Goal: Check status: Check status

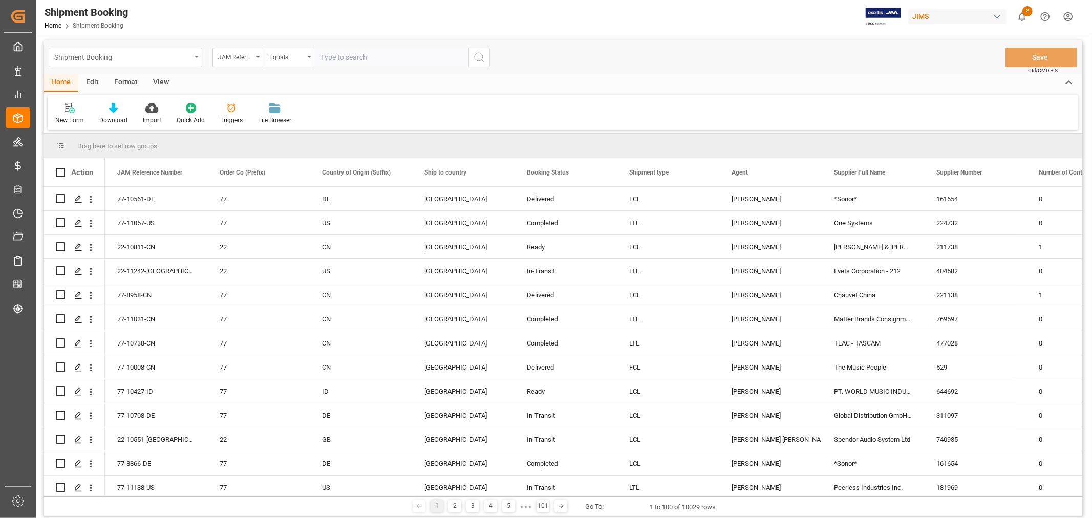
click at [131, 59] on div "Shipment Booking" at bounding box center [122, 56] width 137 height 13
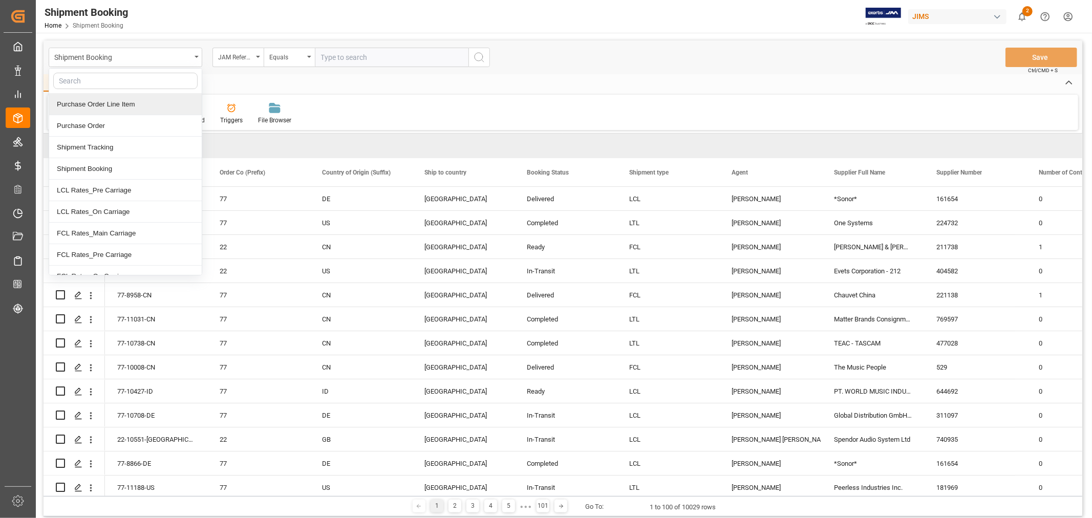
click at [120, 104] on div "Purchase Order Line Item" at bounding box center [125, 104] width 153 height 21
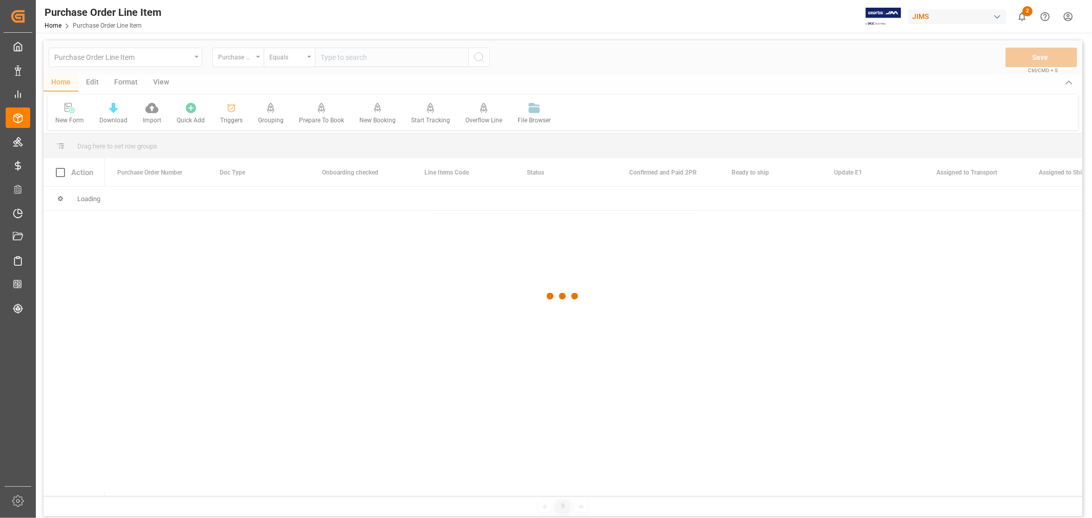
click at [247, 59] on div at bounding box center [563, 296] width 1039 height 512
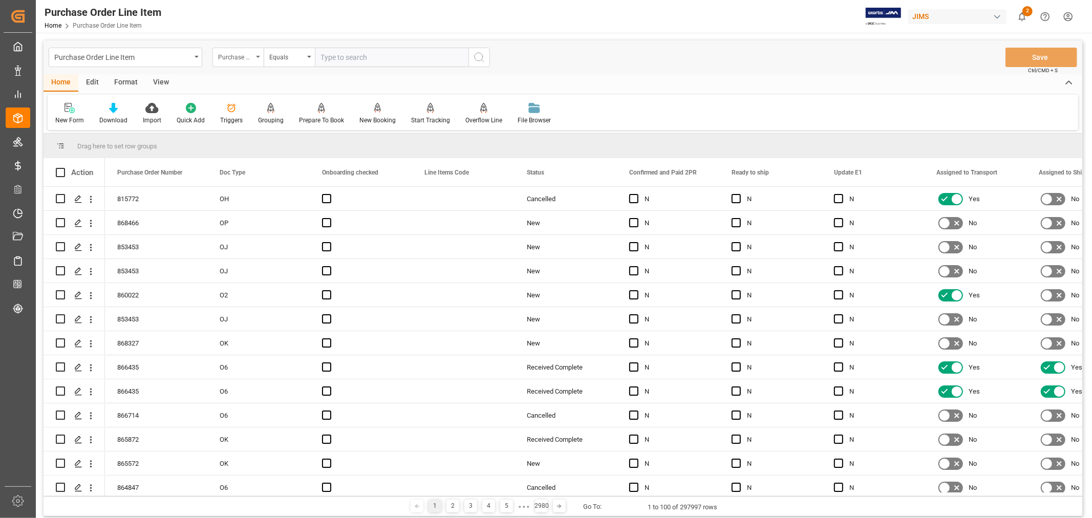
click at [248, 59] on div "Purchase Order Number" at bounding box center [235, 56] width 35 height 12
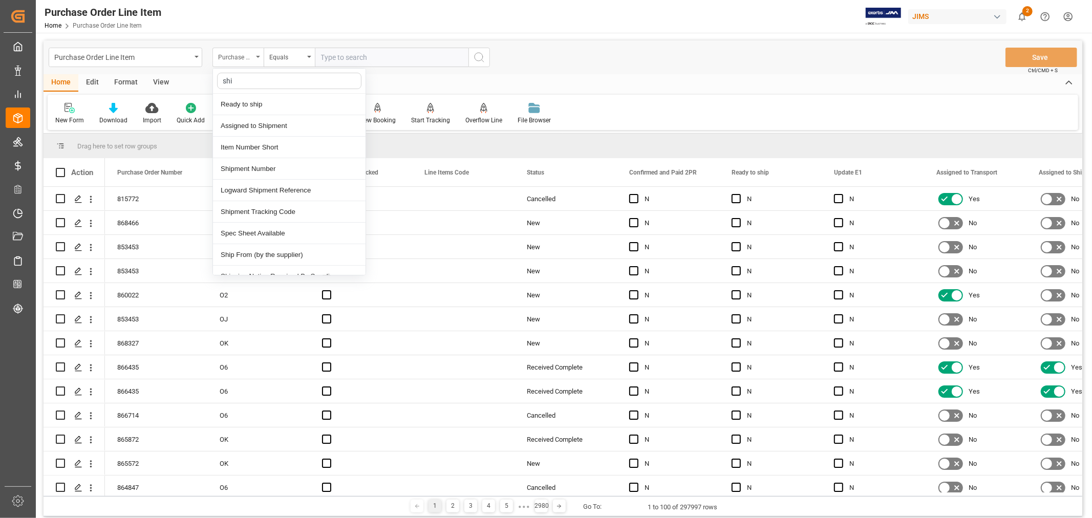
type input "ship"
click at [232, 139] on div "Shipment Number" at bounding box center [289, 147] width 153 height 21
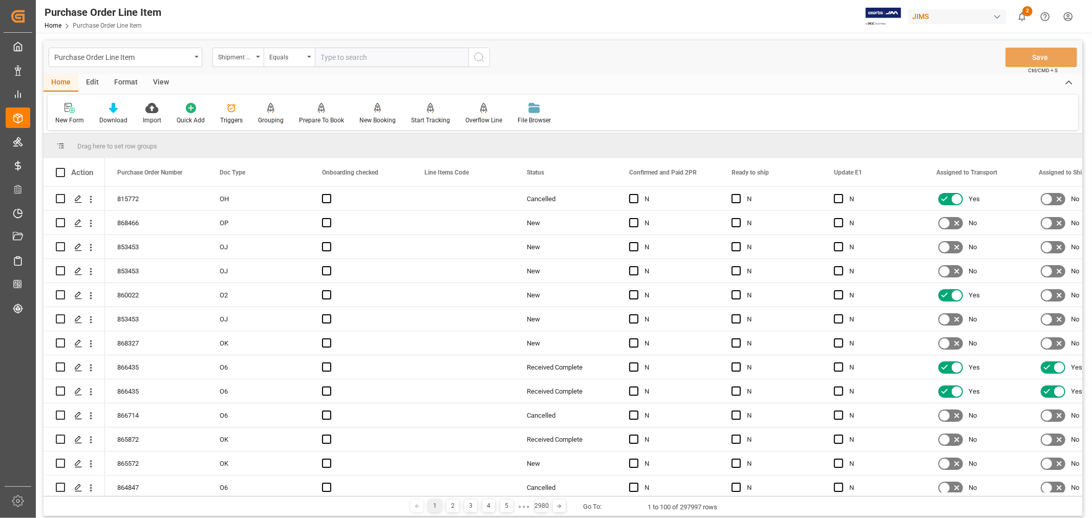
click at [355, 56] on input "text" at bounding box center [392, 57] width 154 height 19
paste input "73015"
type input "73015"
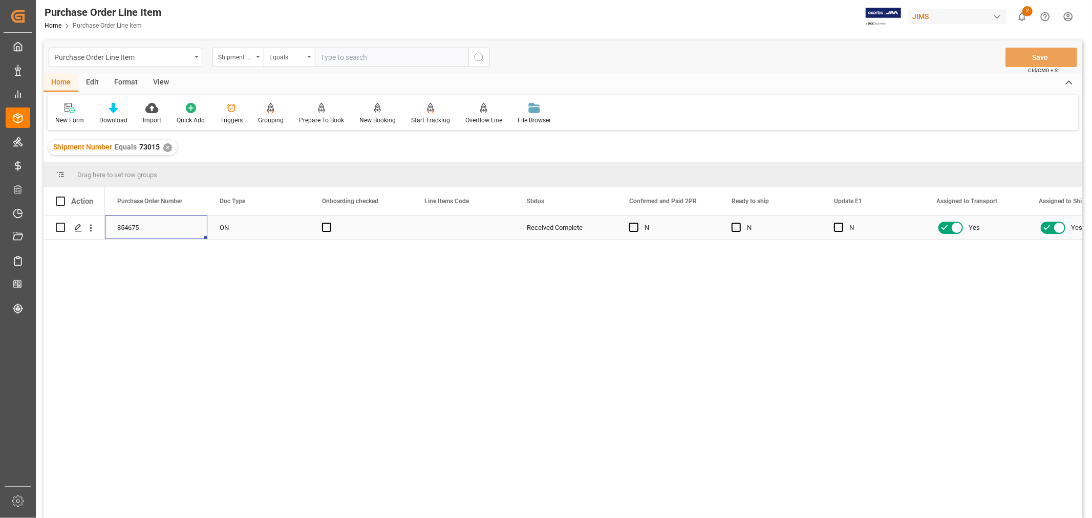
click at [144, 226] on div "854675" at bounding box center [156, 227] width 102 height 24
click at [197, 57] on icon "open menu" at bounding box center [197, 57] width 4 height 2
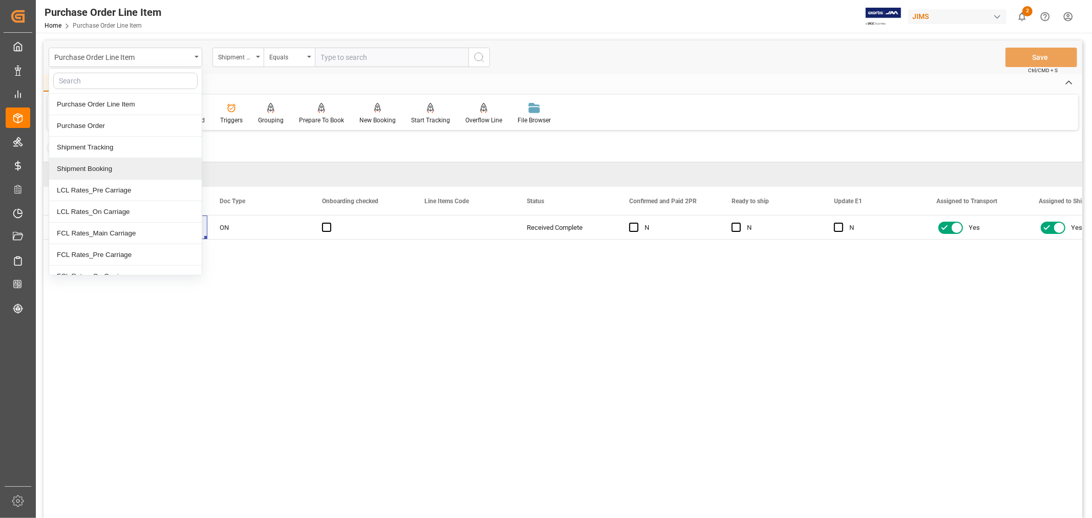
click at [91, 165] on div "Shipment Booking" at bounding box center [125, 168] width 153 height 21
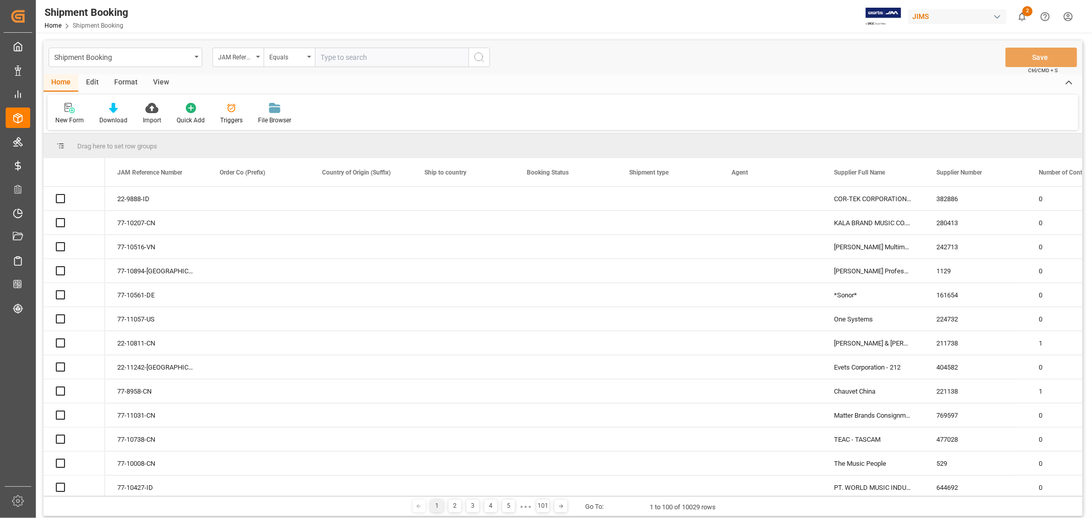
click at [361, 51] on input "text" at bounding box center [392, 57] width 154 height 19
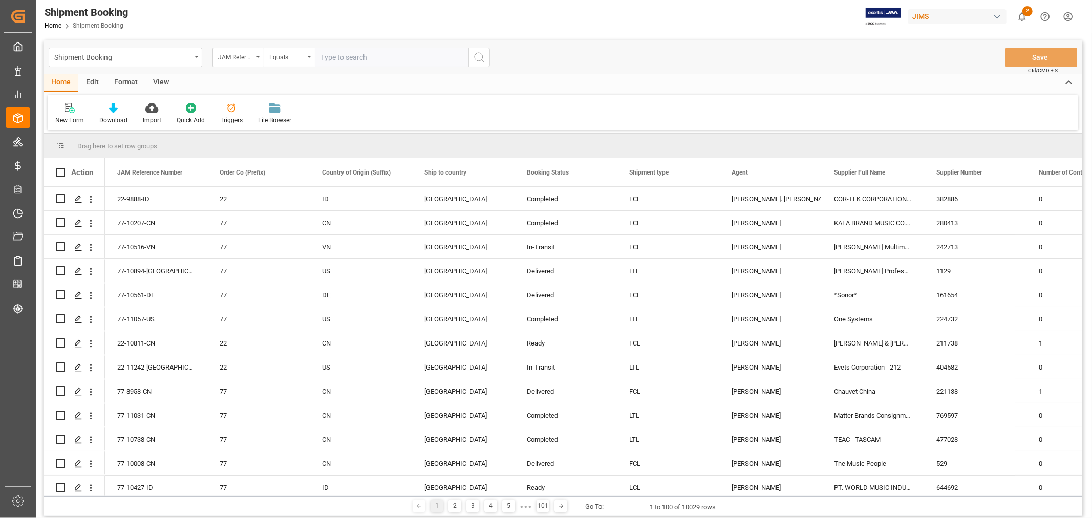
paste input "854675"
type input "854675"
click at [428, 58] on input "text" at bounding box center [392, 57] width 154 height 19
paste input "77-11031-CN"
type input "77-11031-CN"
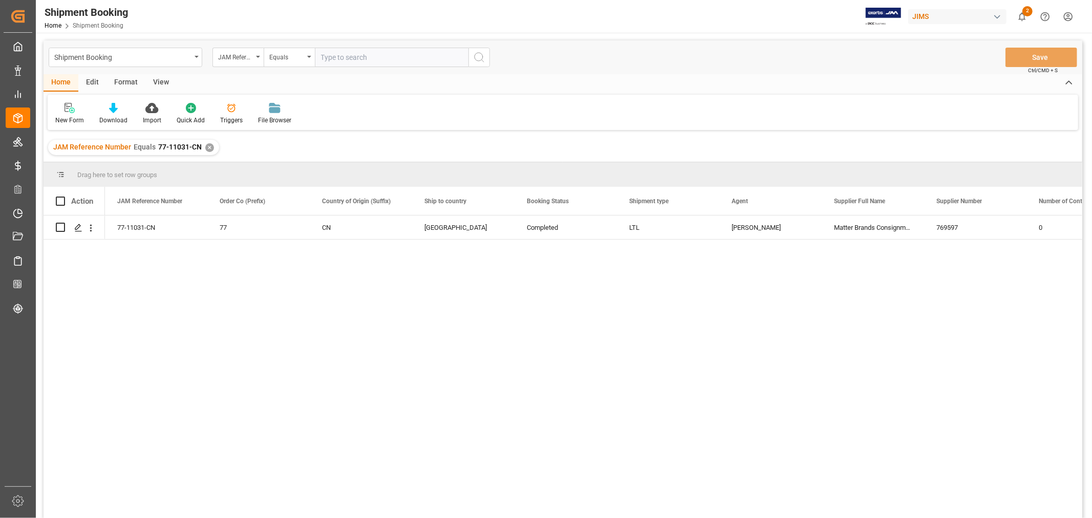
click at [157, 81] on div "View" at bounding box center [160, 82] width 31 height 17
click at [60, 110] on icon at bounding box center [65, 108] width 10 height 10
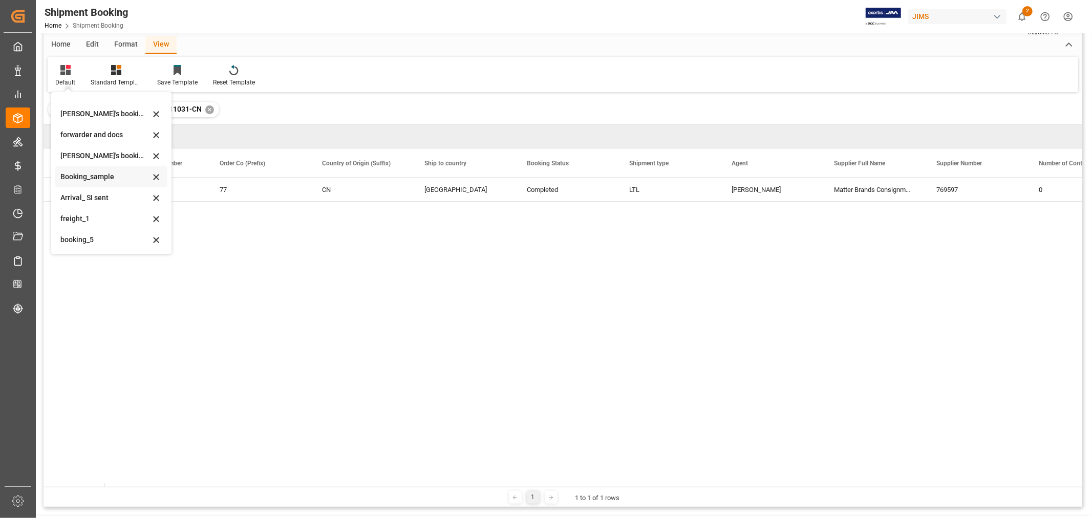
scroll to position [57, 0]
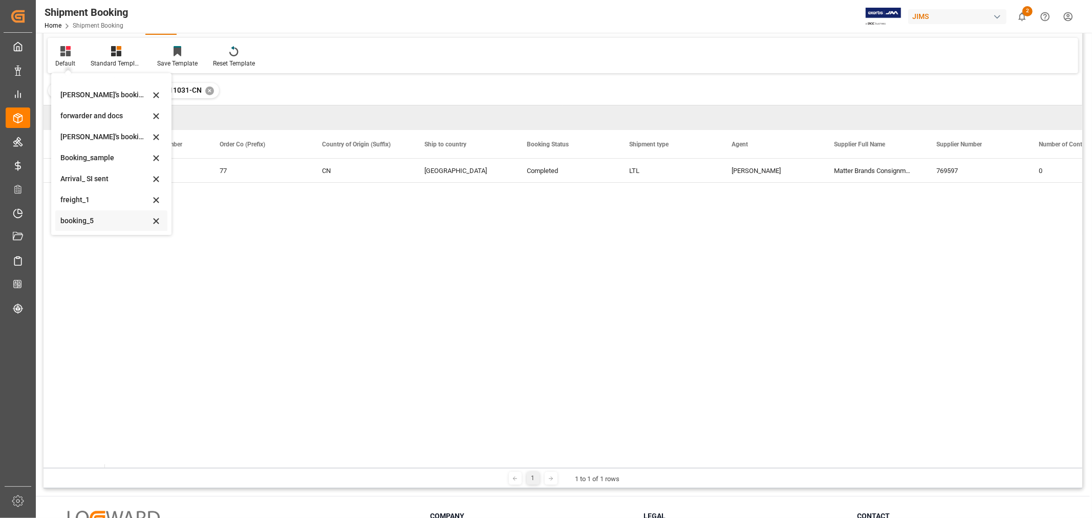
click at [102, 219] on div "booking_5" at bounding box center [105, 220] width 90 height 11
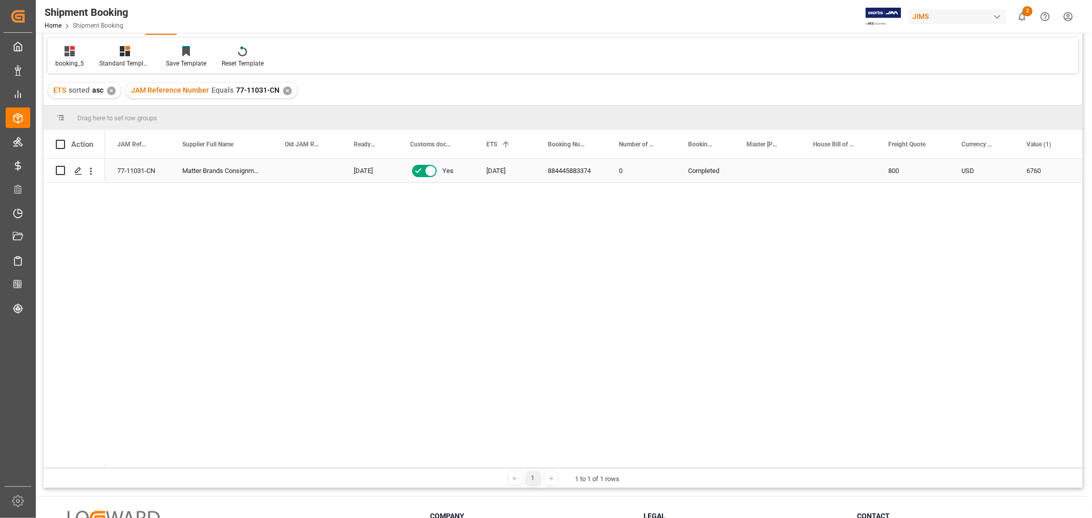
click at [567, 167] on div "884445883374" at bounding box center [570, 171] width 71 height 24
click at [528, 377] on div "77-11031-CN Matter Brands Consignment [DATE] Yes [DATE] 884445883374 0 Complete…" at bounding box center [593, 313] width 977 height 309
click at [152, 171] on div "77-11031-CN" at bounding box center [137, 171] width 65 height 24
click at [73, 170] on div "Press SPACE to select this row." at bounding box center [77, 171] width 15 height 19
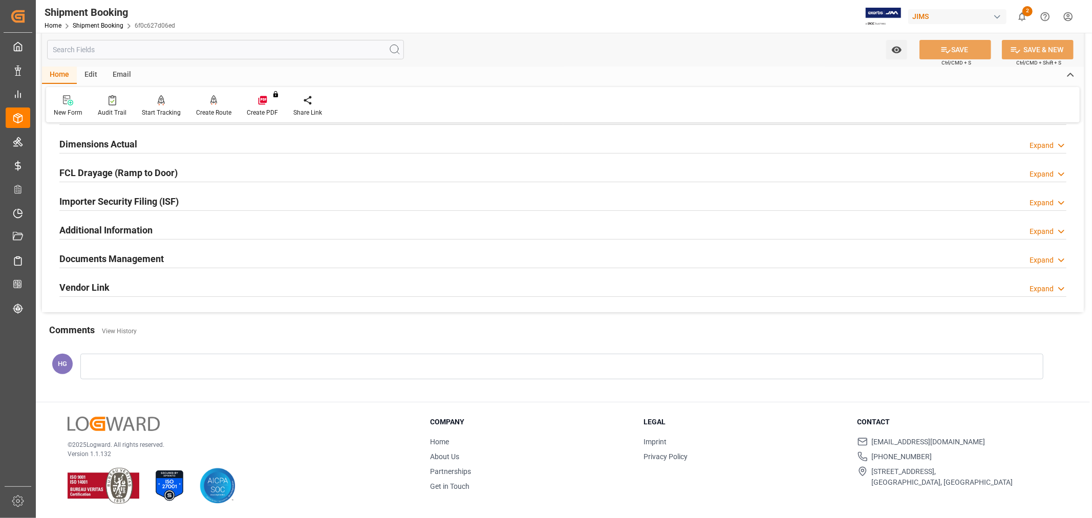
scroll to position [251, 0]
click at [159, 263] on h2 "Documents Management" at bounding box center [111, 259] width 104 height 14
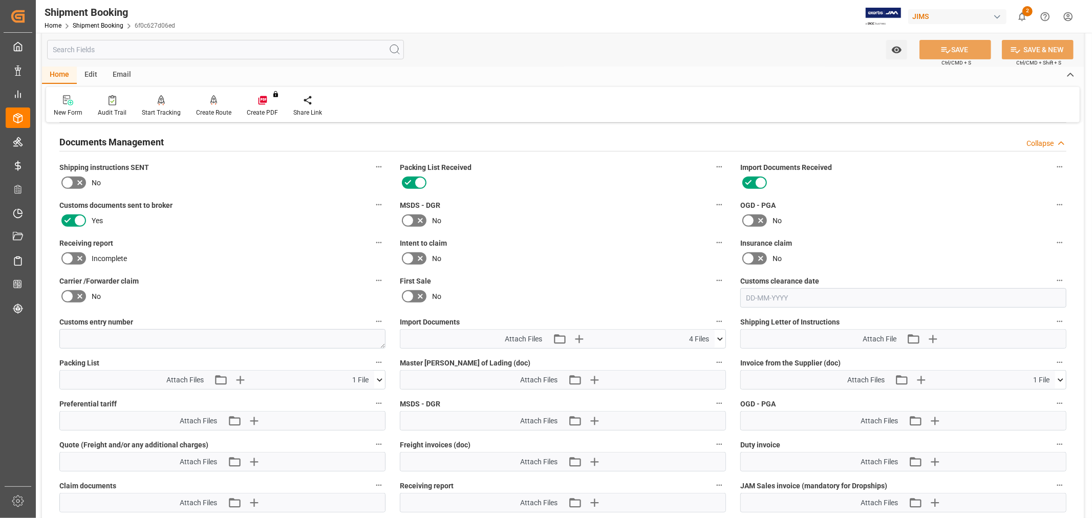
scroll to position [535, 0]
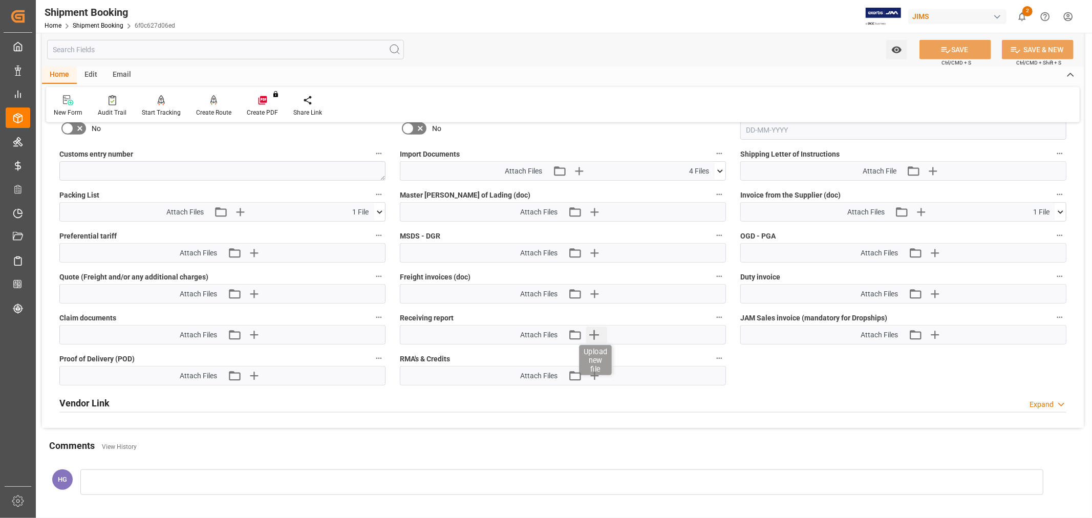
click at [594, 331] on icon "button" at bounding box center [594, 335] width 10 height 10
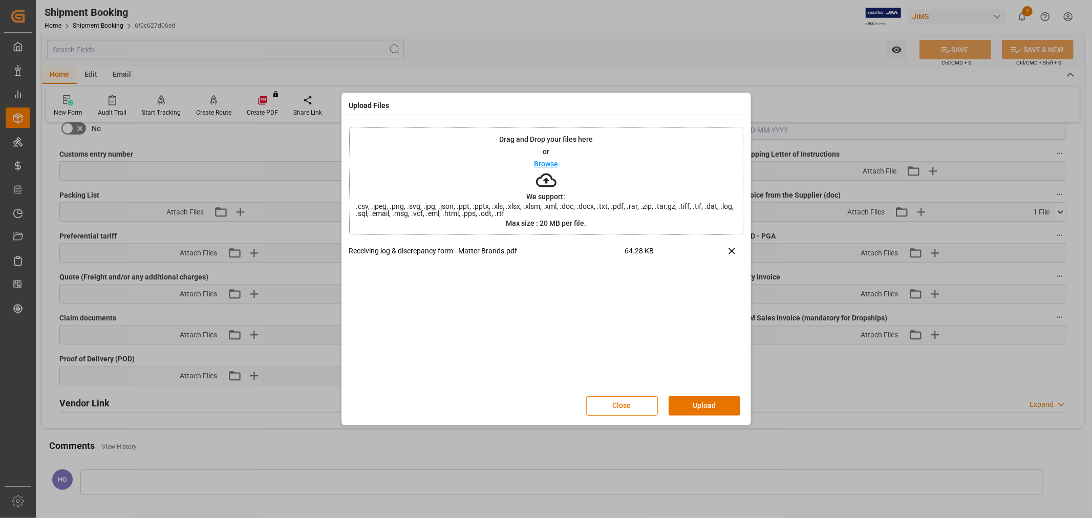
click at [696, 402] on button "Upload" at bounding box center [704, 405] width 72 height 19
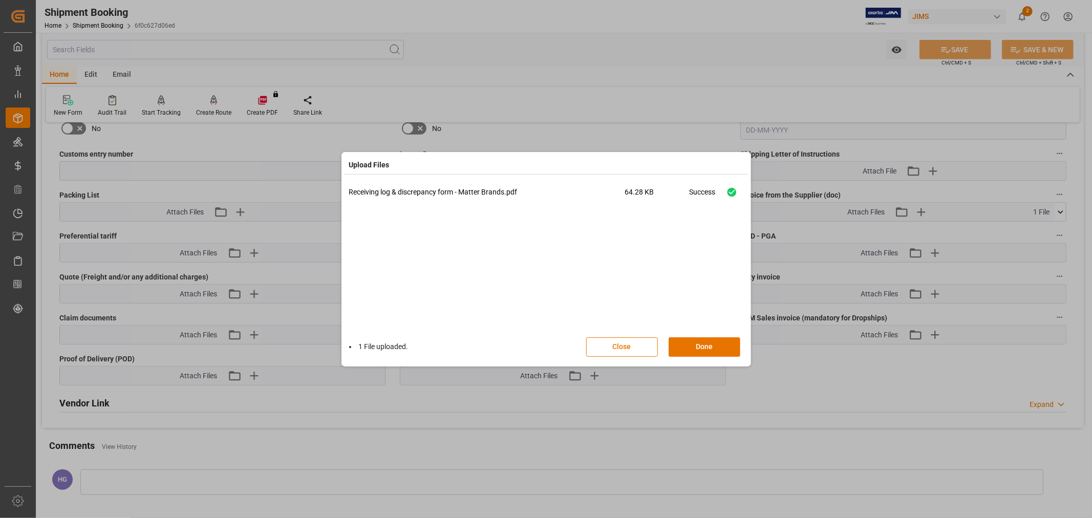
click at [693, 331] on div "1 File uploaded. Close Done" at bounding box center [546, 347] width 394 height 34
click at [693, 350] on button "Done" at bounding box center [704, 346] width 72 height 19
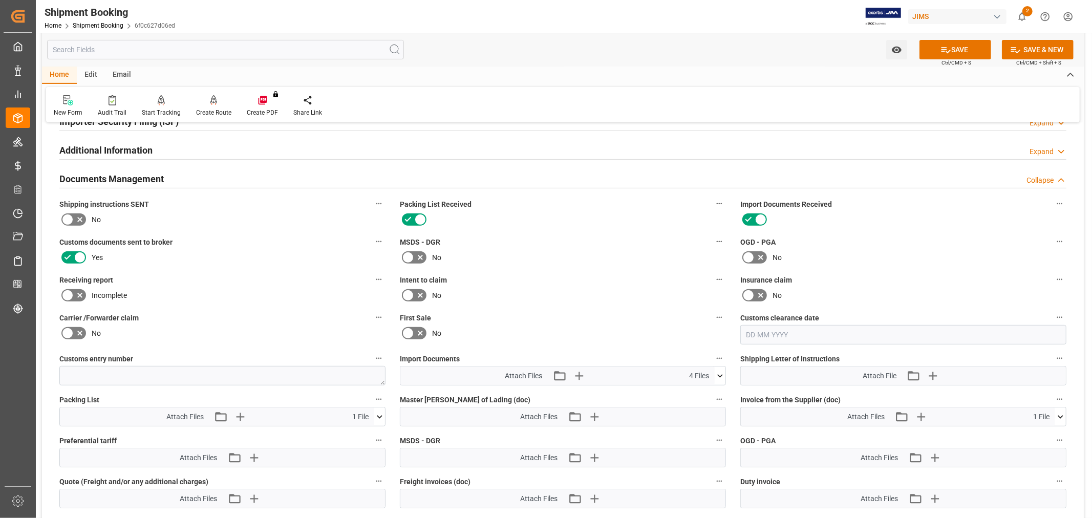
scroll to position [308, 0]
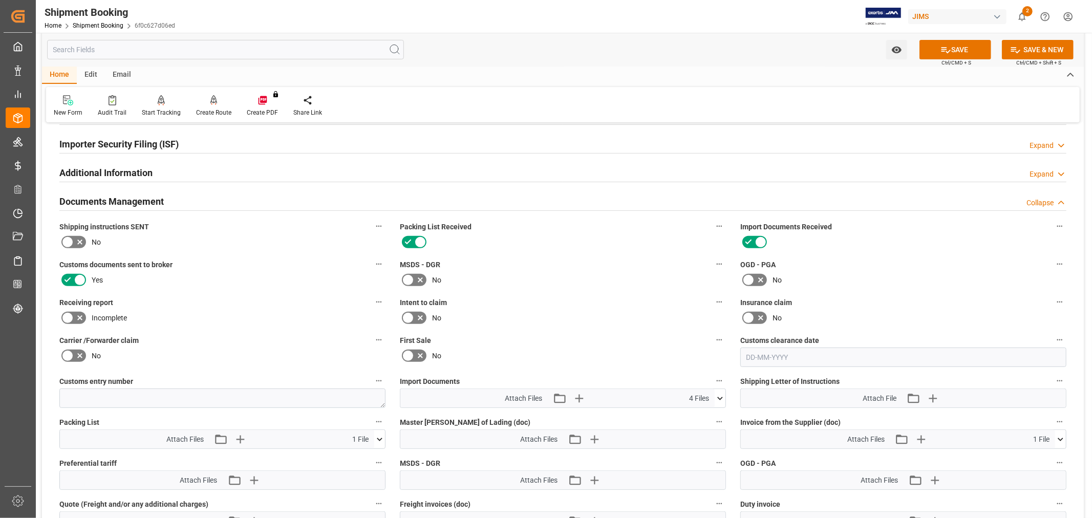
click at [67, 316] on icon at bounding box center [67, 318] width 12 height 12
click at [0, 0] on input "checkbox" at bounding box center [0, 0] width 0 height 0
click at [935, 52] on button "SAVE" at bounding box center [955, 49] width 72 height 19
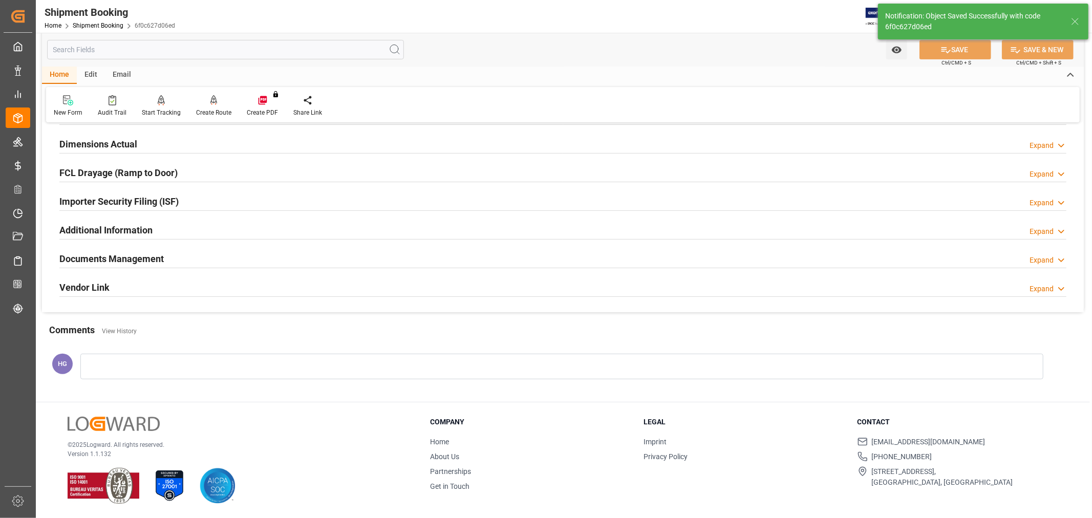
scroll to position [251, 0]
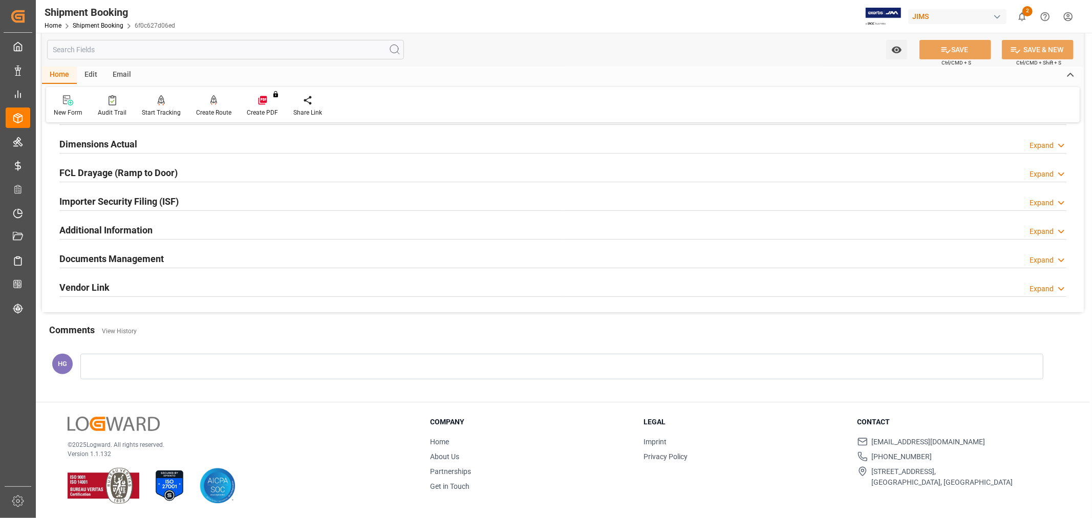
click at [80, 257] on h2 "Documents Management" at bounding box center [111, 259] width 104 height 14
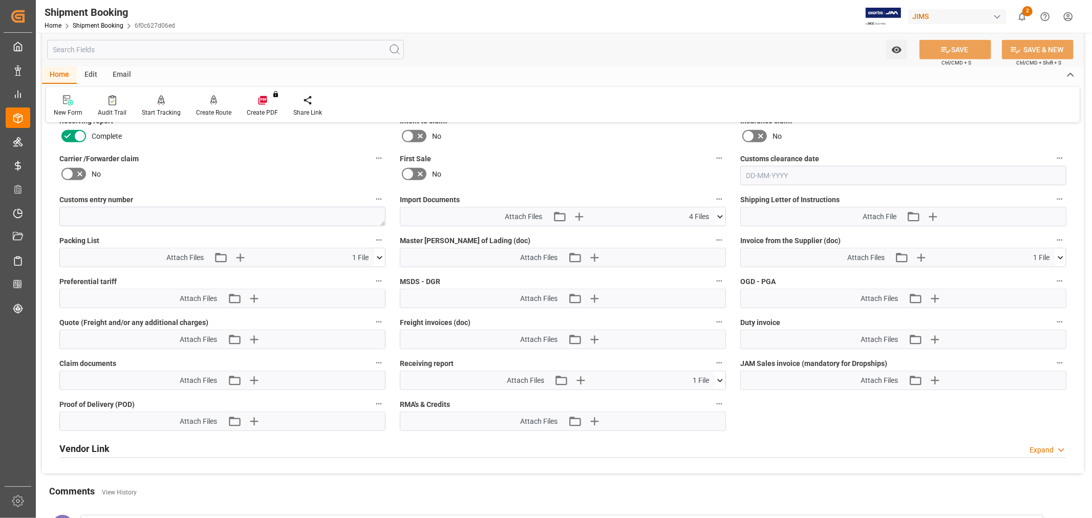
scroll to position [535, 0]
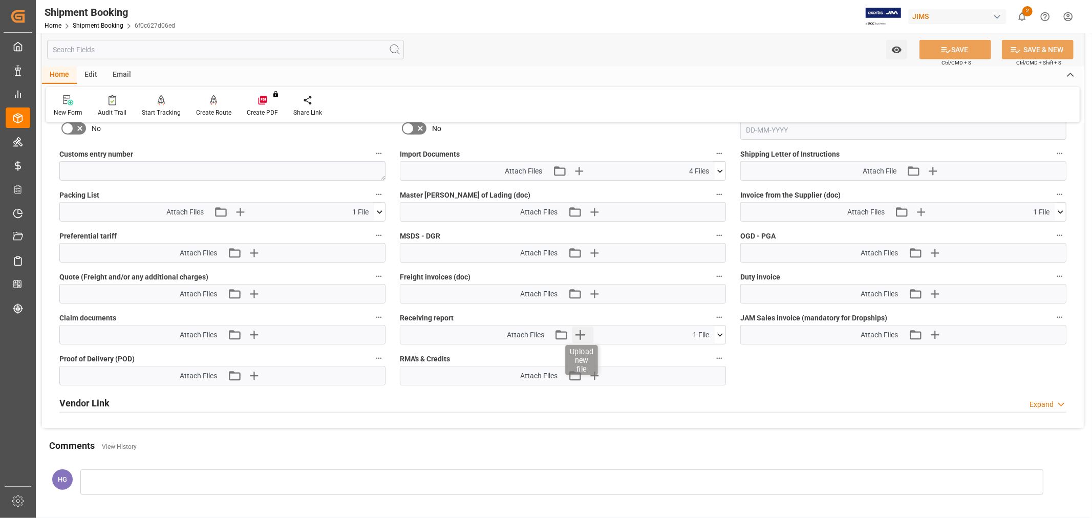
click at [579, 329] on icon "button" at bounding box center [580, 335] width 16 height 16
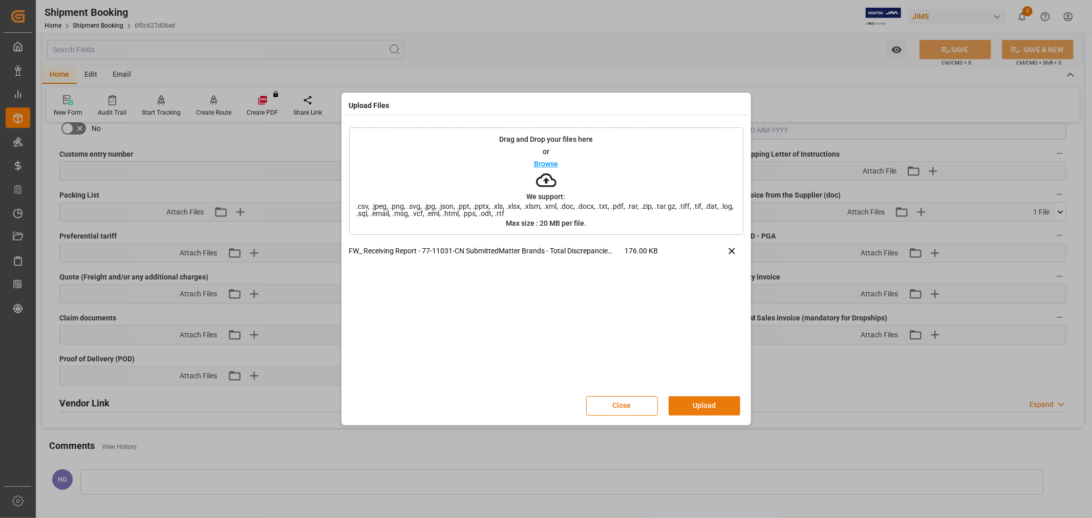
click at [677, 398] on button "Upload" at bounding box center [704, 405] width 72 height 19
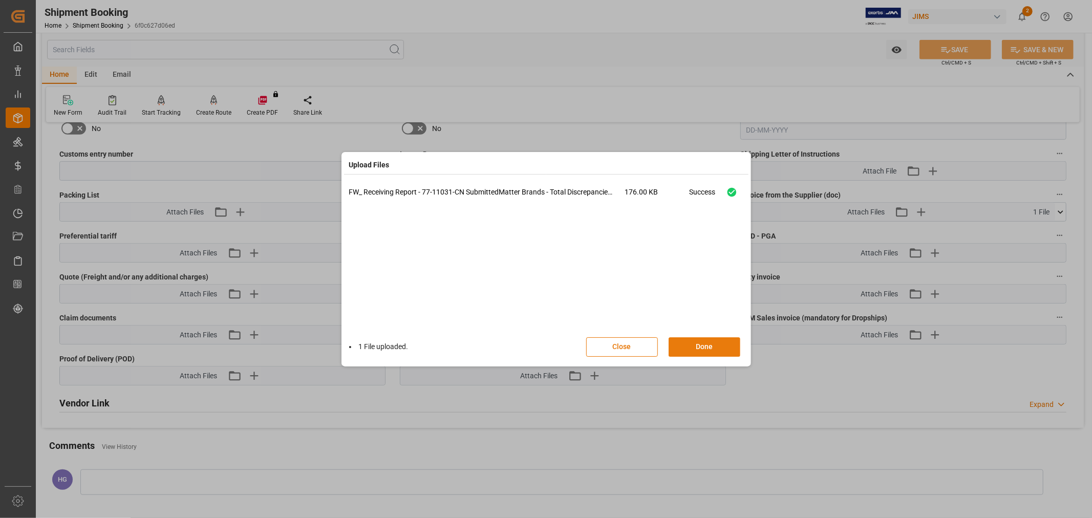
click at [684, 348] on button "Done" at bounding box center [704, 346] width 72 height 19
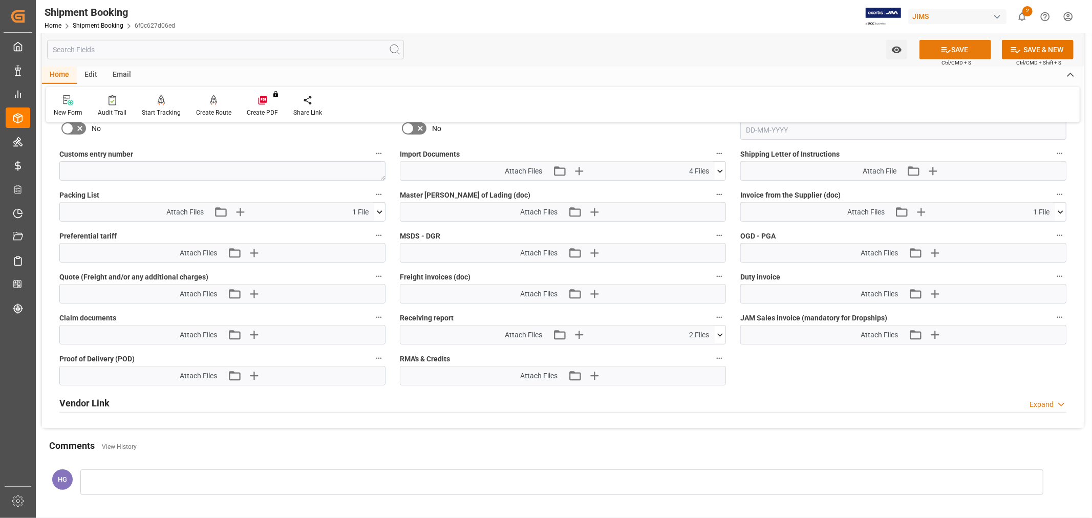
click at [956, 46] on button "SAVE" at bounding box center [955, 49] width 72 height 19
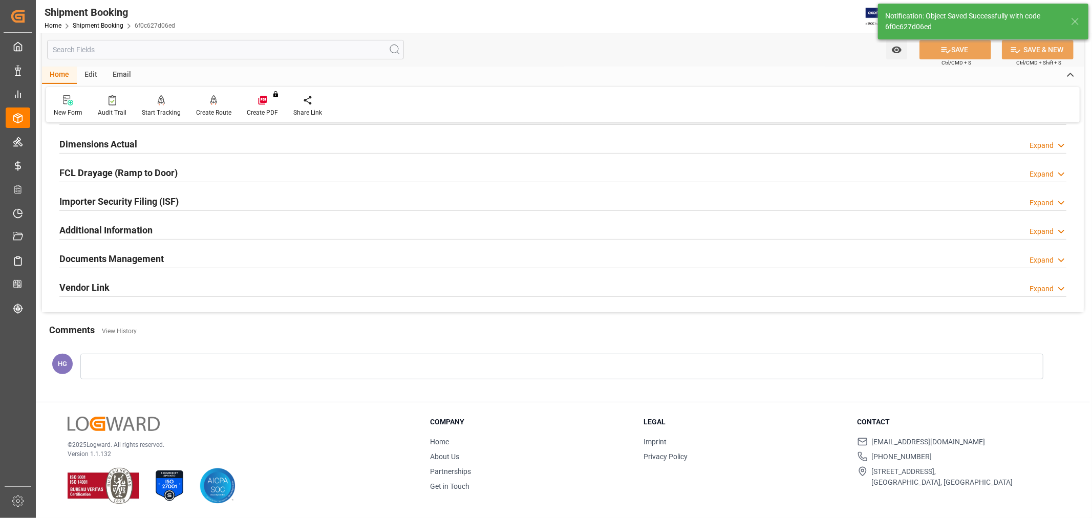
scroll to position [137, 0]
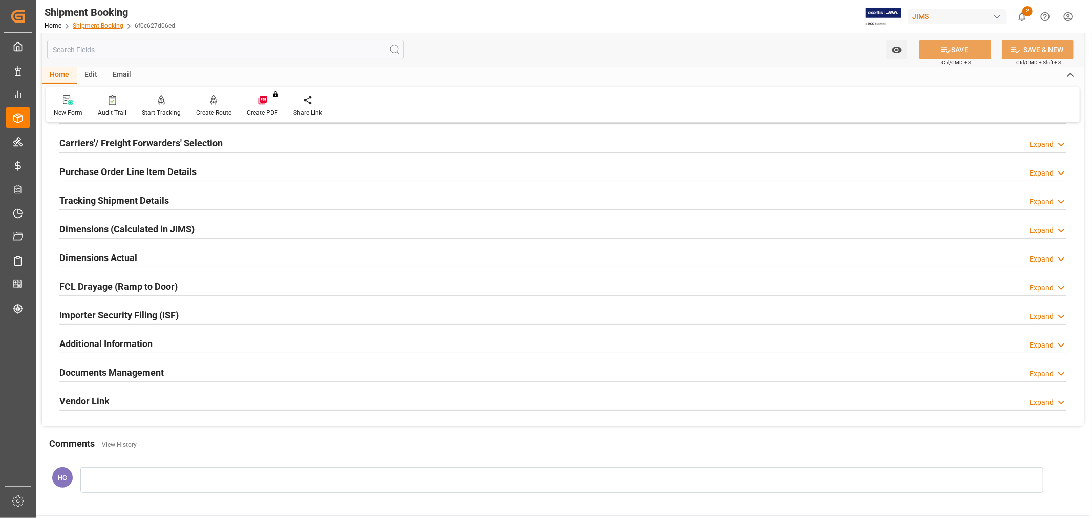
click at [115, 28] on link "Shipment Booking" at bounding box center [98, 25] width 51 height 7
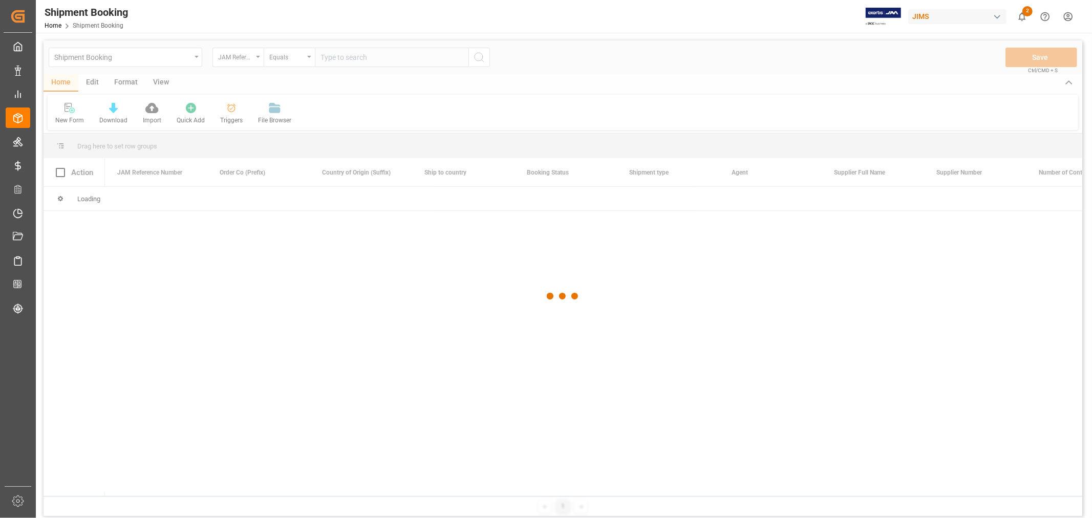
click at [333, 56] on div at bounding box center [563, 296] width 1039 height 512
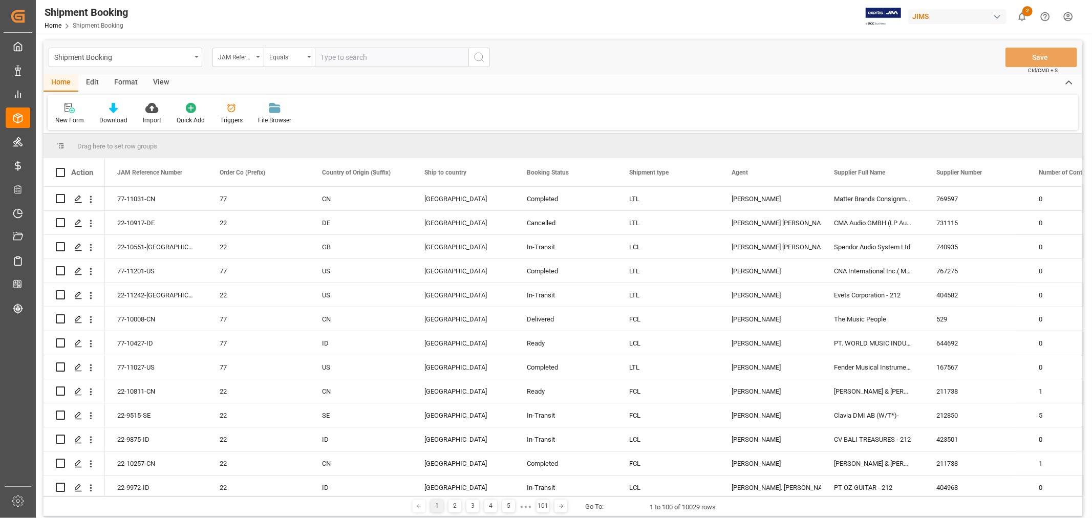
click at [333, 55] on input "text" at bounding box center [392, 57] width 154 height 19
paste input "77-11201-US"
type input "77-11201-US"
click at [482, 54] on circle "search button" at bounding box center [478, 57] width 8 height 8
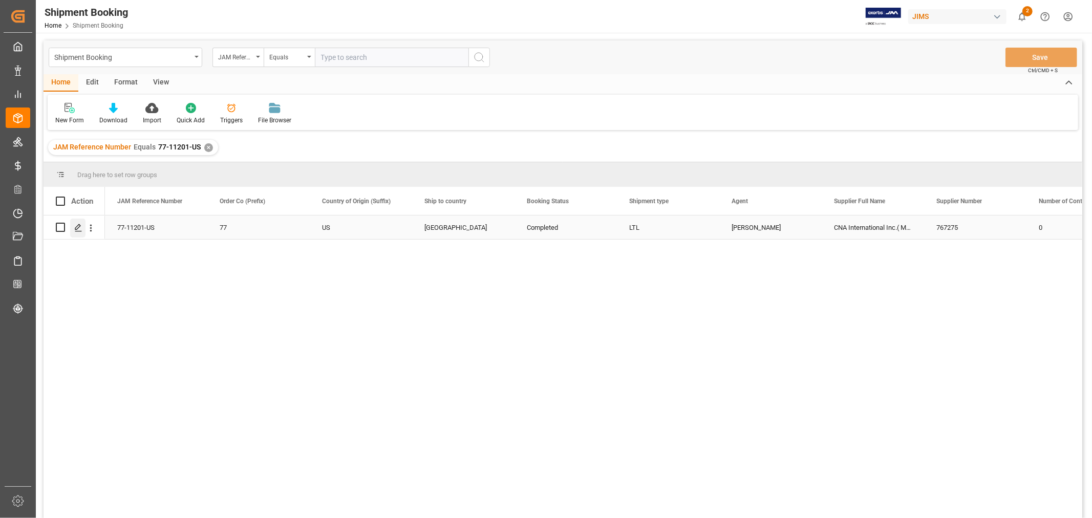
click at [76, 224] on icon "Press SPACE to select this row." at bounding box center [78, 228] width 8 height 8
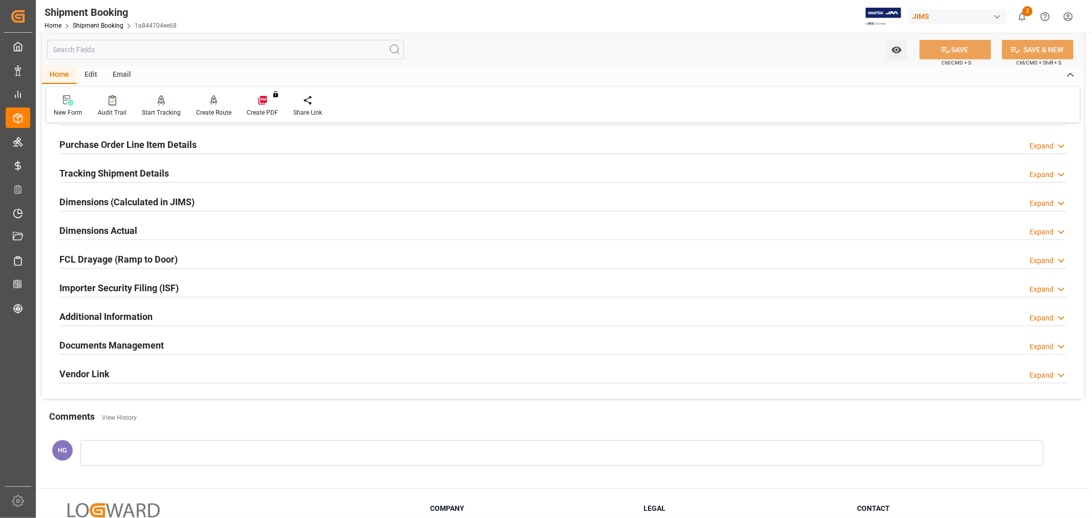
scroll to position [227, 0]
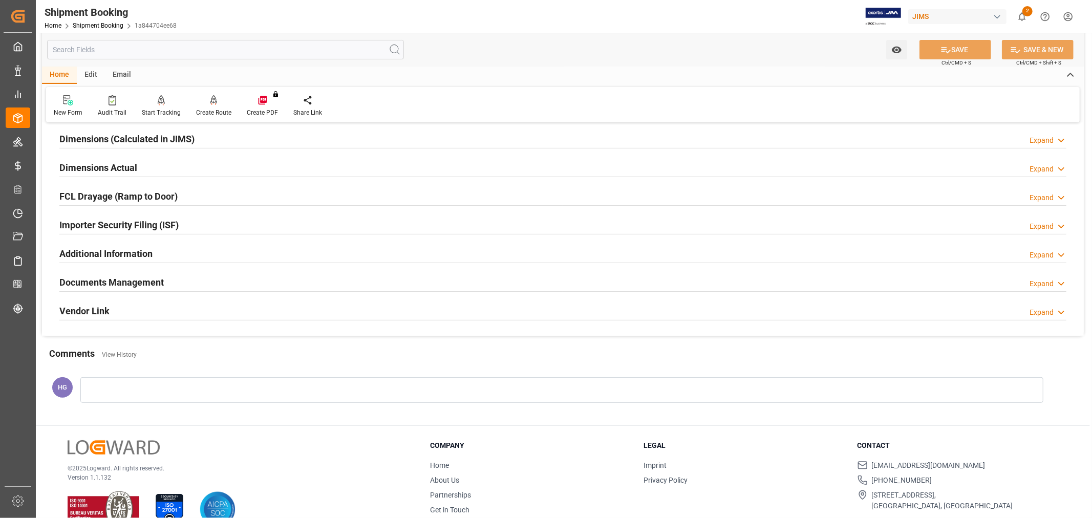
click at [155, 285] on h2 "Documents Management" at bounding box center [111, 282] width 104 height 14
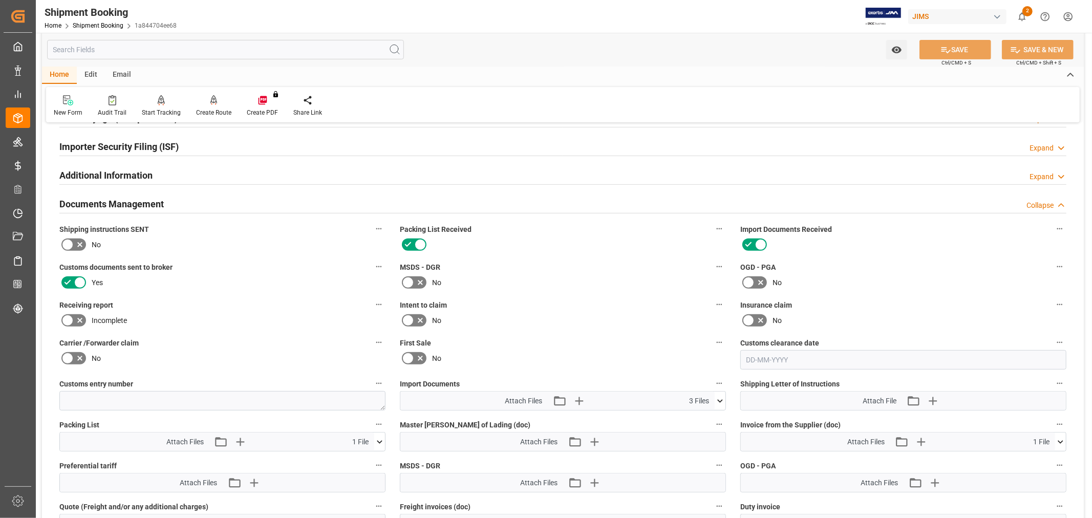
scroll to position [455, 0]
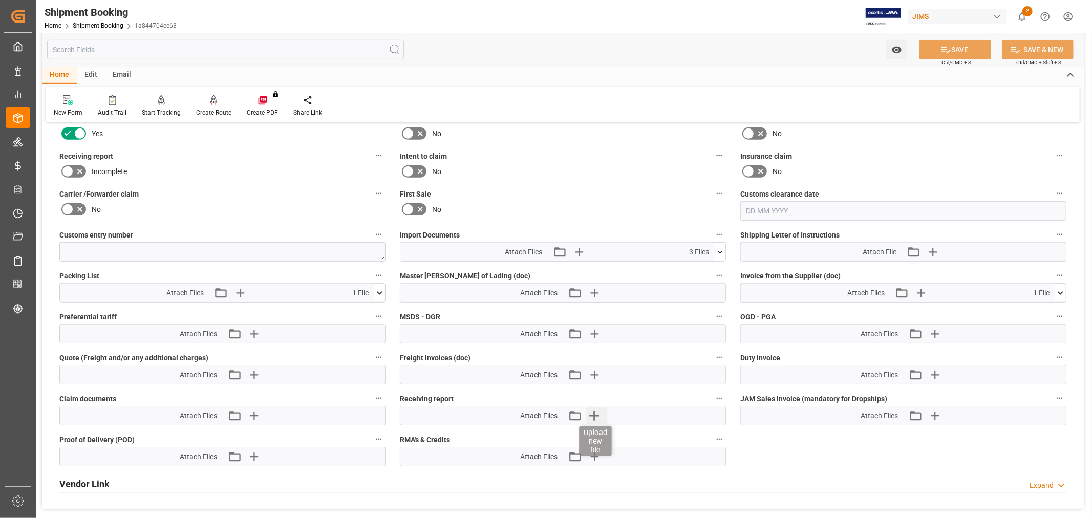
click at [591, 416] on icon "button" at bounding box center [594, 415] width 16 height 16
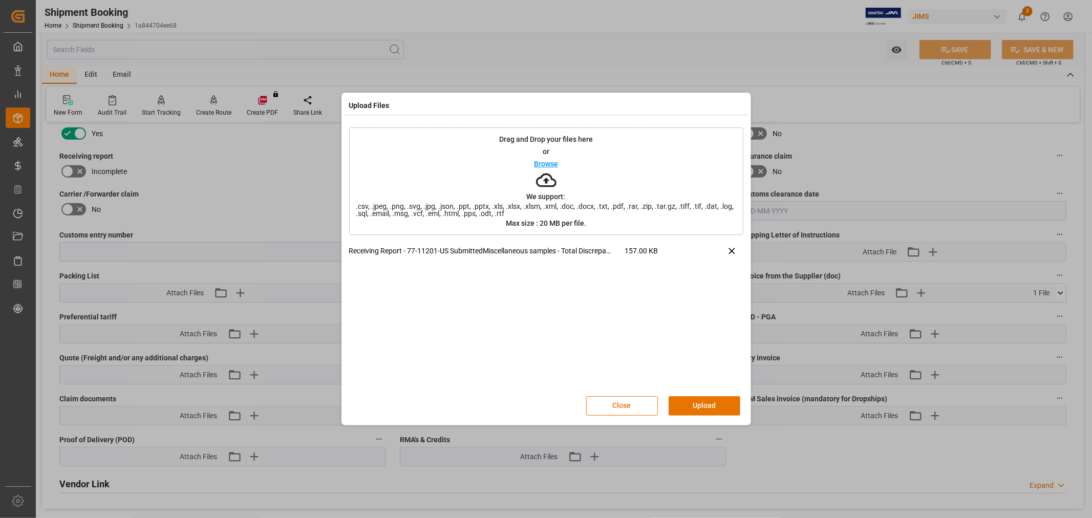
click at [691, 402] on button "Upload" at bounding box center [704, 405] width 72 height 19
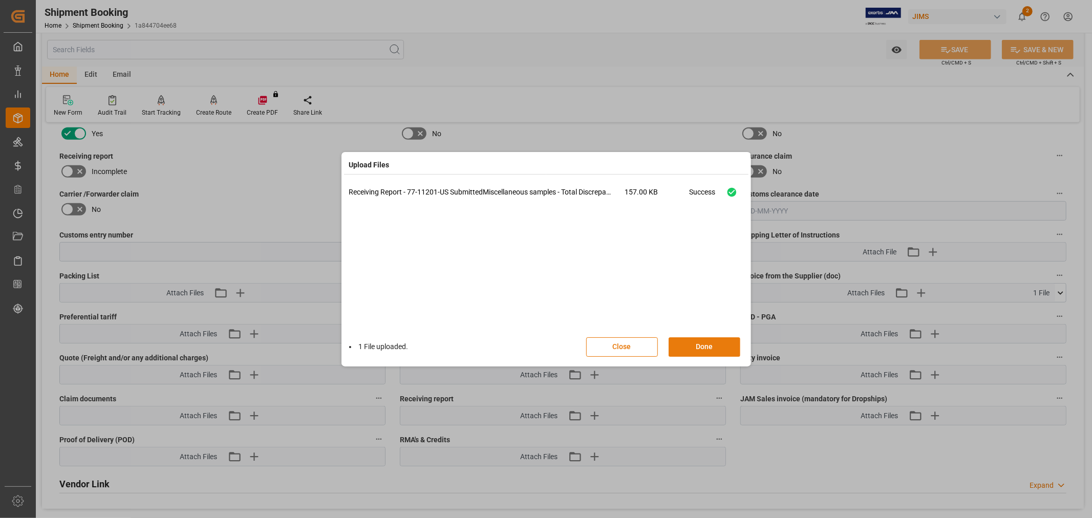
click at [683, 350] on button "Done" at bounding box center [704, 346] width 72 height 19
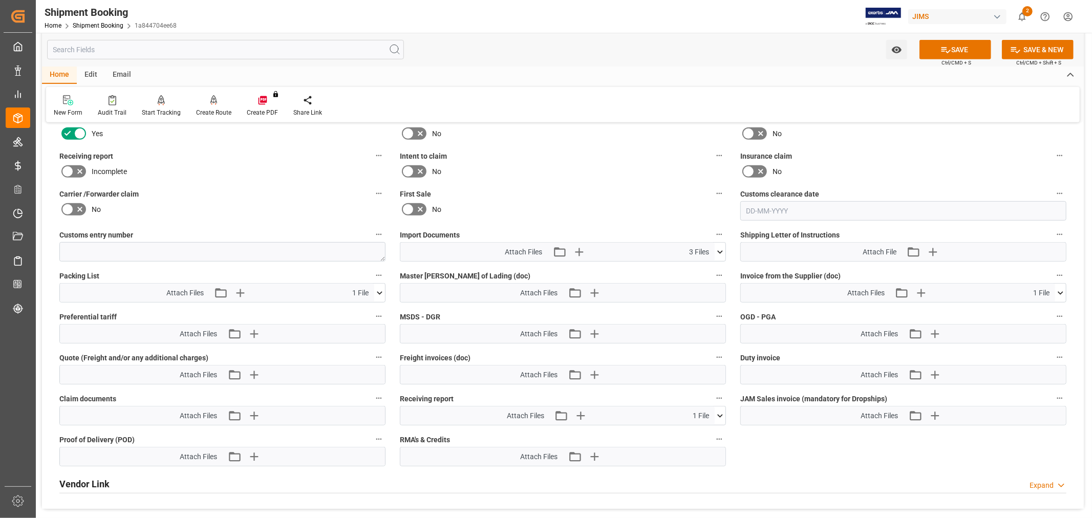
click at [69, 170] on icon at bounding box center [67, 171] width 12 height 12
click at [0, 0] on input "checkbox" at bounding box center [0, 0] width 0 height 0
click at [942, 49] on icon at bounding box center [945, 50] width 9 height 6
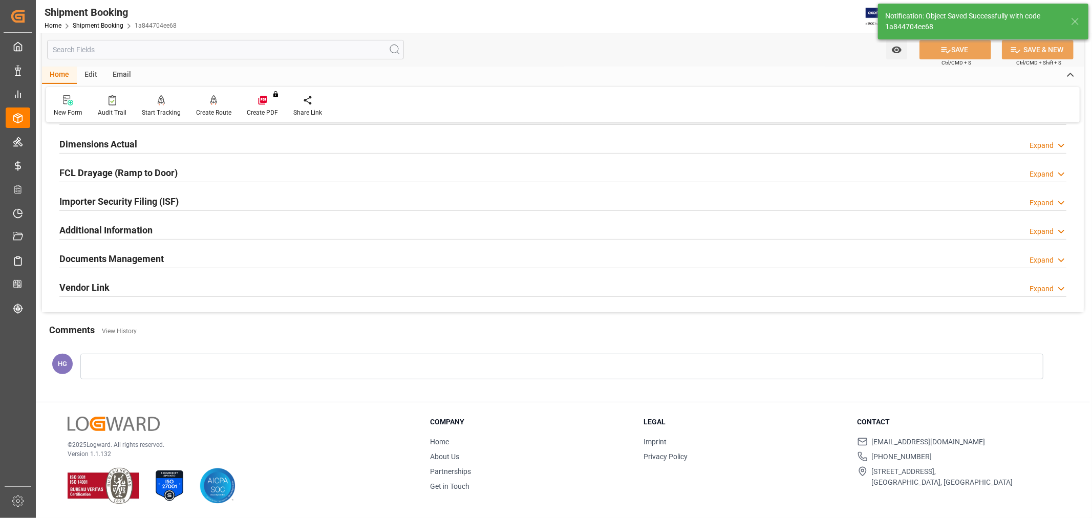
scroll to position [251, 0]
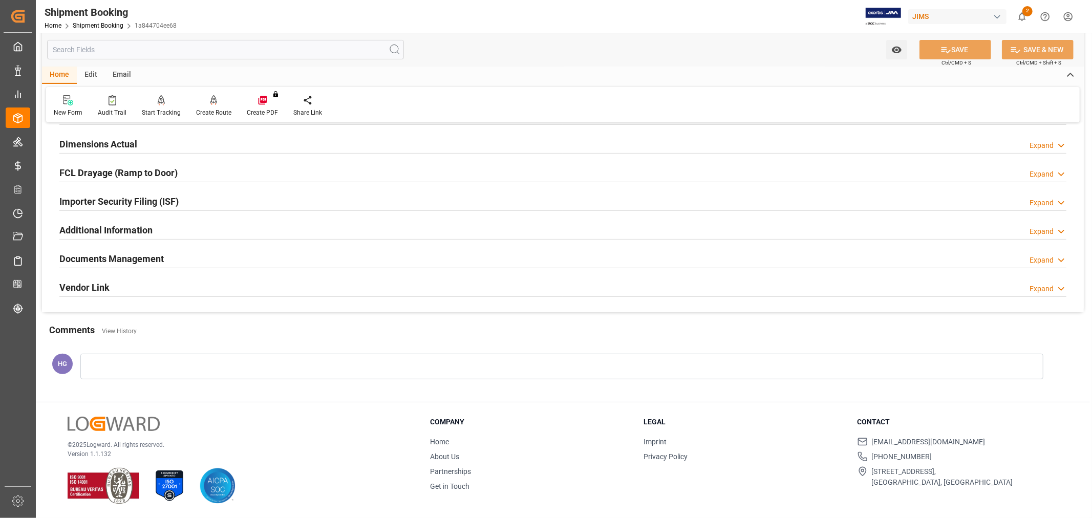
click at [140, 253] on h2 "Documents Management" at bounding box center [111, 259] width 104 height 14
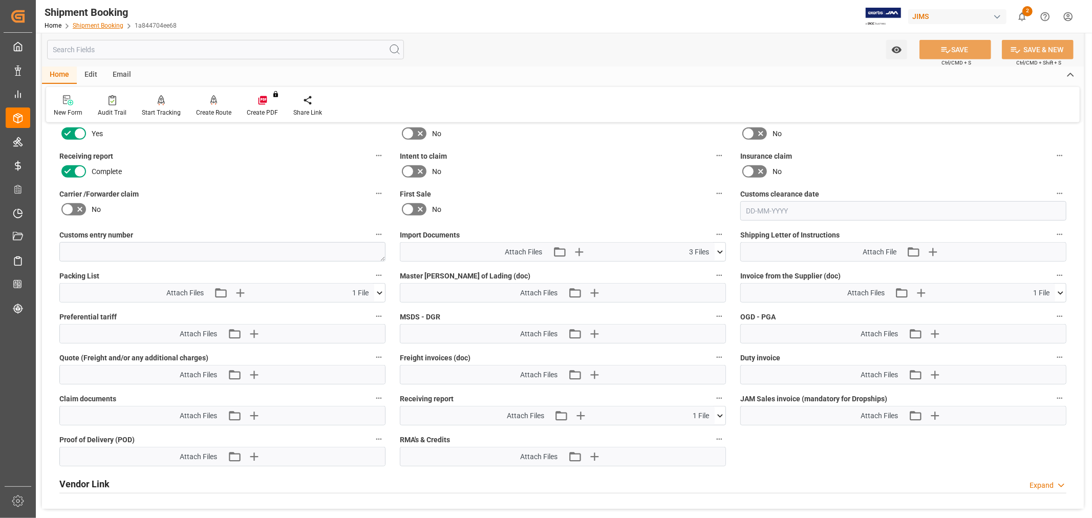
click at [105, 22] on link "Shipment Booking" at bounding box center [98, 25] width 51 height 7
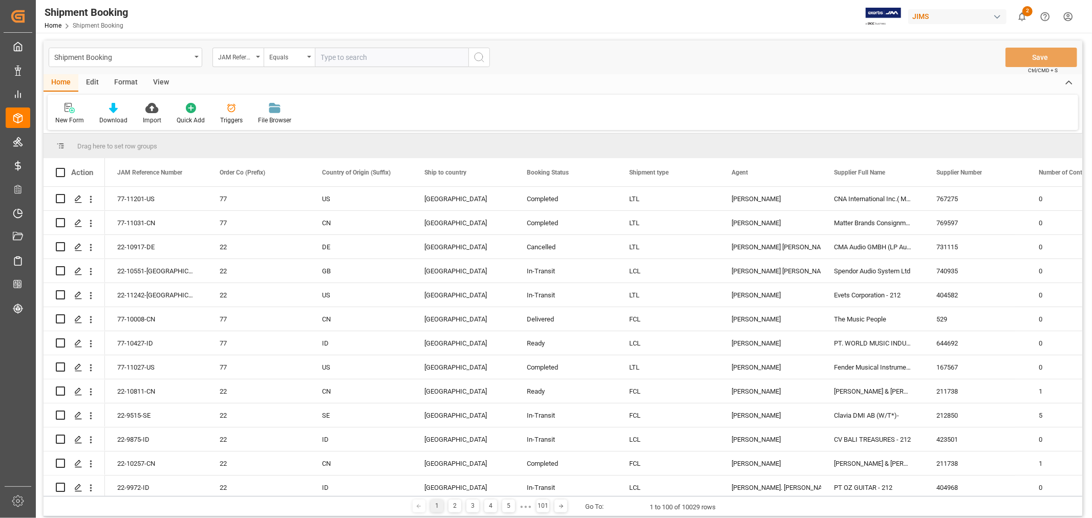
click at [344, 55] on input "text" at bounding box center [392, 57] width 154 height 19
type input "77-11148-NL"
click at [474, 58] on icon "search button" at bounding box center [479, 57] width 12 height 12
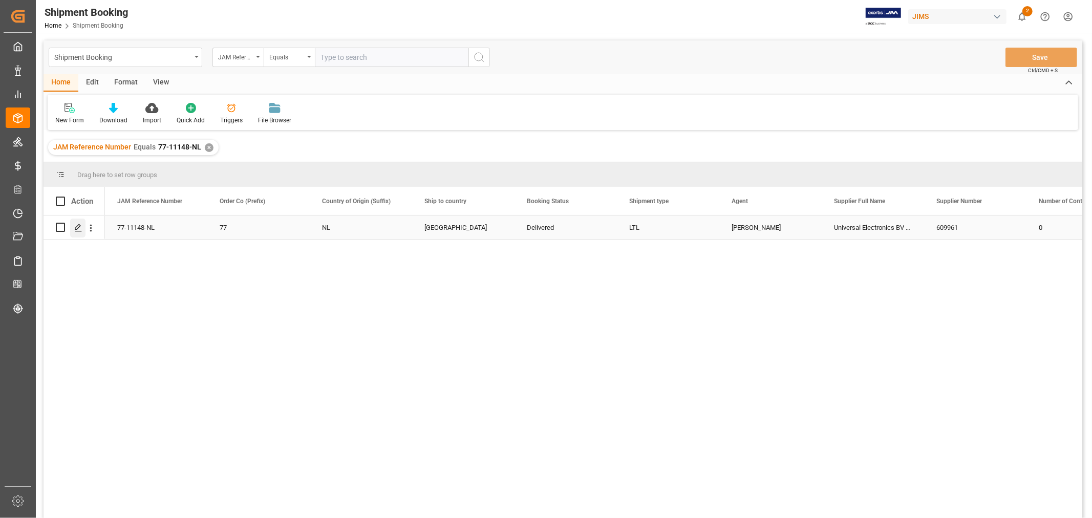
click at [79, 226] on polygon "Press SPACE to select this row." at bounding box center [77, 226] width 5 height 5
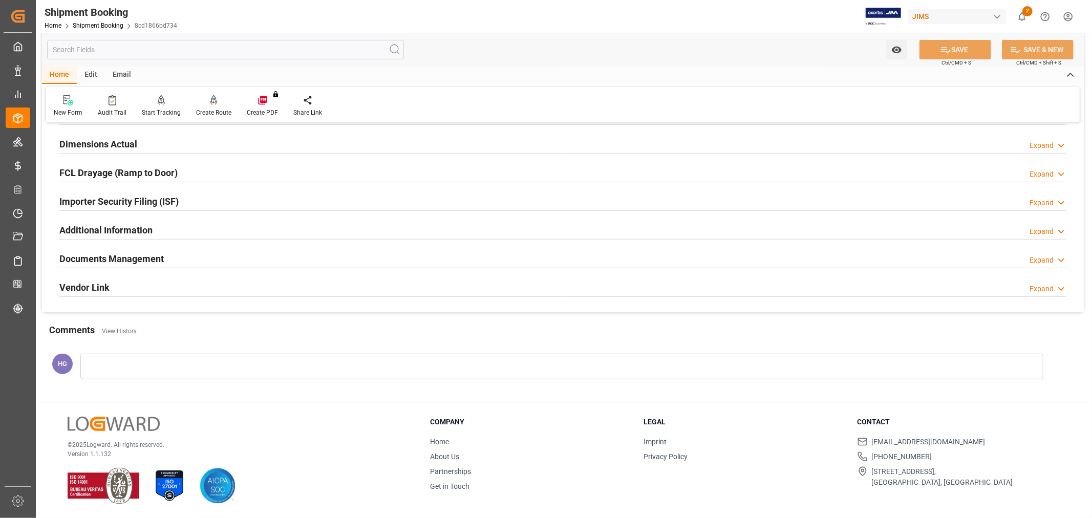
scroll to position [251, 0]
click at [123, 257] on h2 "Documents Management" at bounding box center [111, 259] width 104 height 14
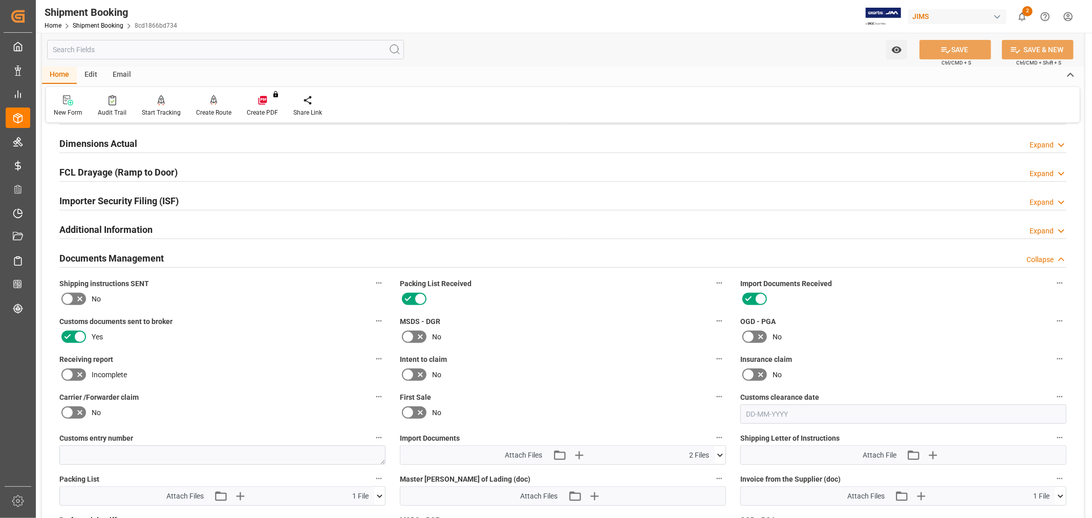
click at [70, 370] on icon at bounding box center [67, 375] width 12 height 12
click at [0, 0] on input "checkbox" at bounding box center [0, 0] width 0 height 0
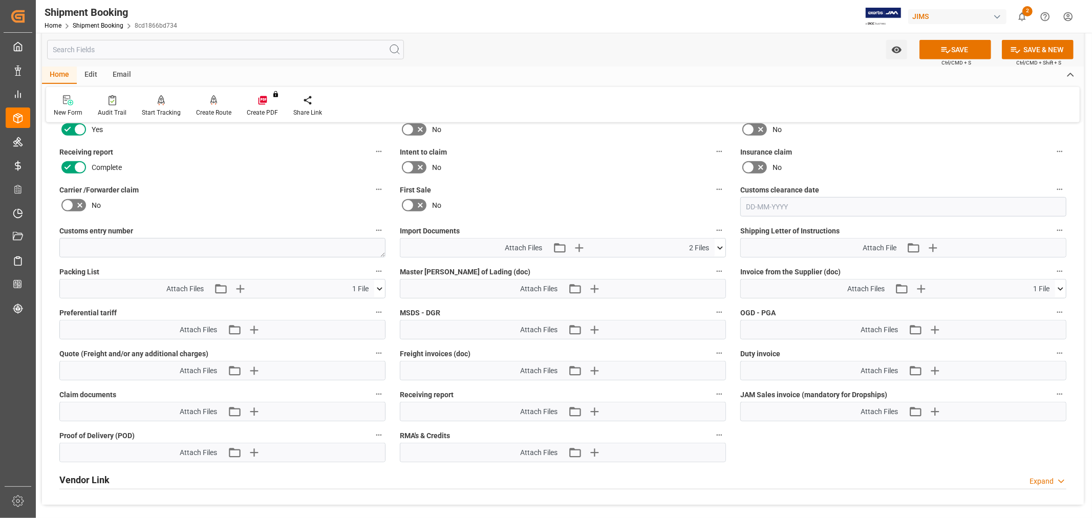
scroll to position [479, 0]
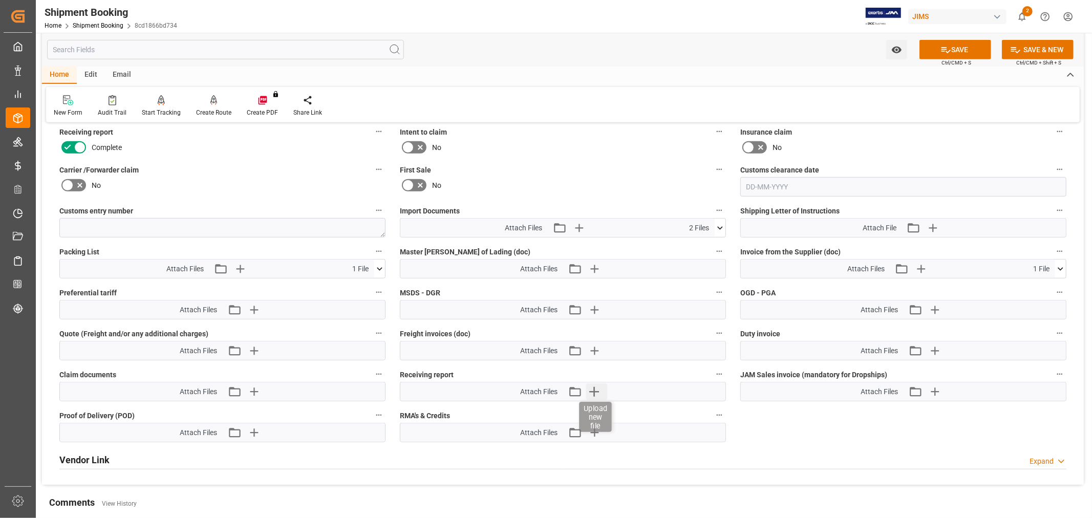
click at [589, 387] on icon "button" at bounding box center [594, 391] width 16 height 16
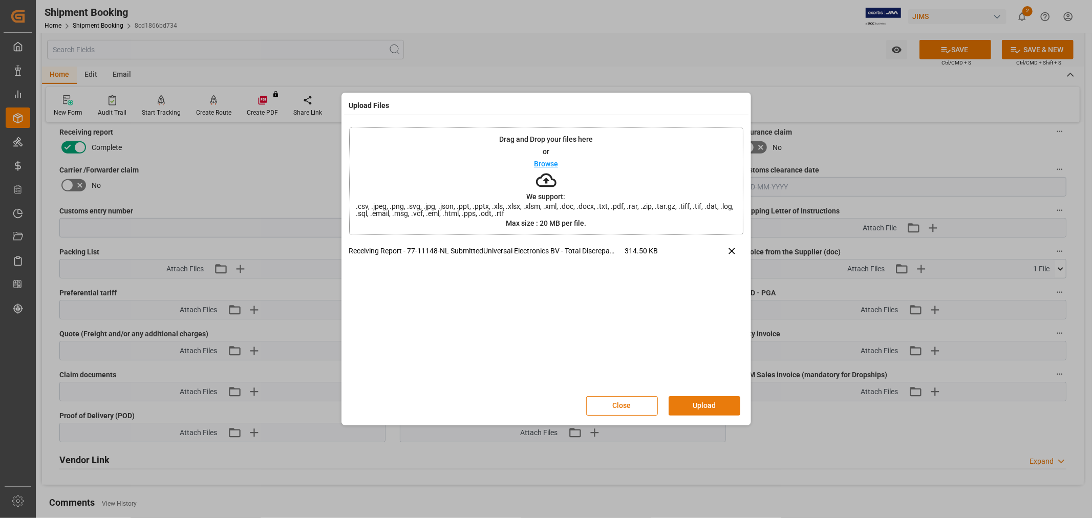
click at [694, 402] on button "Upload" at bounding box center [704, 405] width 72 height 19
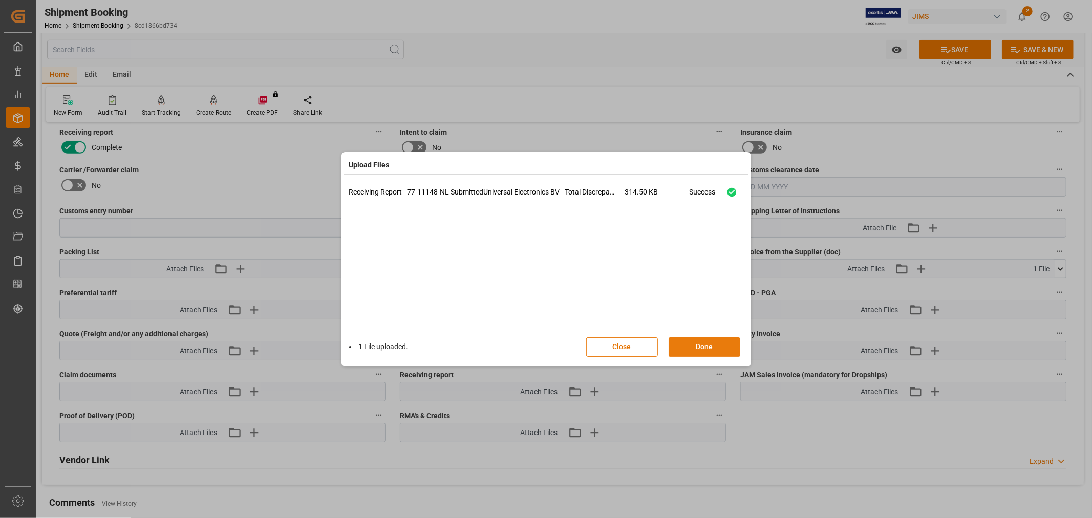
click at [693, 350] on button "Done" at bounding box center [704, 346] width 72 height 19
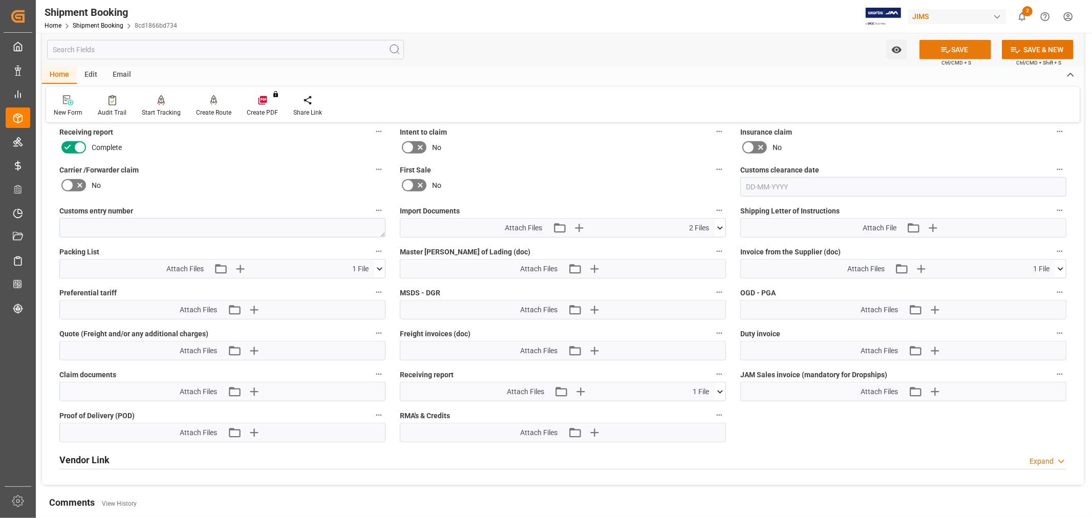
click at [940, 43] on button "SAVE" at bounding box center [955, 49] width 72 height 19
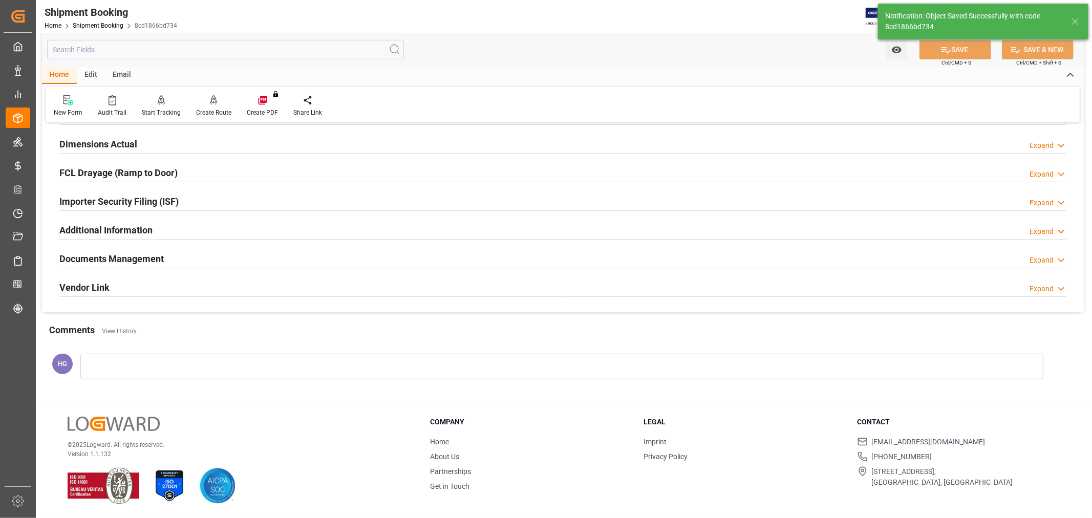
scroll to position [251, 0]
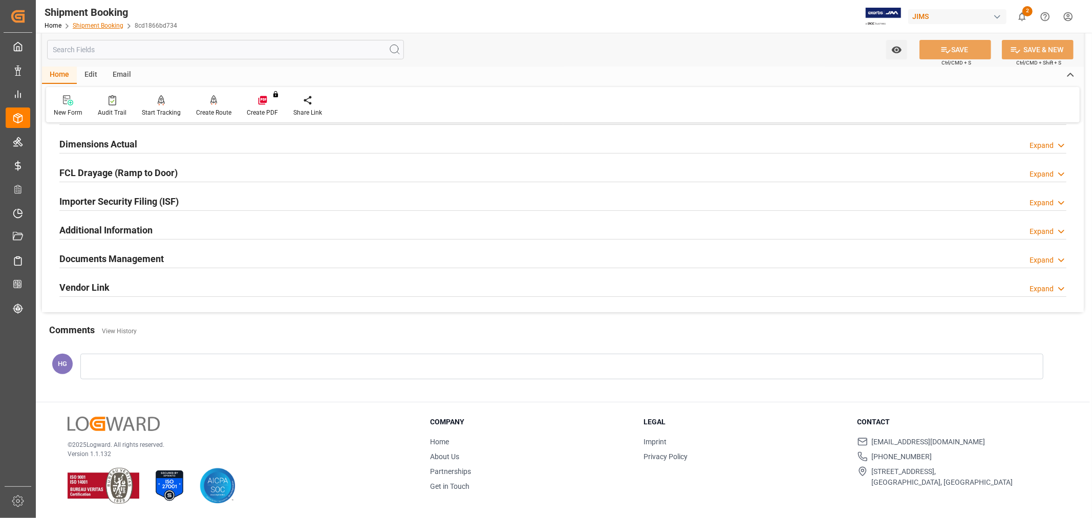
click at [89, 24] on link "Shipment Booking" at bounding box center [98, 25] width 51 height 7
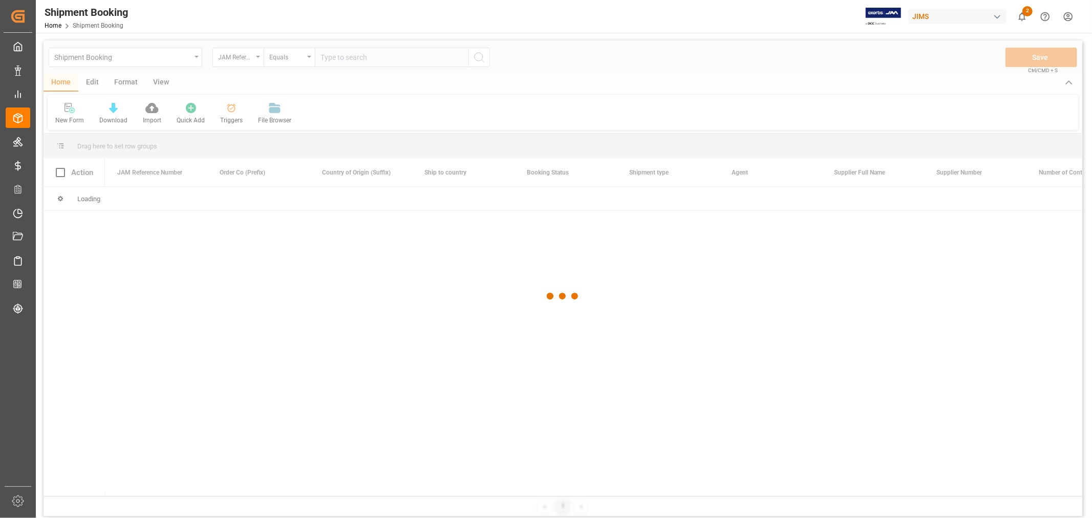
click at [350, 58] on div at bounding box center [563, 296] width 1039 height 512
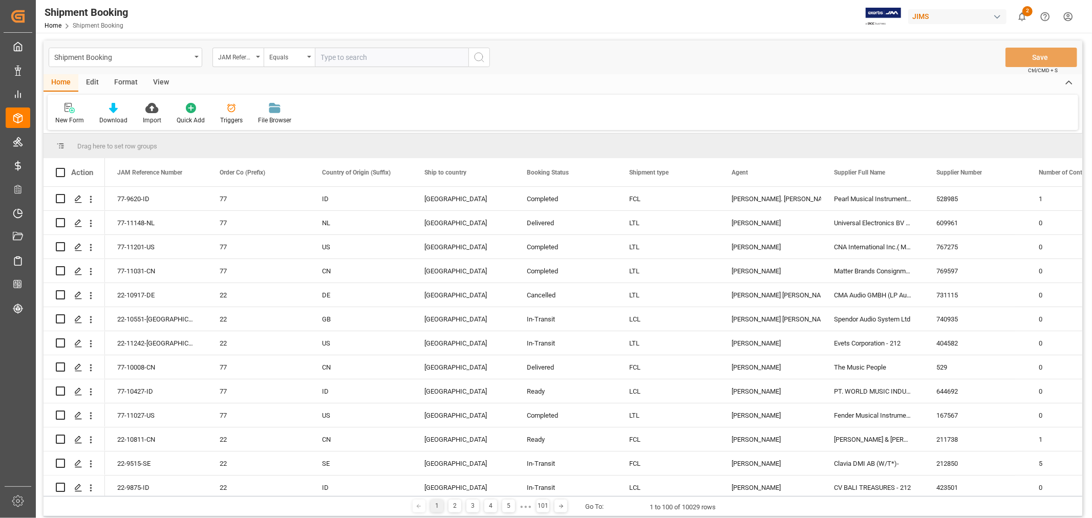
click at [349, 57] on input "text" at bounding box center [392, 57] width 154 height 19
paste input "77-11101-SE"
type input "77-11101-SE"
click at [477, 59] on icon "search button" at bounding box center [479, 57] width 12 height 12
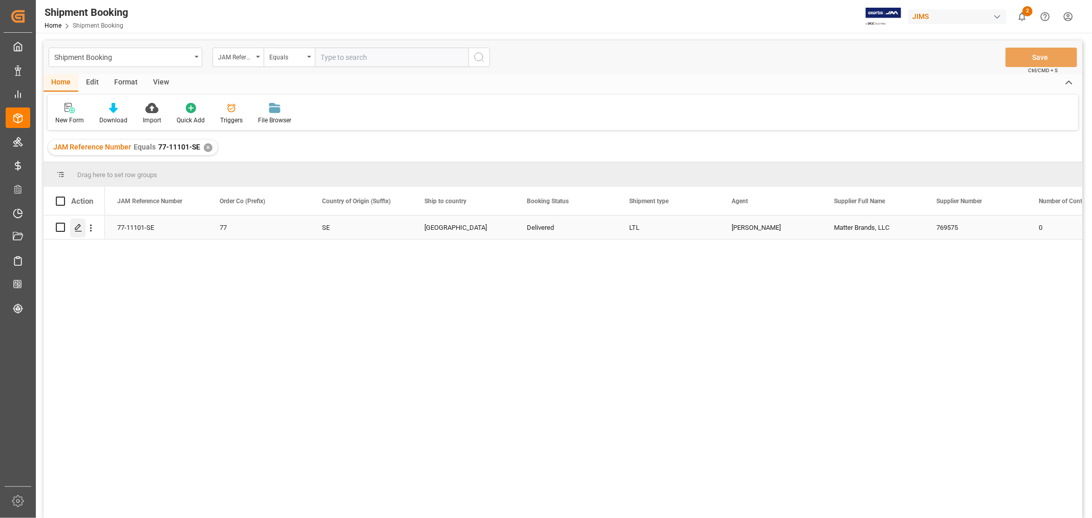
click at [80, 227] on icon "Press SPACE to select this row." at bounding box center [78, 228] width 8 height 8
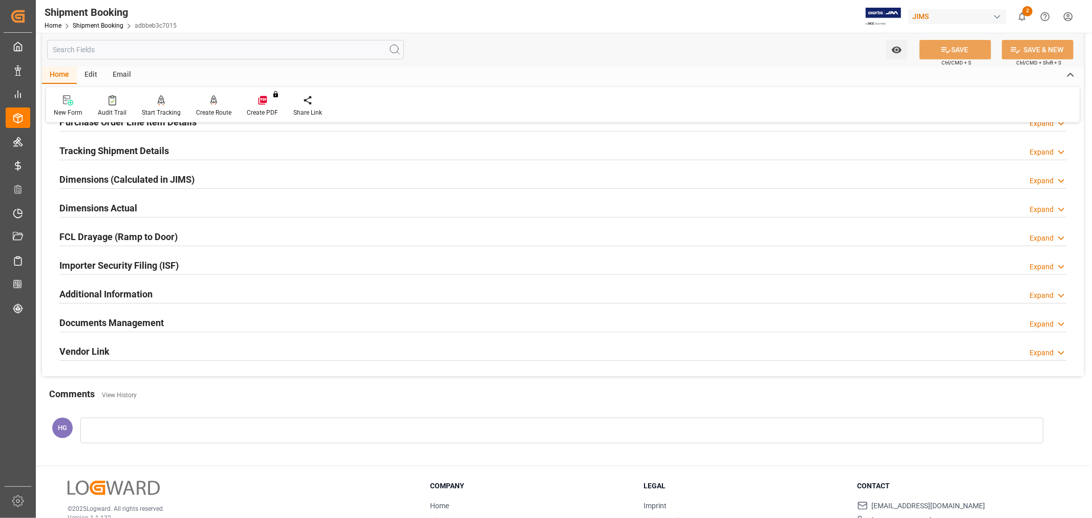
scroll to position [251, 0]
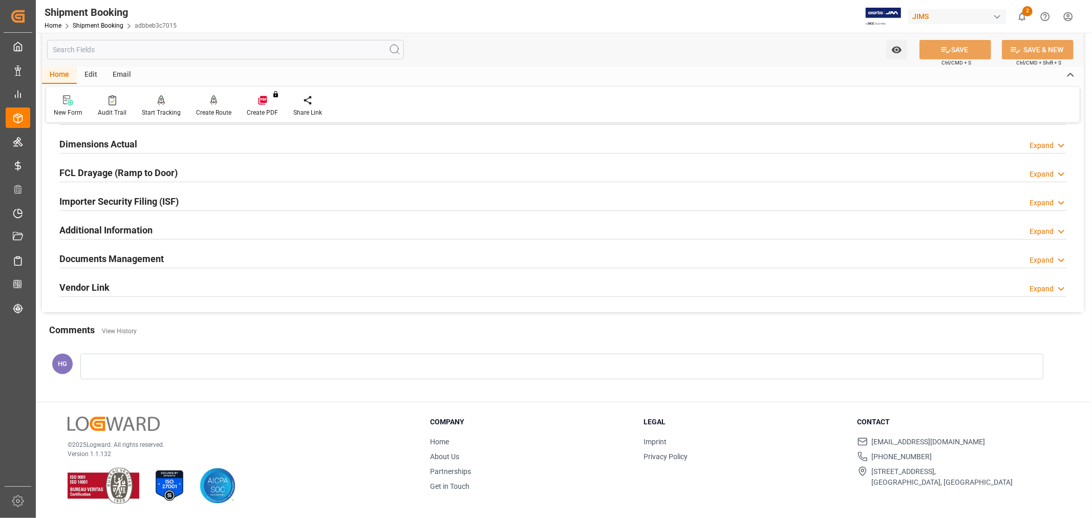
click at [152, 257] on h2 "Documents Management" at bounding box center [111, 259] width 104 height 14
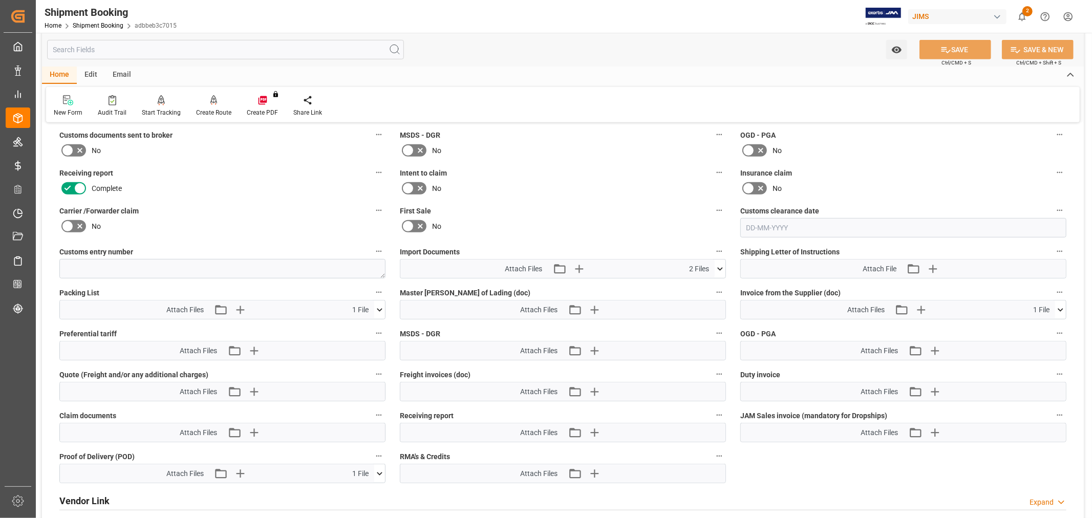
scroll to position [422, 0]
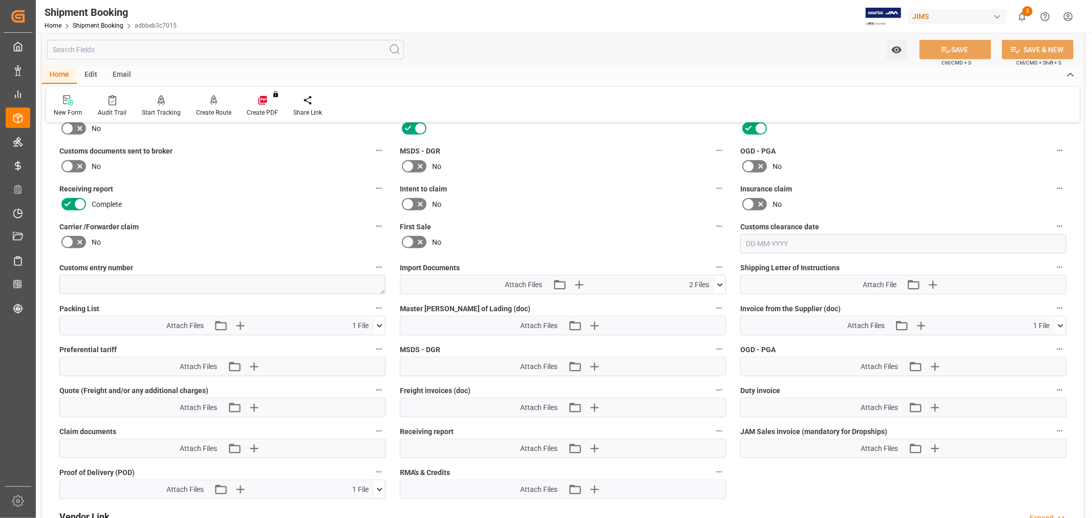
click at [68, 165] on icon at bounding box center [67, 166] width 6 height 5
click at [0, 0] on input "checkbox" at bounding box center [0, 0] width 0 height 0
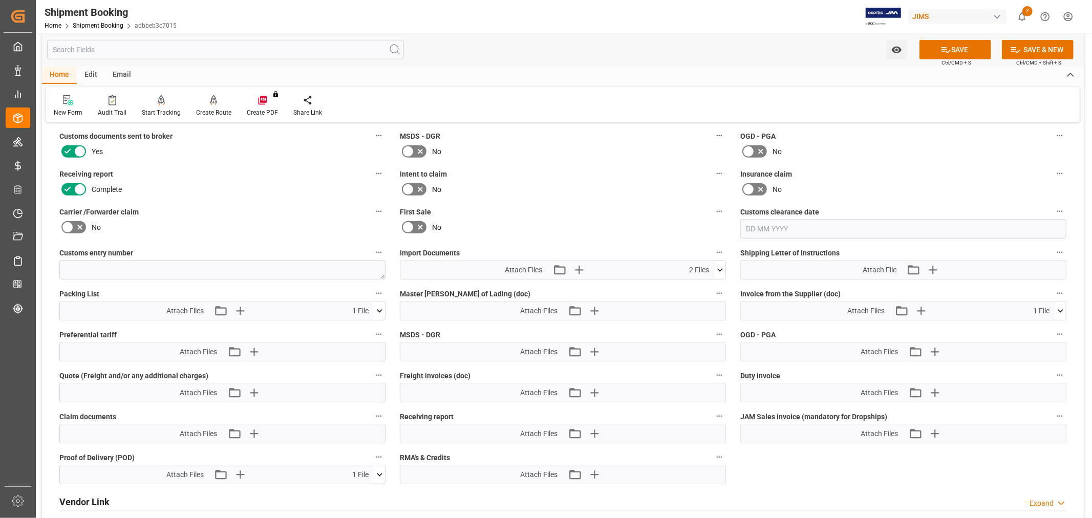
scroll to position [479, 0]
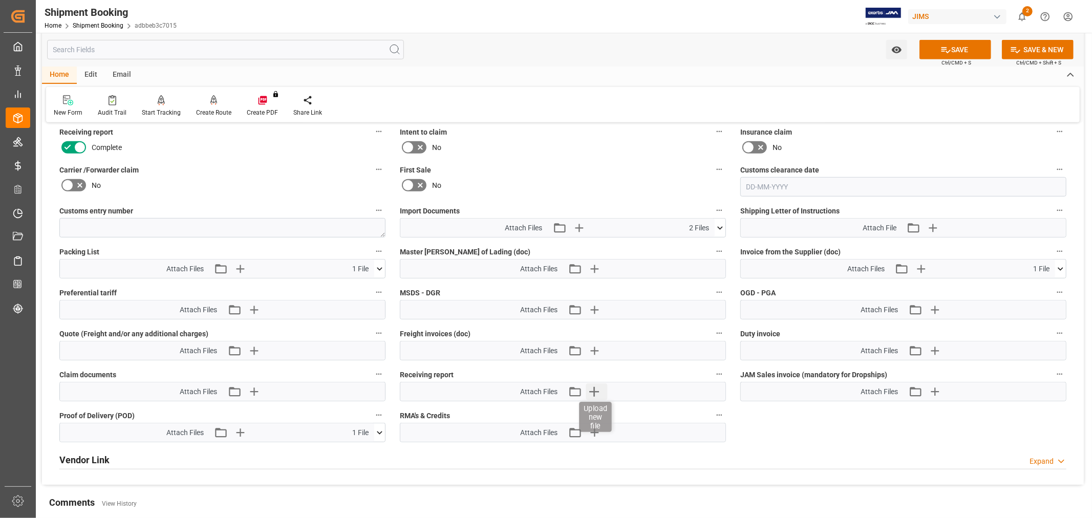
click at [592, 386] on icon "button" at bounding box center [594, 391] width 16 height 16
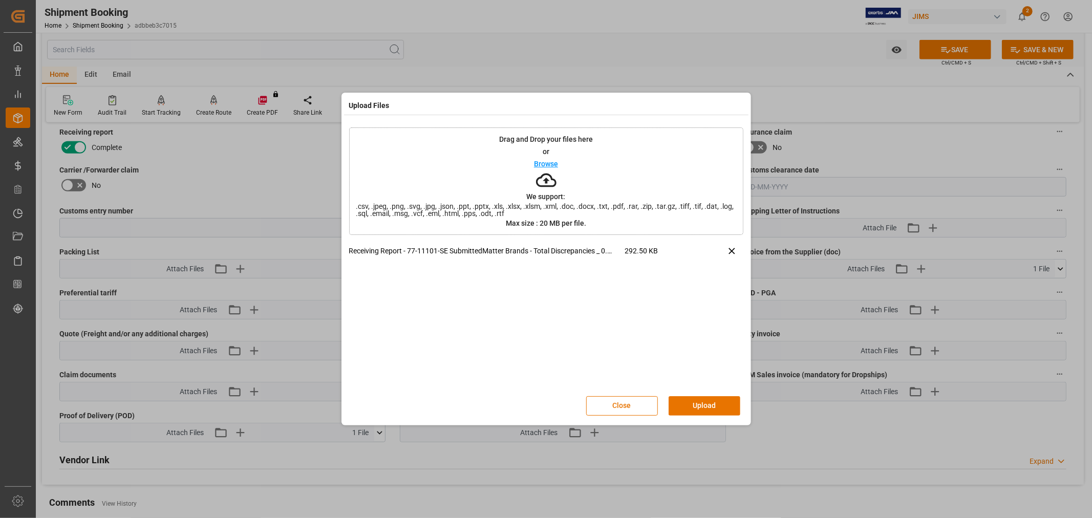
click at [692, 406] on button "Upload" at bounding box center [704, 405] width 72 height 19
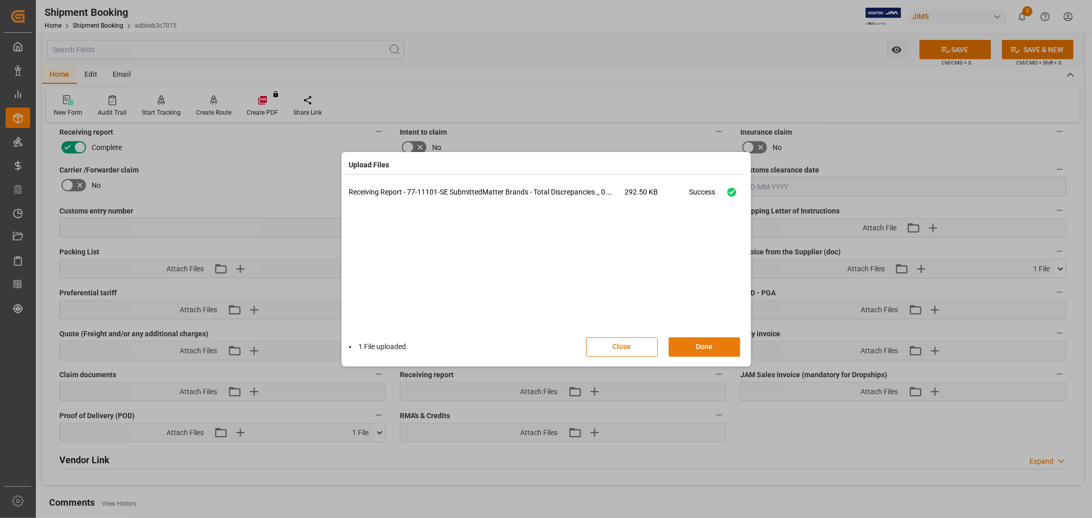
click at [699, 344] on button "Done" at bounding box center [704, 346] width 72 height 19
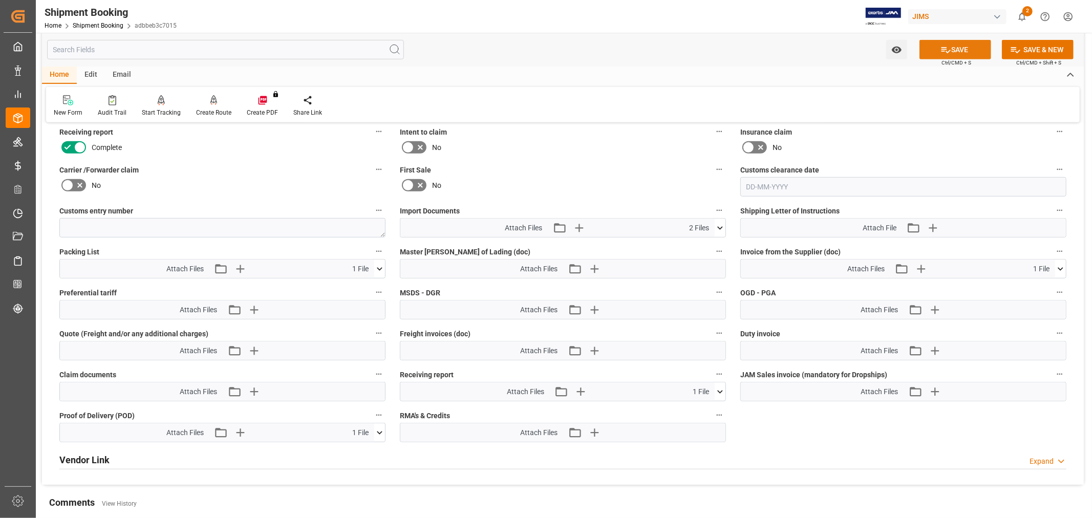
click at [940, 52] on icon at bounding box center [945, 50] width 11 height 11
click at [621, 182] on div "No" at bounding box center [563, 185] width 326 height 16
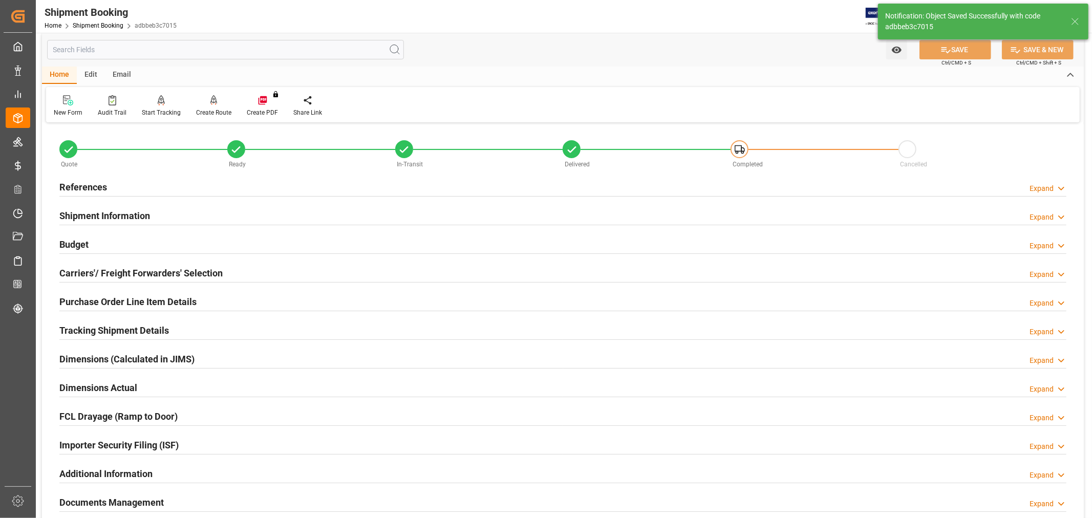
scroll to position [0, 0]
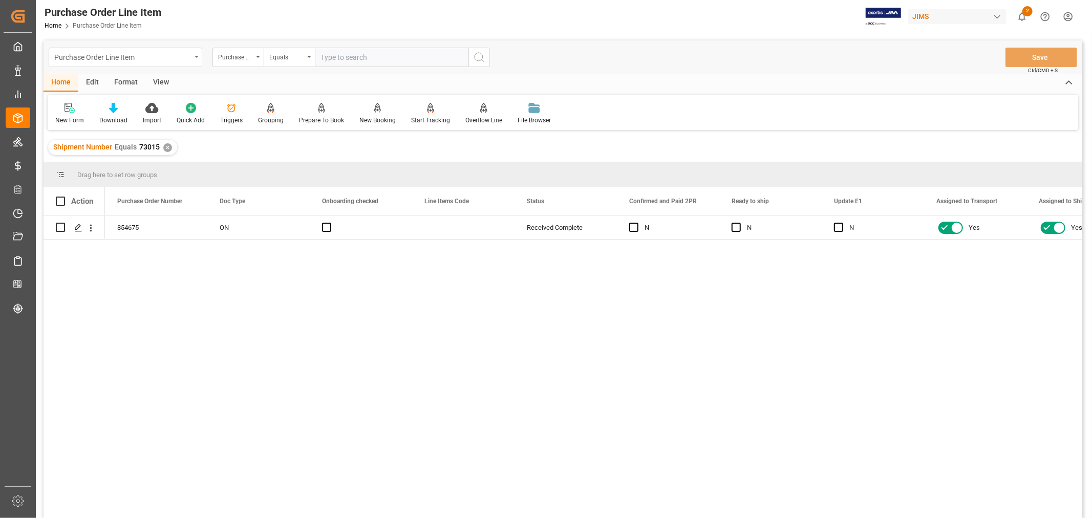
click at [196, 57] on icon "open menu" at bounding box center [197, 57] width 4 height 2
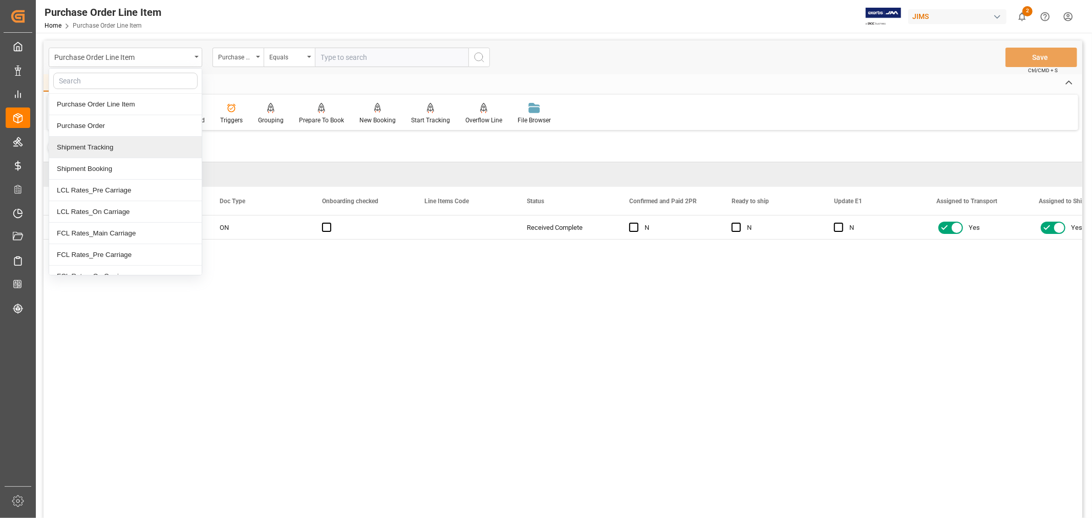
click at [599, 351] on div "854675 ON Received Complete N N N Yes Yes 2" at bounding box center [593, 369] width 977 height 309
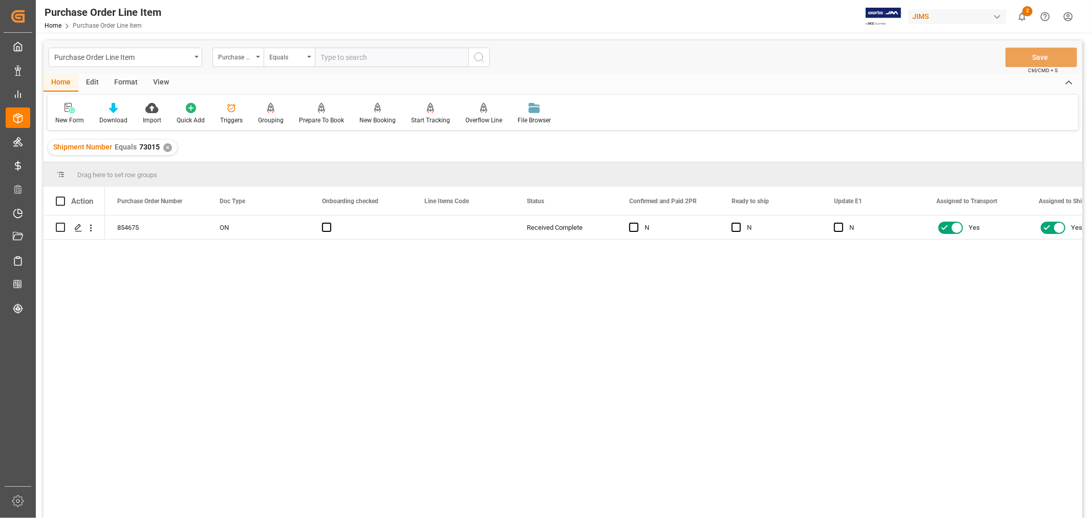
click at [158, 84] on div "View" at bounding box center [160, 82] width 31 height 17
click at [63, 116] on div "Default" at bounding box center [65, 120] width 20 height 9
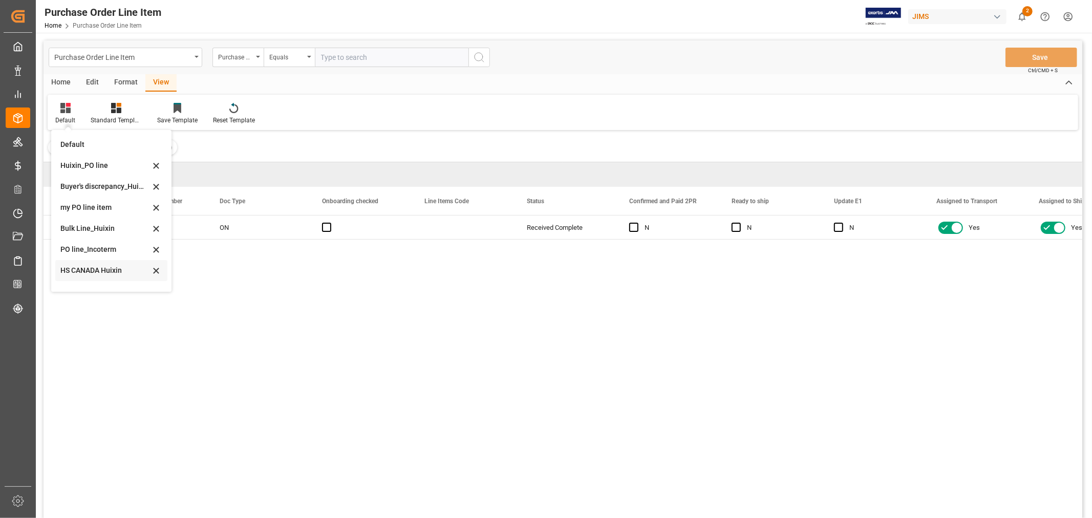
click at [92, 271] on div "HS CANADA Huixin" at bounding box center [105, 270] width 90 height 11
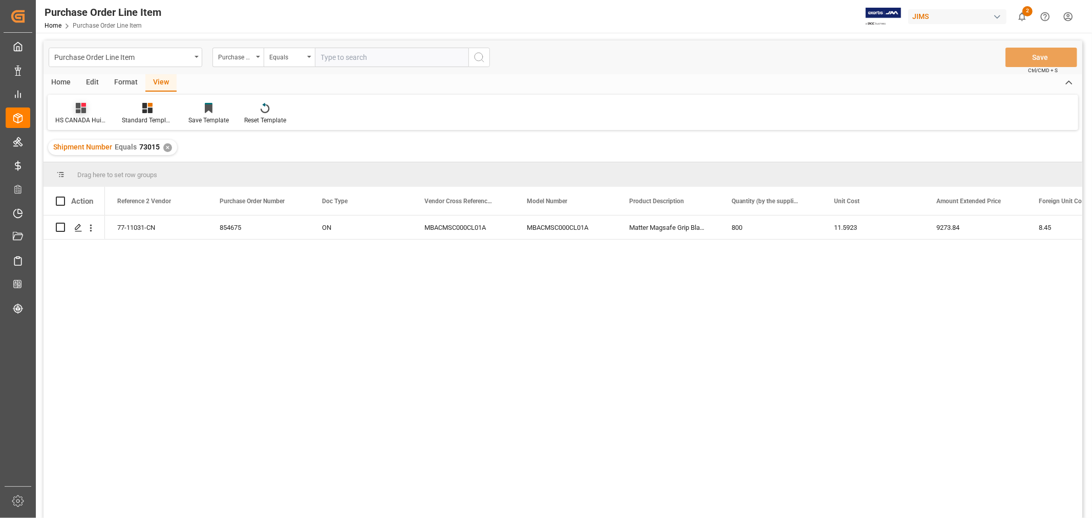
click at [88, 105] on div at bounding box center [80, 107] width 51 height 11
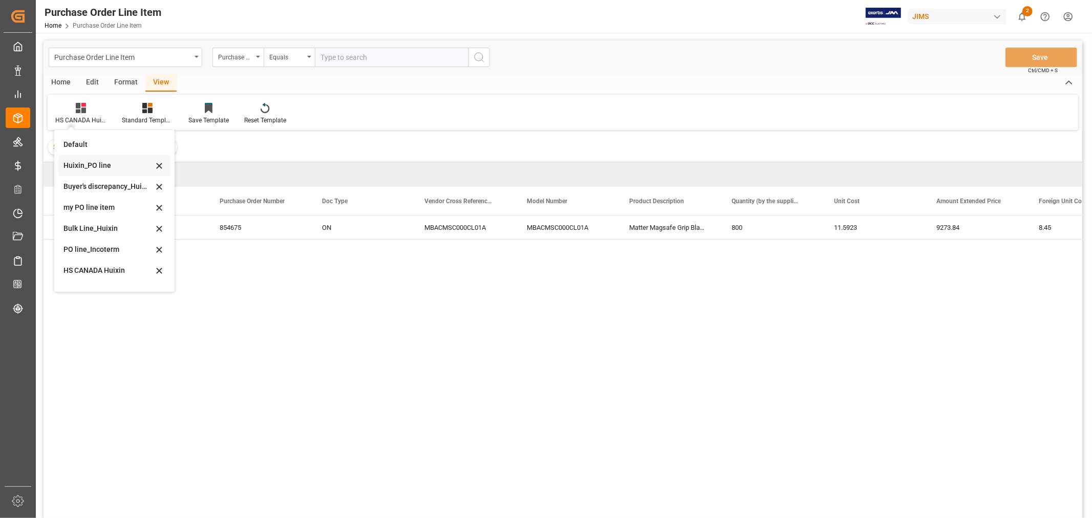
click at [101, 171] on div "Huixin_PO line" at bounding box center [114, 165] width 112 height 21
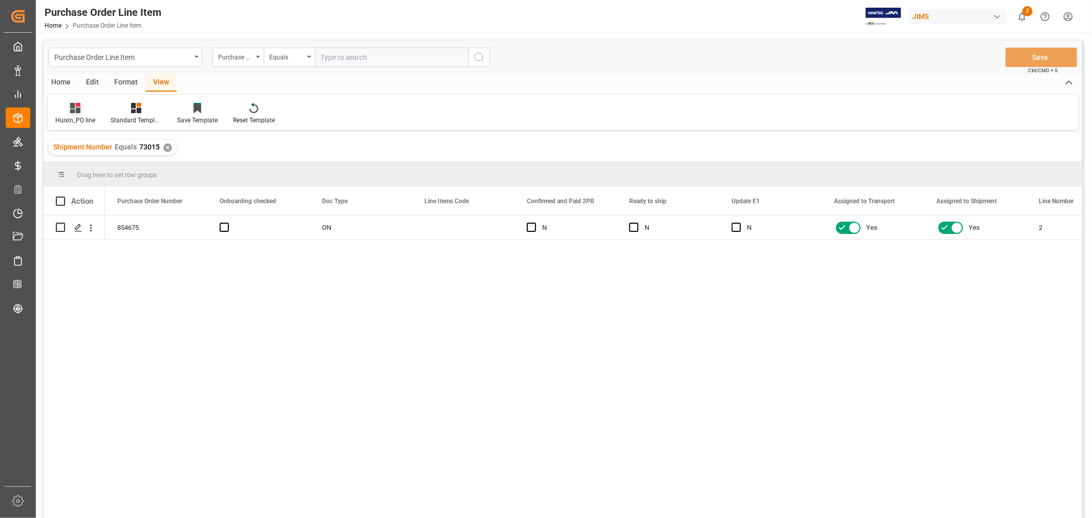
click at [75, 119] on div "Huixin_PO line" at bounding box center [75, 120] width 40 height 9
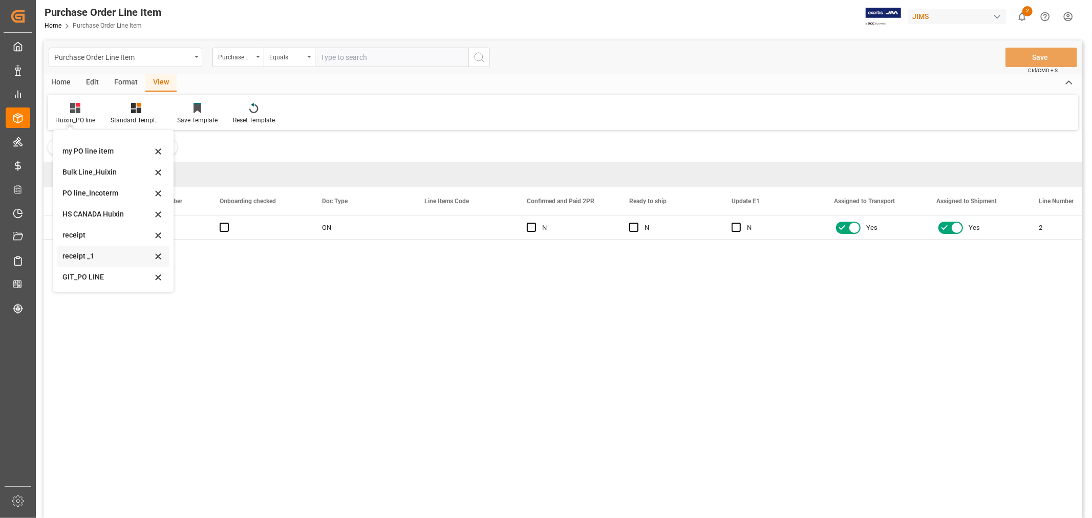
click at [79, 259] on div "receipt _1" at bounding box center [107, 256] width 90 height 11
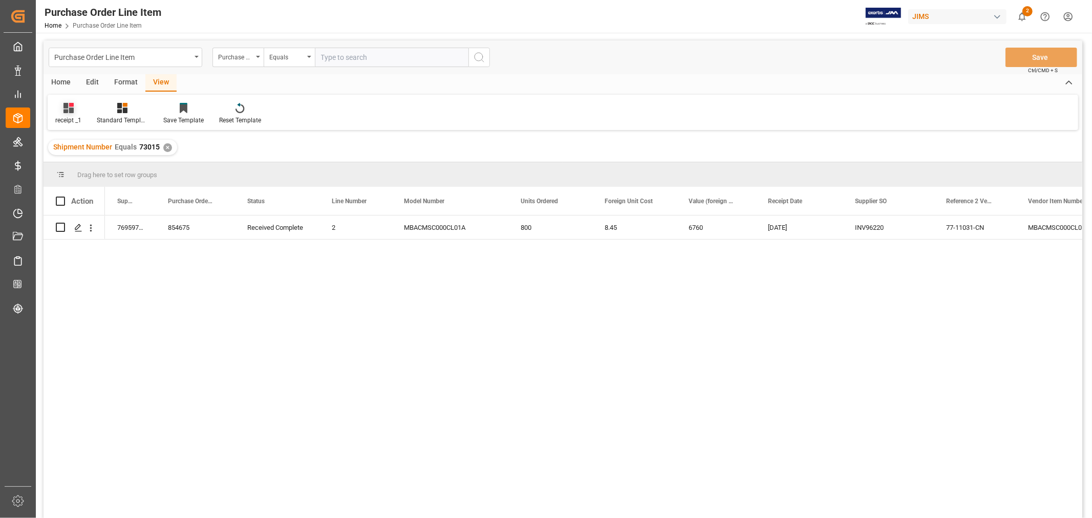
click at [59, 113] on div "receipt _1" at bounding box center [68, 113] width 41 height 23
click at [106, 278] on div "GIT_PO LINE" at bounding box center [106, 277] width 90 height 11
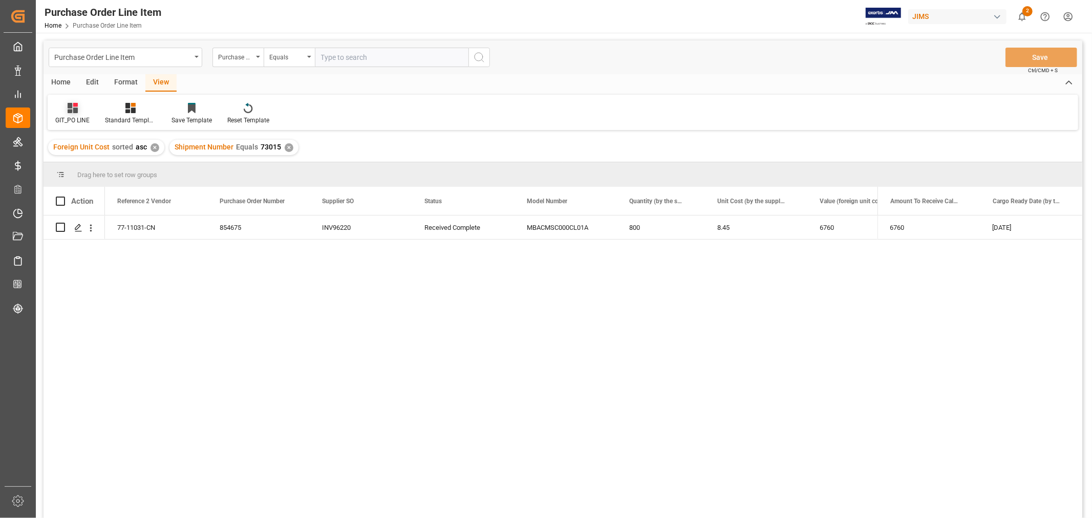
click at [68, 119] on div "GIT_PO LINE" at bounding box center [72, 120] width 34 height 9
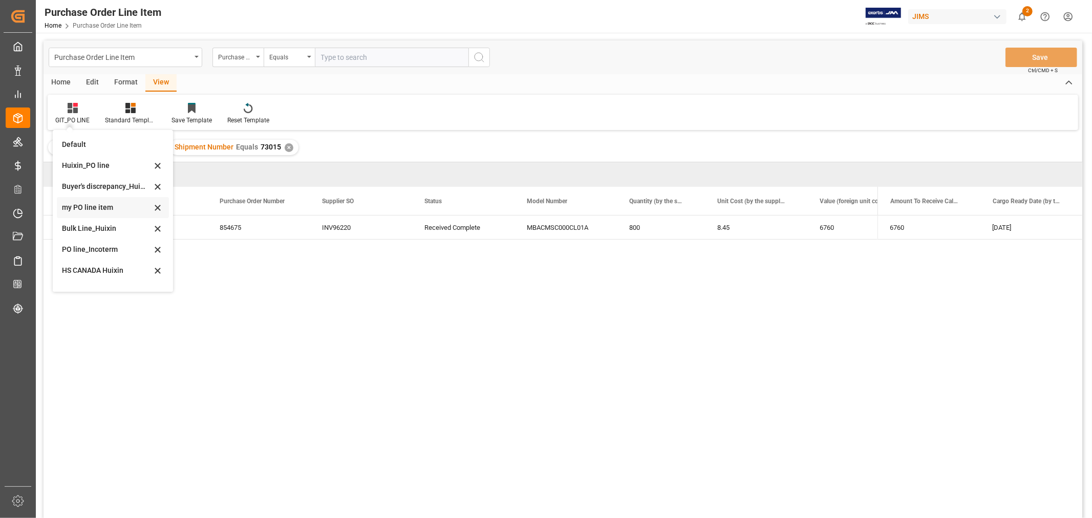
click at [96, 210] on div "my PO line item" at bounding box center [107, 207] width 90 height 11
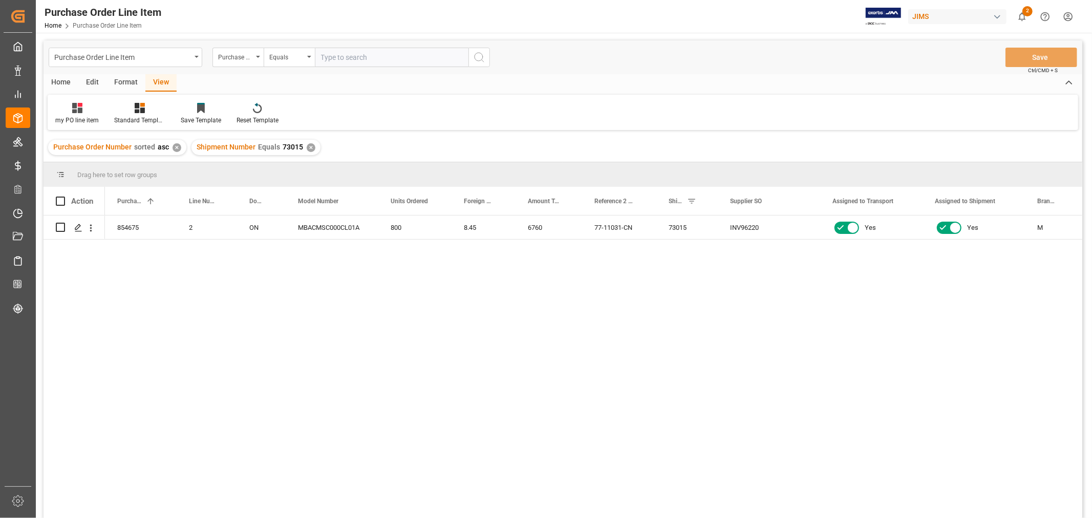
click at [658, 324] on div "854675 2 ON MBACMSC000CL01A 800 8.45 6760 77-11031-CN 73015 INV96220 Yes Yes M …" at bounding box center [593, 369] width 977 height 309
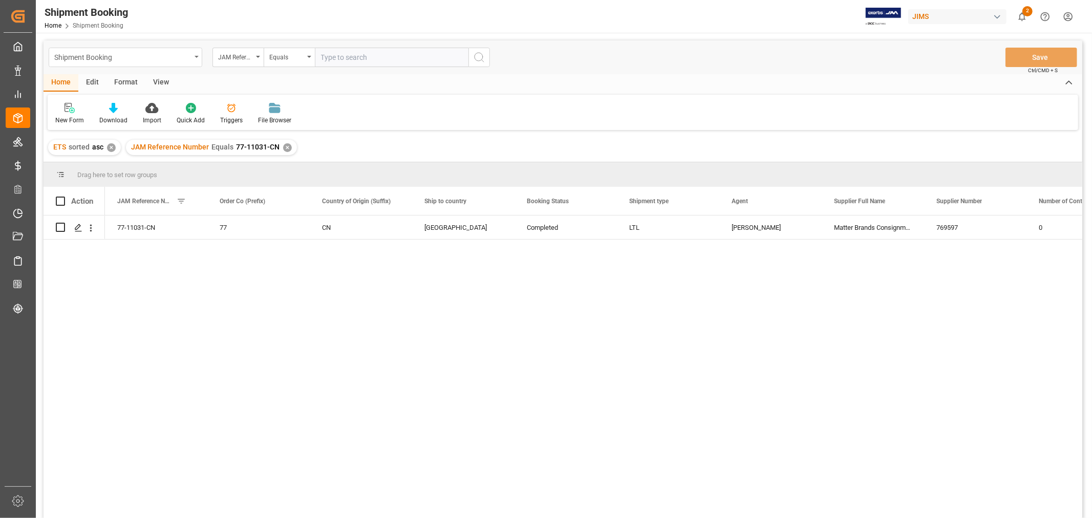
click at [157, 61] on div "Shipment Booking" at bounding box center [122, 56] width 137 height 13
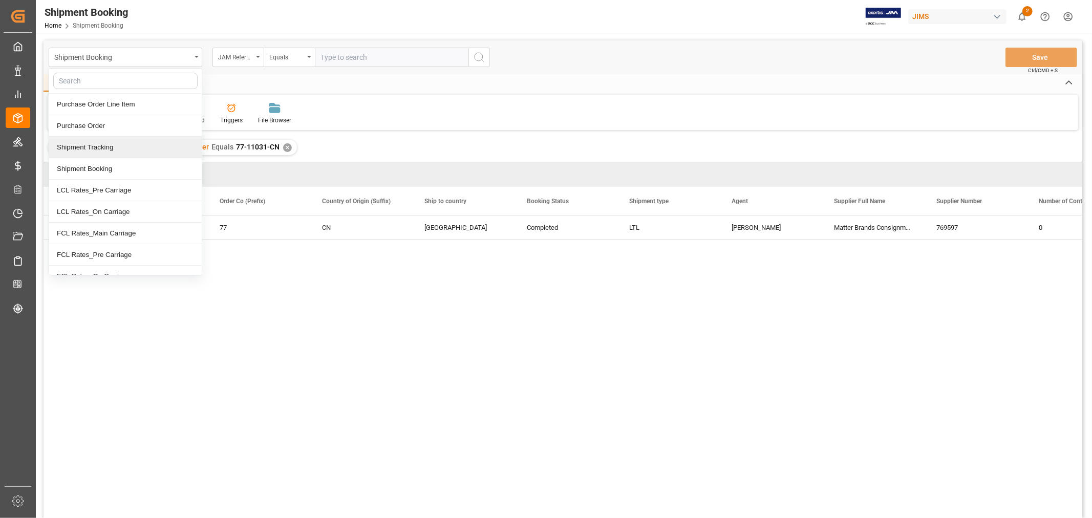
click at [114, 147] on div "Shipment Tracking" at bounding box center [125, 147] width 153 height 21
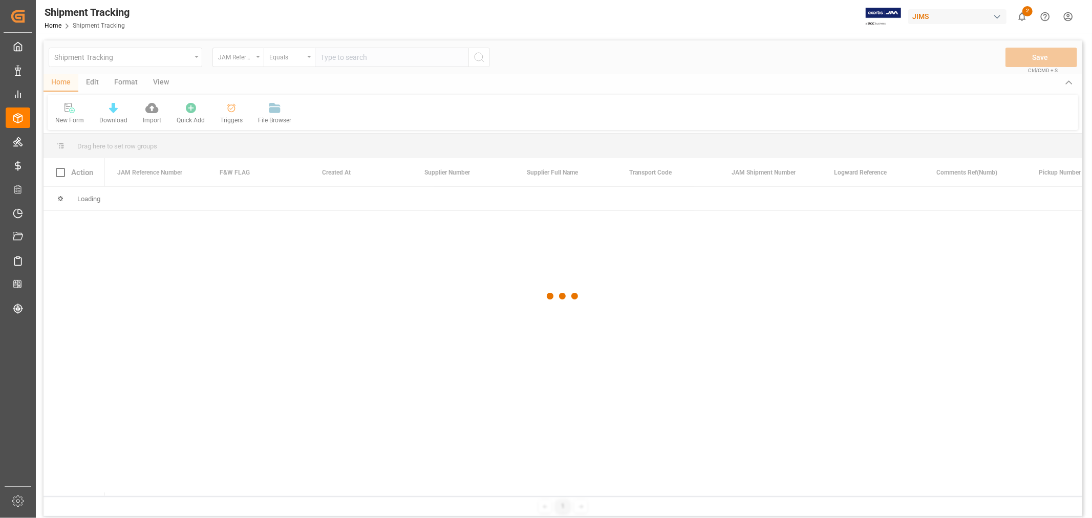
click at [347, 59] on div at bounding box center [563, 296] width 1039 height 512
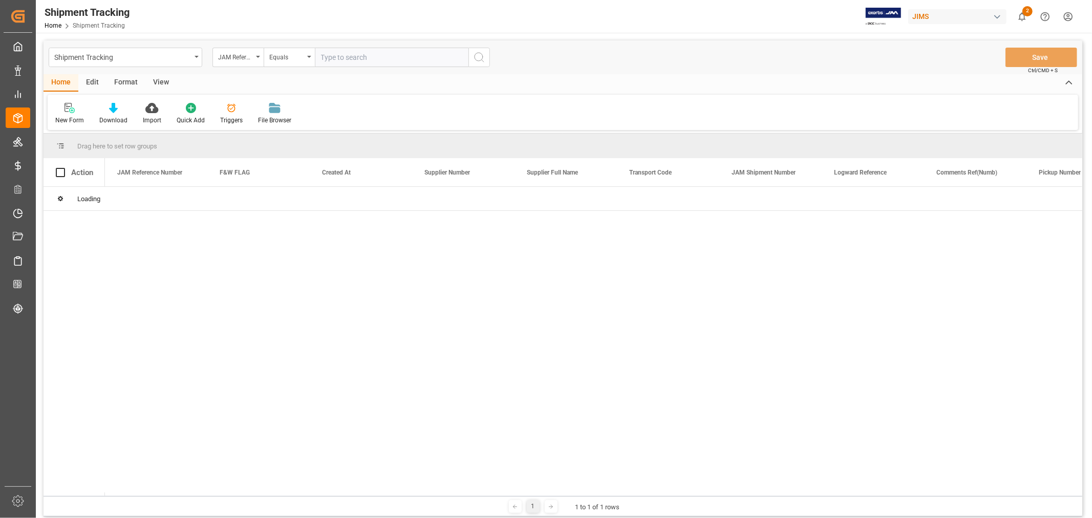
click at [350, 54] on input "text" at bounding box center [392, 57] width 154 height 19
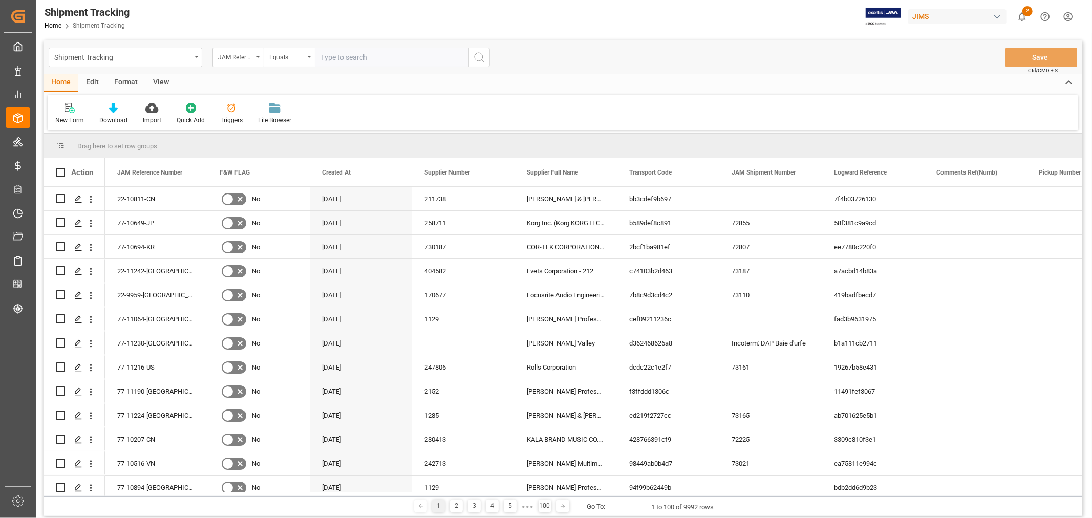
click at [364, 63] on input "text" at bounding box center [392, 57] width 154 height 19
paste input "77-11031-CN"
type input "77-11031-CN"
click at [481, 60] on icon "search button" at bounding box center [479, 57] width 12 height 12
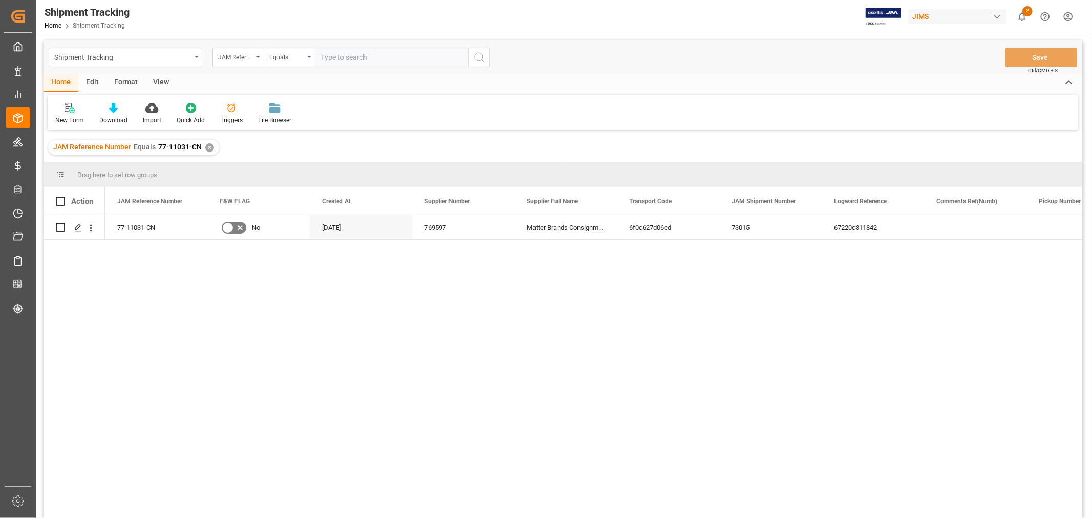
click at [157, 83] on div "View" at bounding box center [160, 82] width 31 height 17
click at [66, 116] on div "Default" at bounding box center [65, 120] width 20 height 9
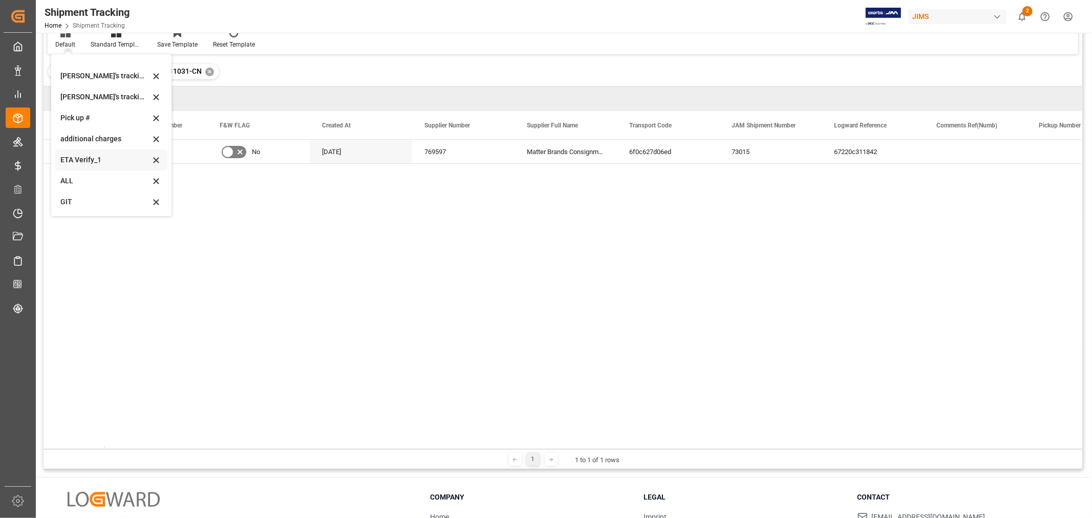
scroll to position [57, 0]
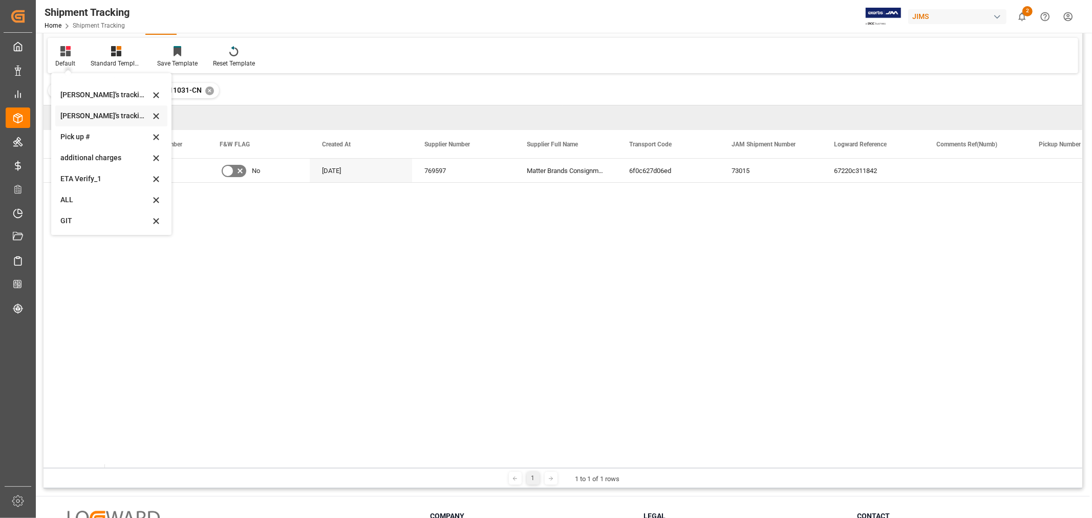
click at [118, 120] on div "Huixin's tracking all_sample" at bounding box center [105, 116] width 90 height 11
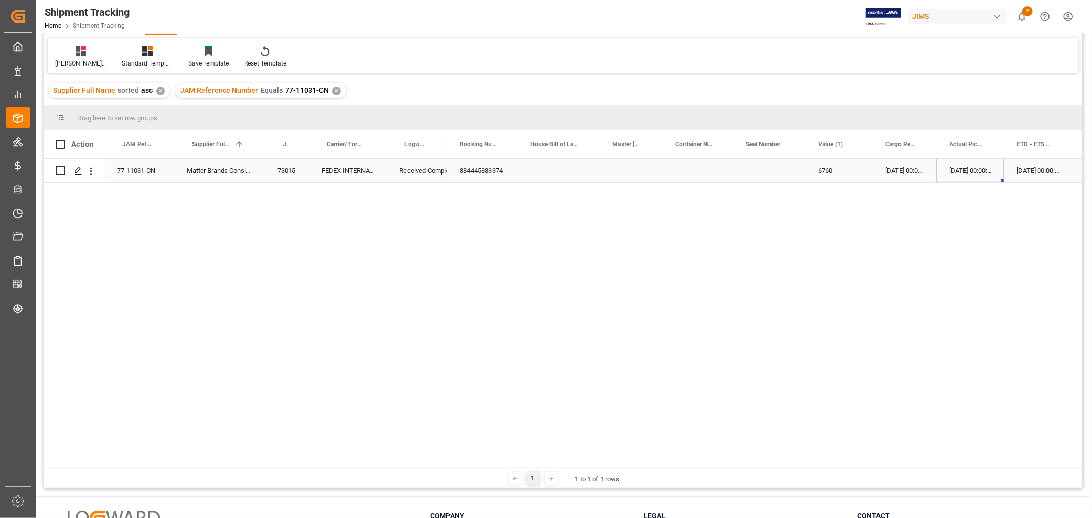
click at [969, 175] on div "20-09-2025 00:00:00" at bounding box center [971, 171] width 68 height 24
click at [925, 170] on div "Press SPACE to select this row." at bounding box center [925, 171] width 102 height 24
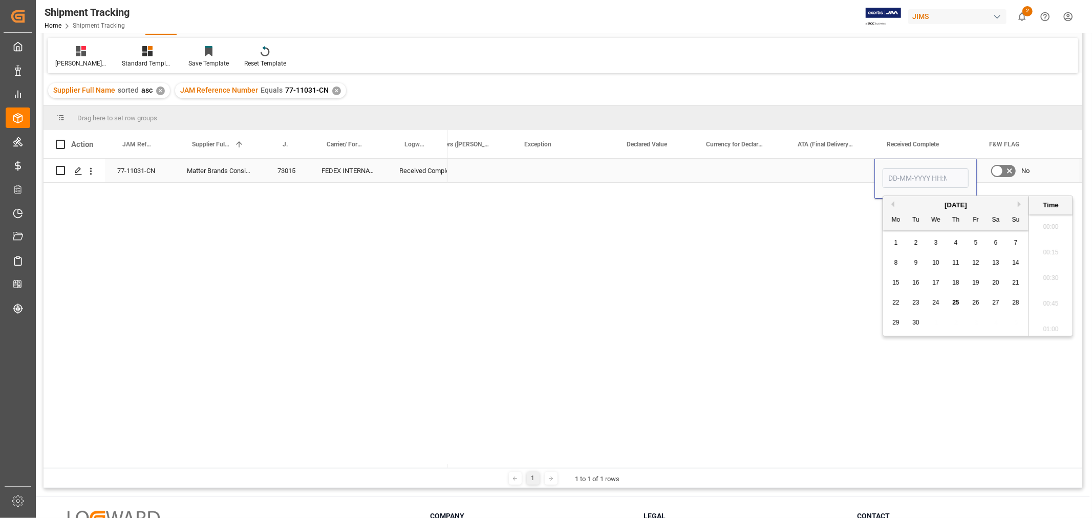
scroll to position [1385, 0]
type input "25-09-2025 00:00"
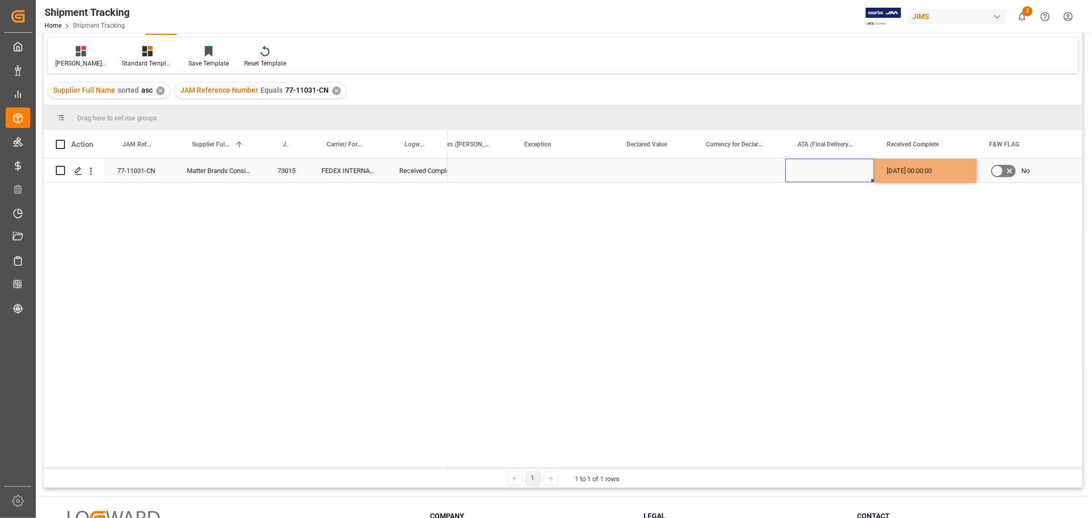
click at [845, 169] on div "Press SPACE to select this row." at bounding box center [829, 171] width 89 height 24
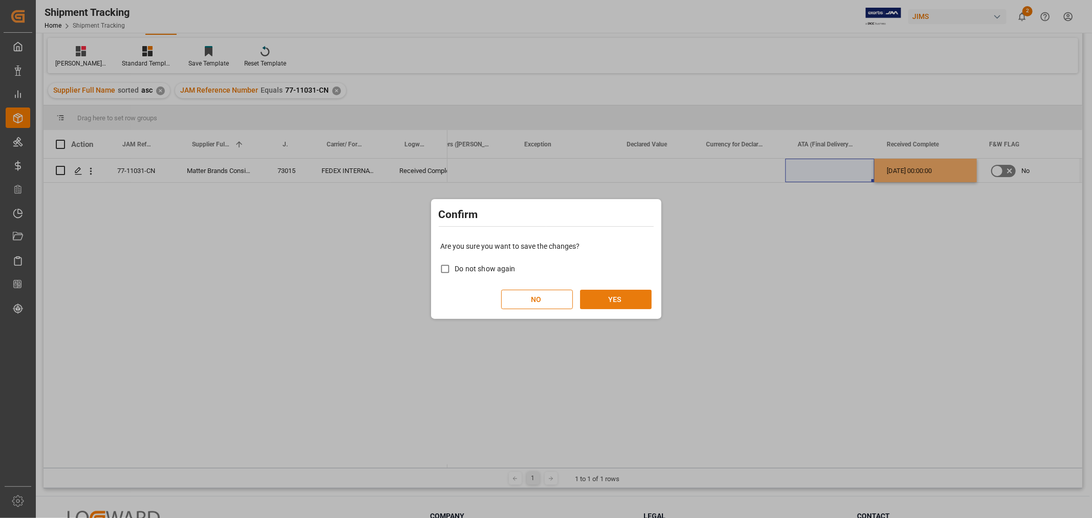
click at [592, 294] on button "YES" at bounding box center [616, 299] width 72 height 19
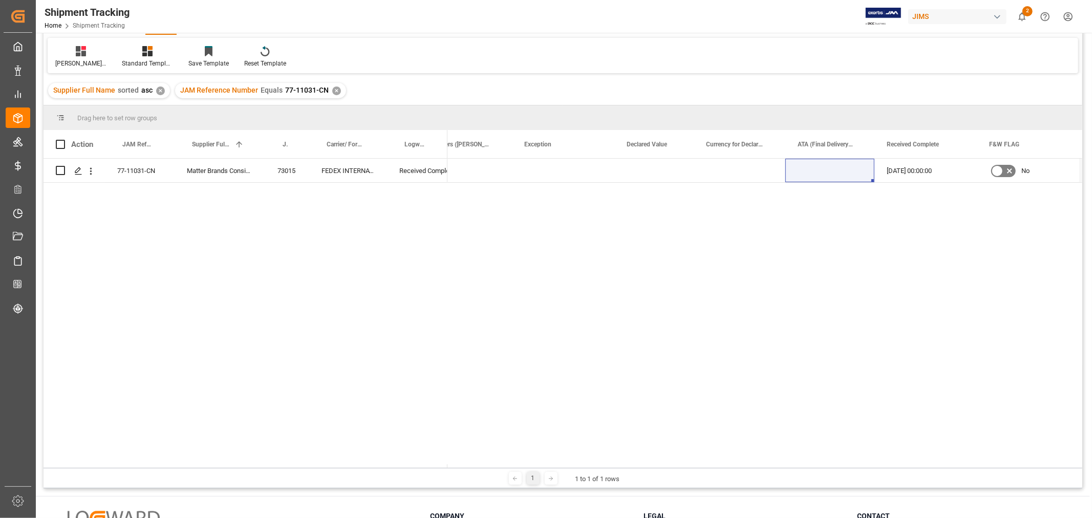
click at [333, 90] on div "✕" at bounding box center [336, 91] width 9 height 9
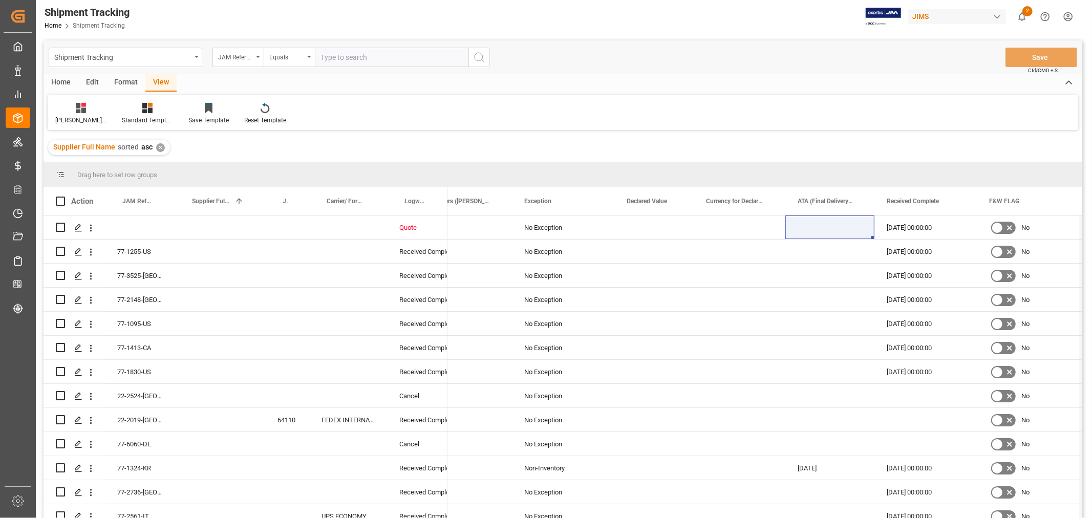
click at [349, 58] on input "text" at bounding box center [392, 57] width 154 height 19
type input "77-11201-US"
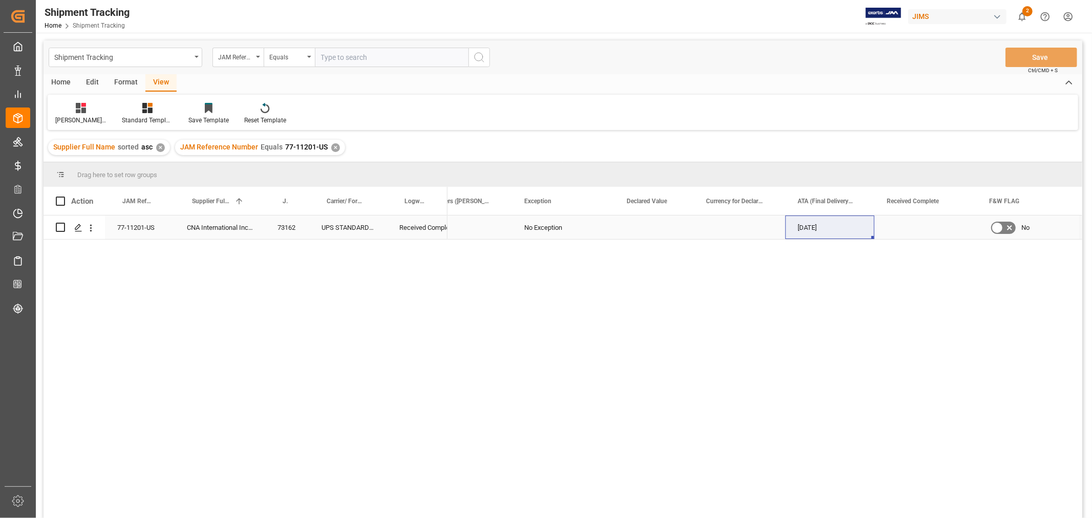
click at [902, 232] on div "Press SPACE to select this row." at bounding box center [925, 227] width 102 height 24
click at [915, 232] on div "Press SPACE to select this row." at bounding box center [925, 227] width 102 height 24
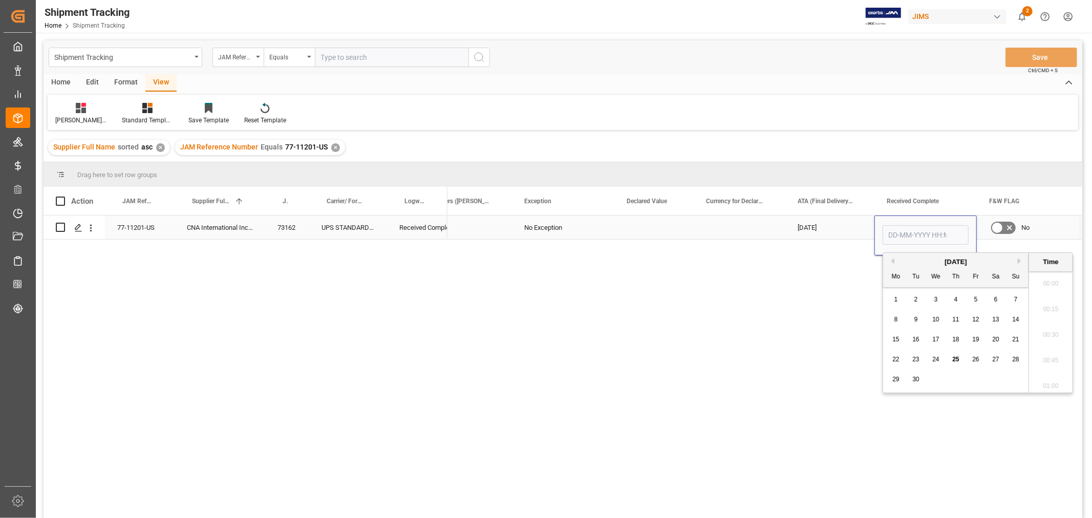
scroll to position [1436, 0]
type input "25-09-2025 00:00"
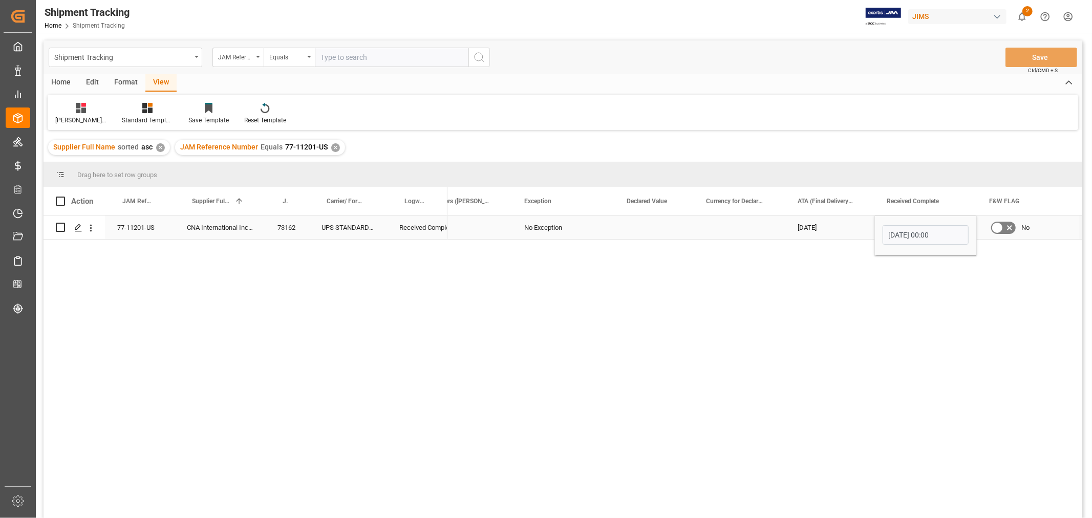
click at [843, 222] on div "24-09-2025" at bounding box center [829, 227] width 89 height 24
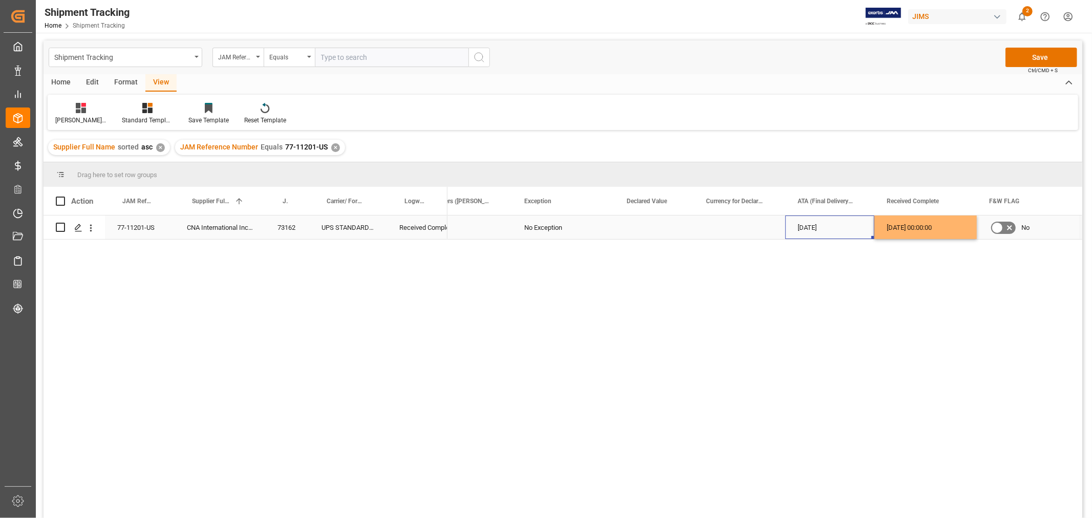
click at [693, 226] on div "Press SPACE to select this row." at bounding box center [653, 227] width 79 height 24
click at [1021, 55] on button "Save" at bounding box center [1041, 57] width 72 height 19
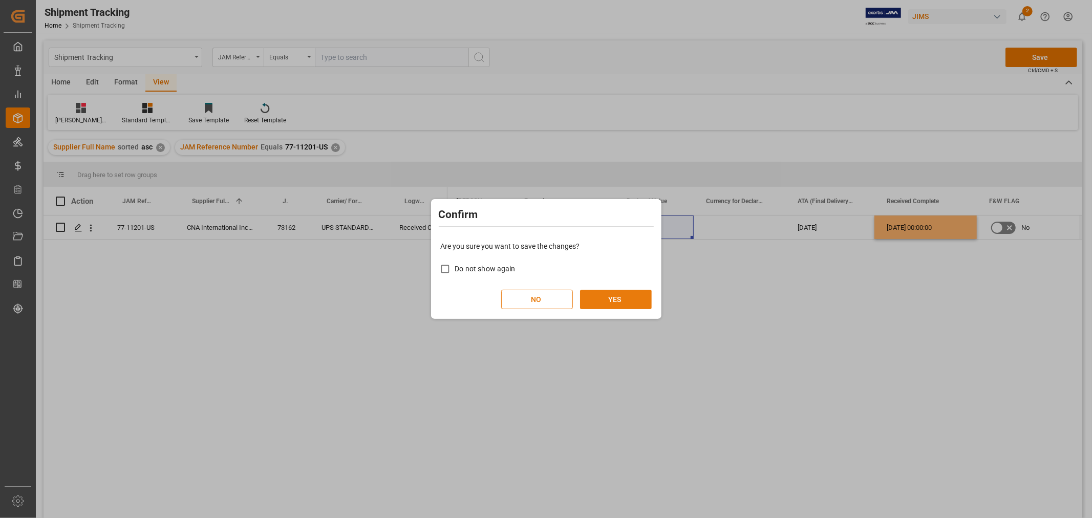
click at [615, 297] on button "YES" at bounding box center [616, 299] width 72 height 19
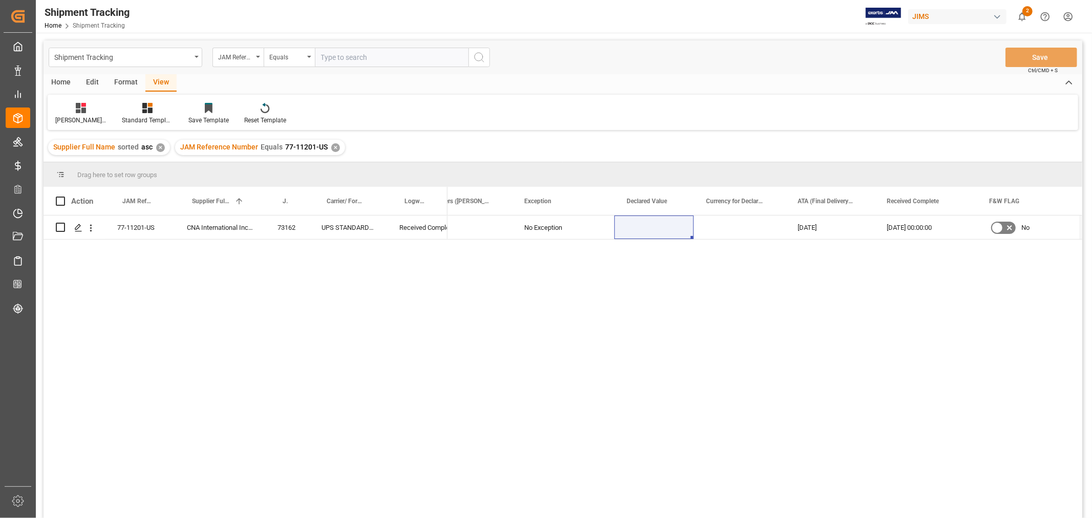
click at [325, 146] on div "JAM Reference Number Equals 77-11201-US ✕" at bounding box center [260, 147] width 170 height 15
click at [335, 146] on div "✕" at bounding box center [335, 147] width 9 height 9
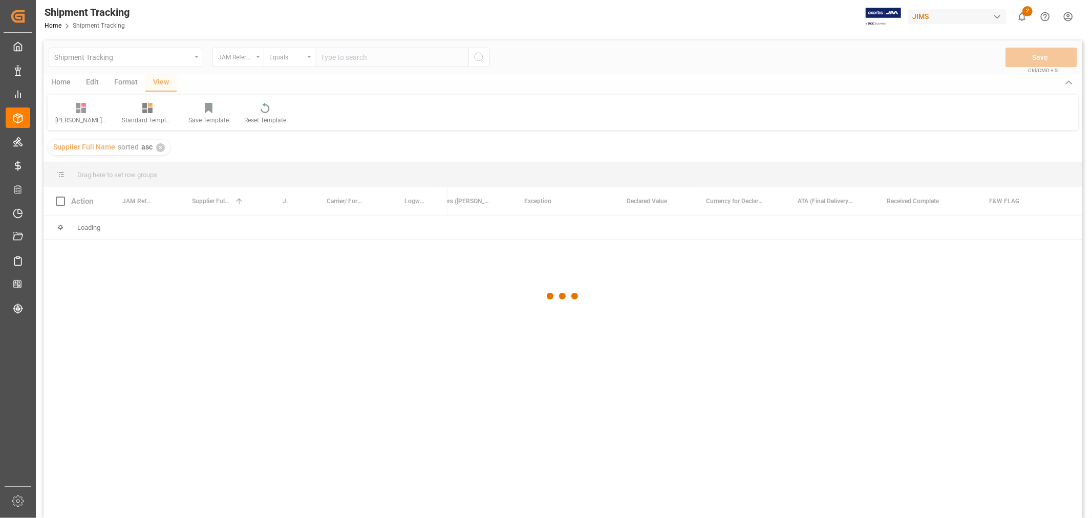
click at [340, 52] on div at bounding box center [563, 296] width 1039 height 512
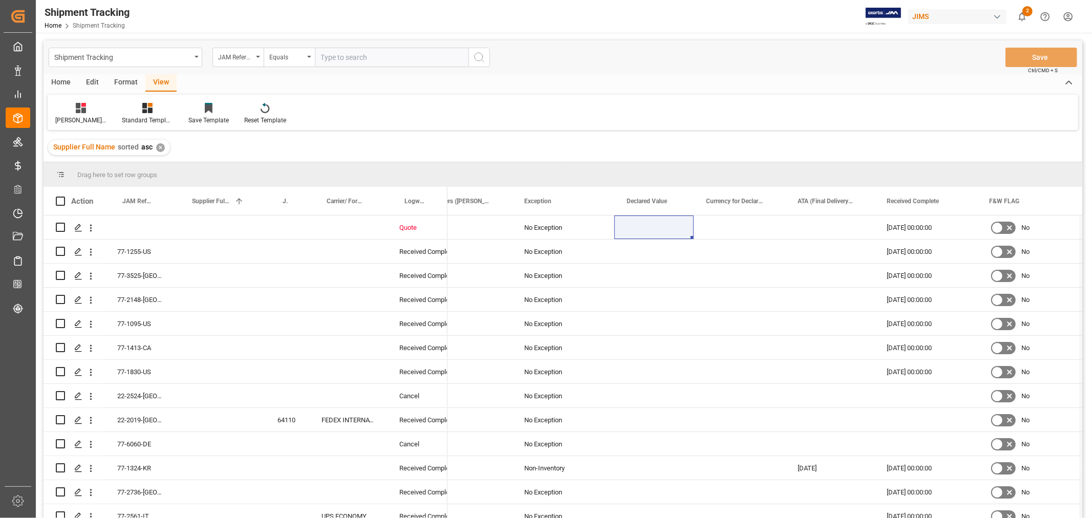
click at [339, 54] on input "text" at bounding box center [392, 57] width 154 height 19
paste input "77-11201-US"
type input "77-11201-US"
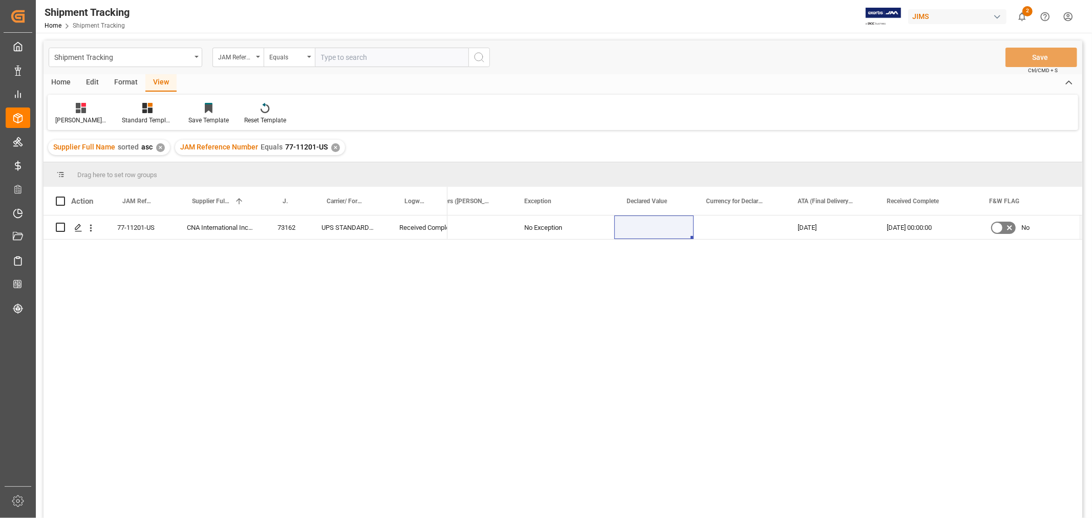
click at [333, 145] on div "✕" at bounding box center [335, 147] width 9 height 9
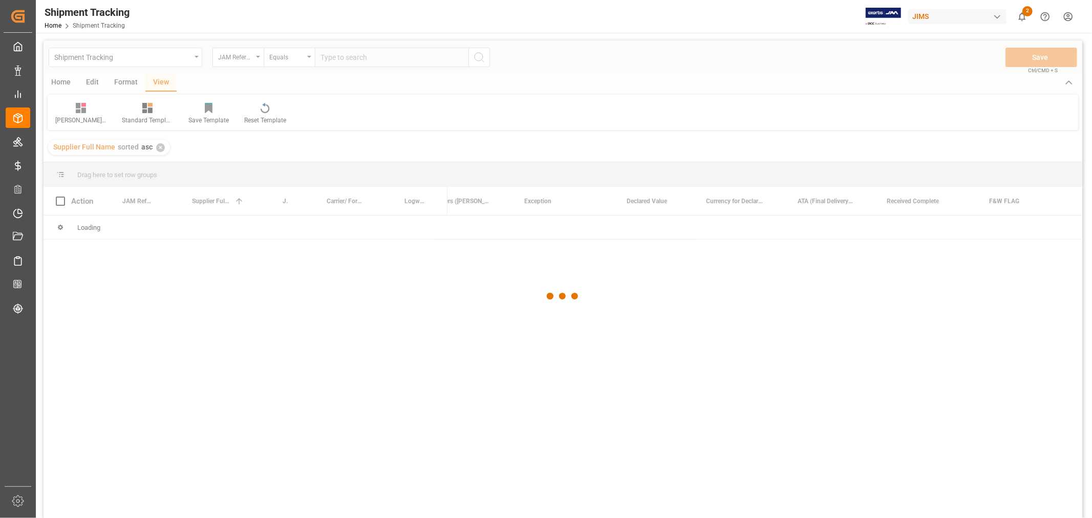
click at [338, 56] on div at bounding box center [563, 296] width 1039 height 512
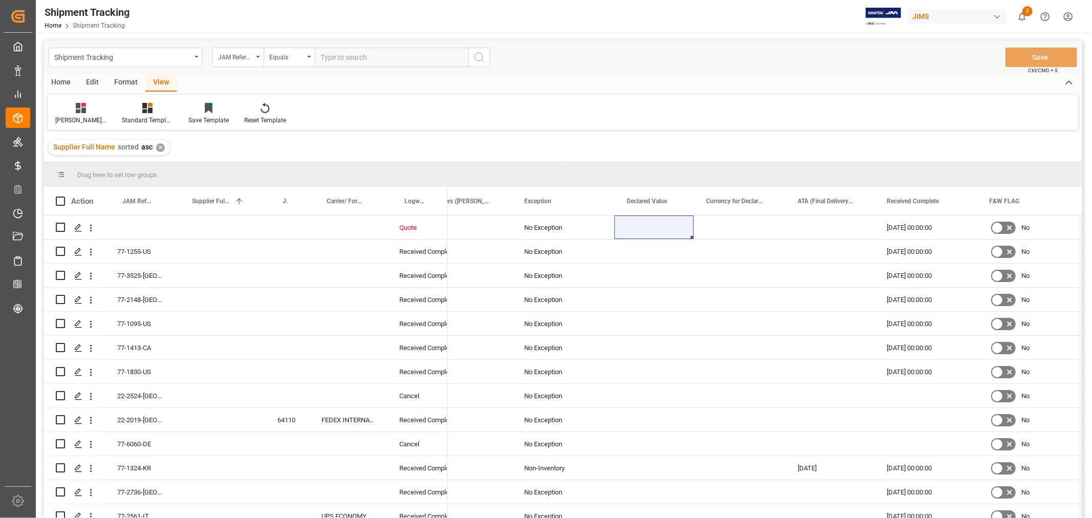
click at [338, 56] on input "text" at bounding box center [392, 57] width 154 height 19
type input "77-11148-NL"
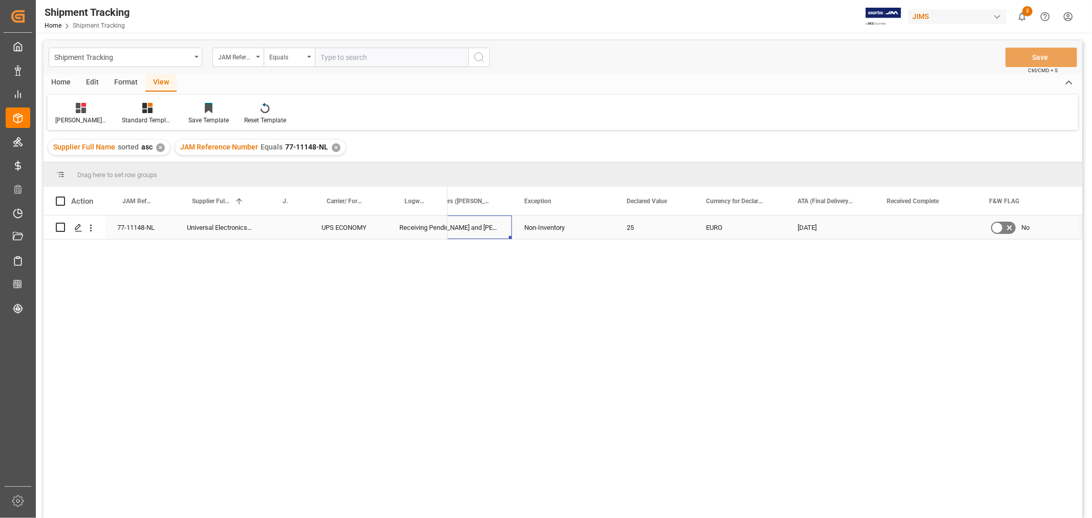
click at [477, 230] on div "samples for Jocelyn and Robbie" at bounding box center [442, 227] width 140 height 24
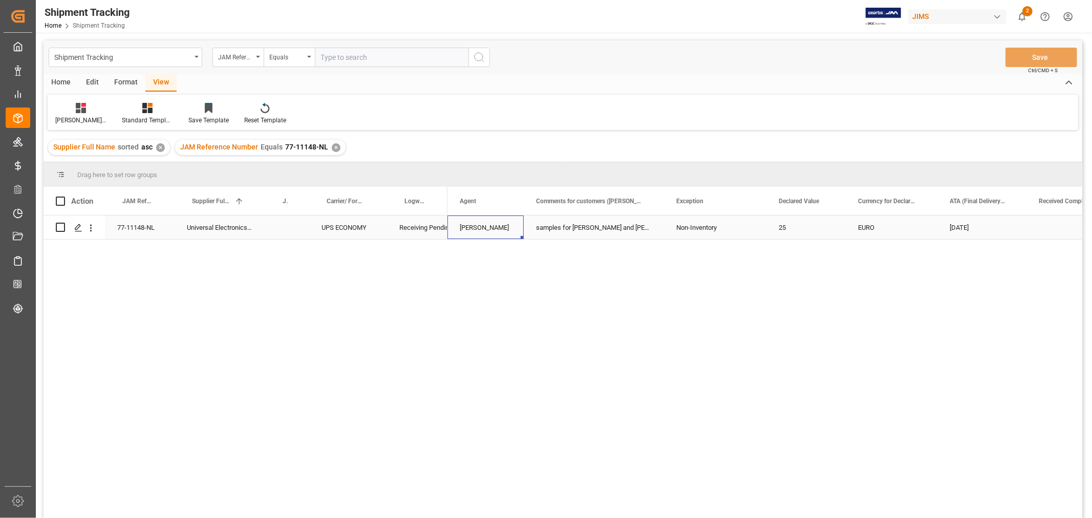
click at [142, 228] on div "77-11148-NL" at bounding box center [140, 227] width 70 height 24
click at [1043, 224] on div "Press SPACE to select this row." at bounding box center [1077, 227] width 102 height 24
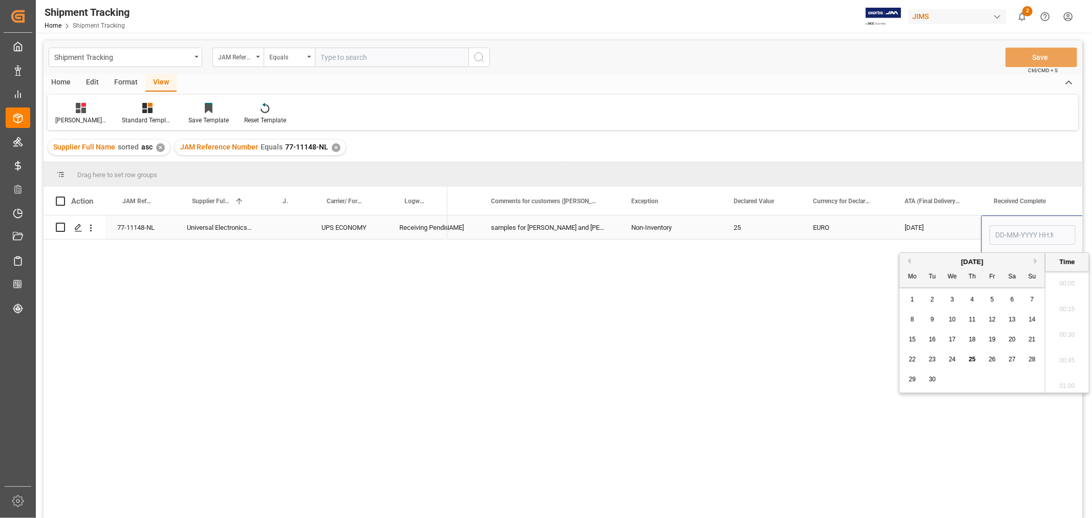
scroll to position [1436, 0]
click at [950, 362] on span "24" at bounding box center [951, 359] width 7 height 7
type input "24-09-2025 00:00"
click at [924, 230] on div "[DATE]" at bounding box center [936, 227] width 89 height 24
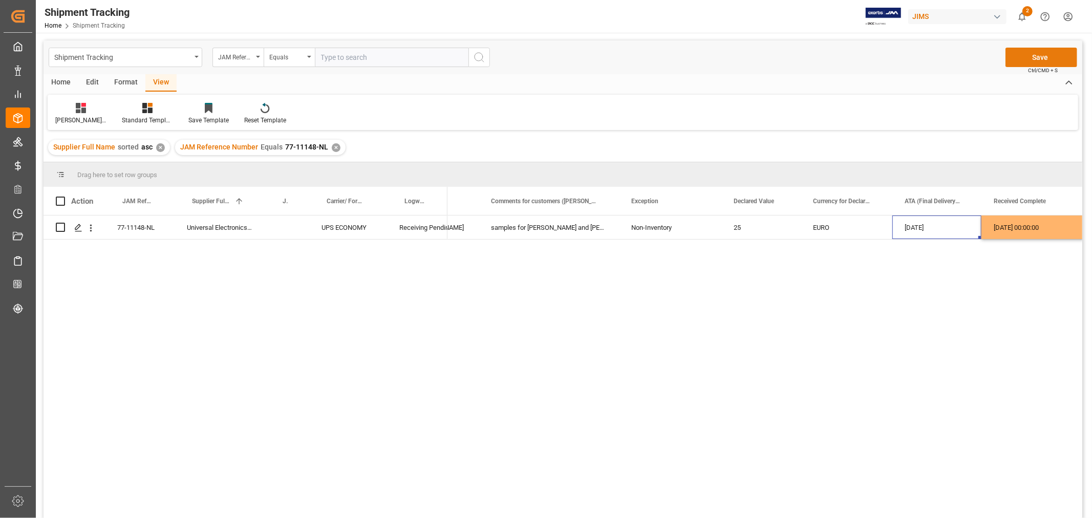
click at [1023, 58] on button "Save" at bounding box center [1041, 57] width 72 height 19
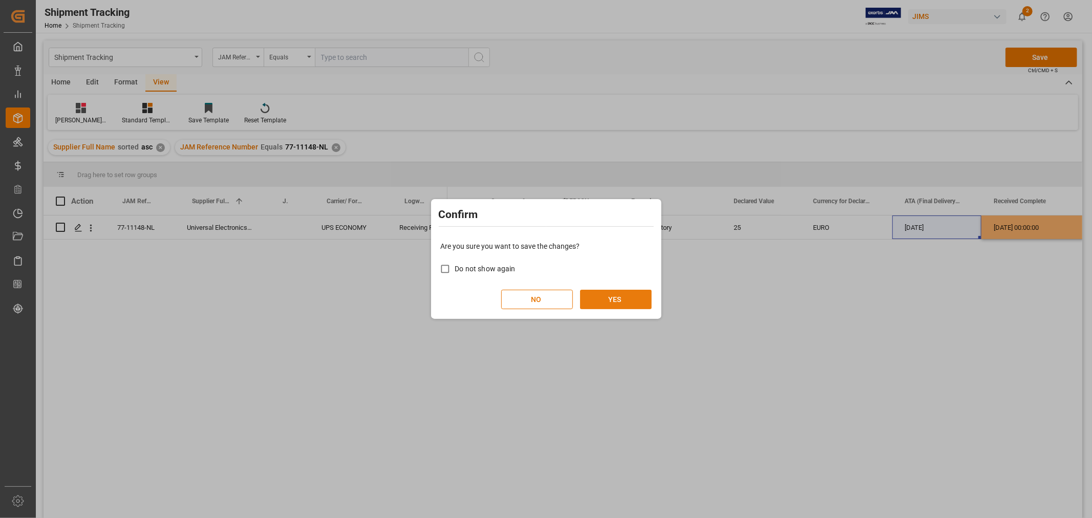
click at [599, 297] on button "YES" at bounding box center [616, 299] width 72 height 19
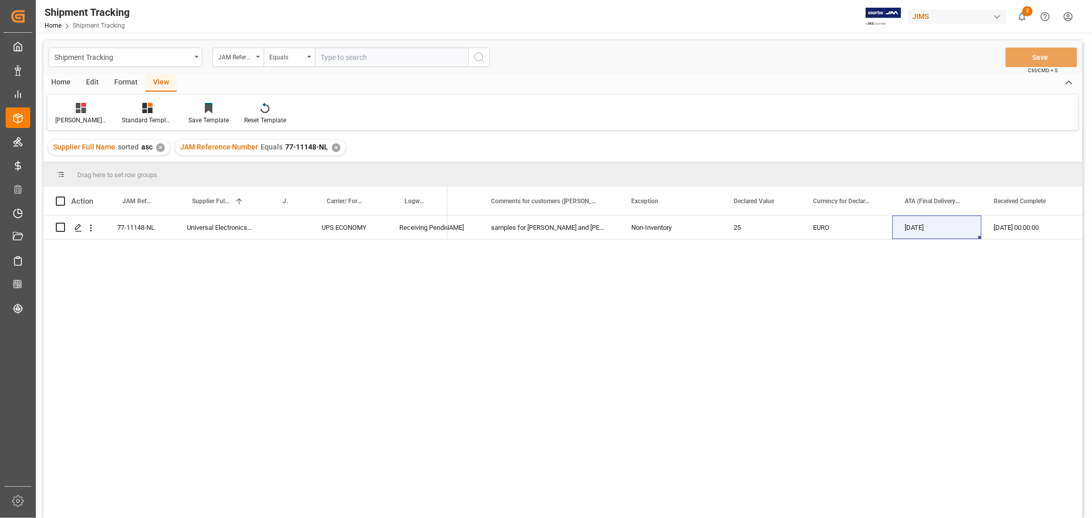
click at [766, 338] on div "HuiXin Gao samples for Jocelyn and Robbie Non-Inventory 25 EURO 19-09-2025 24-0…" at bounding box center [764, 369] width 635 height 309
click at [326, 145] on div "JAM Reference Number Equals 77-11148-NL ✕" at bounding box center [260, 147] width 170 height 15
click at [333, 147] on div "✕" at bounding box center [336, 147] width 9 height 9
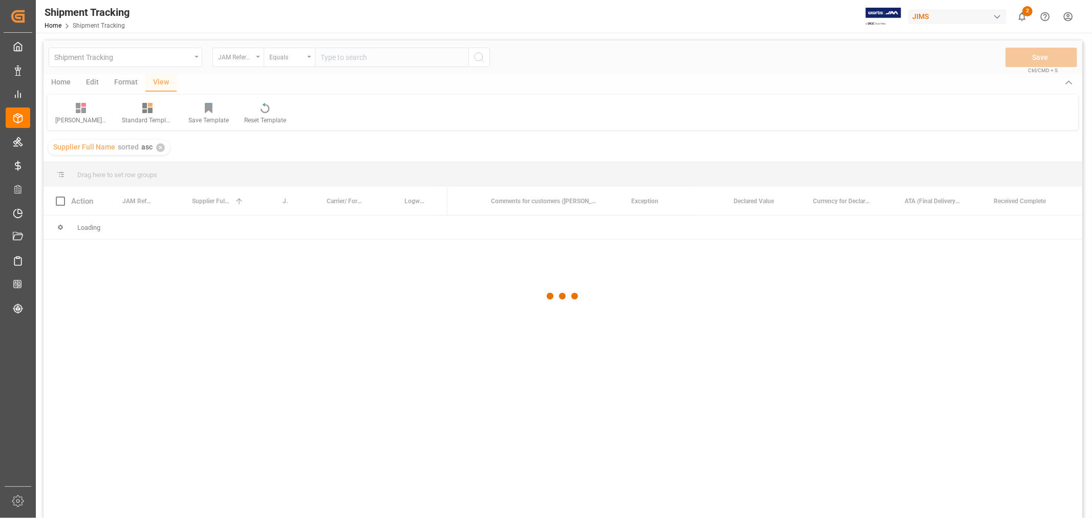
click at [333, 57] on div at bounding box center [563, 296] width 1039 height 512
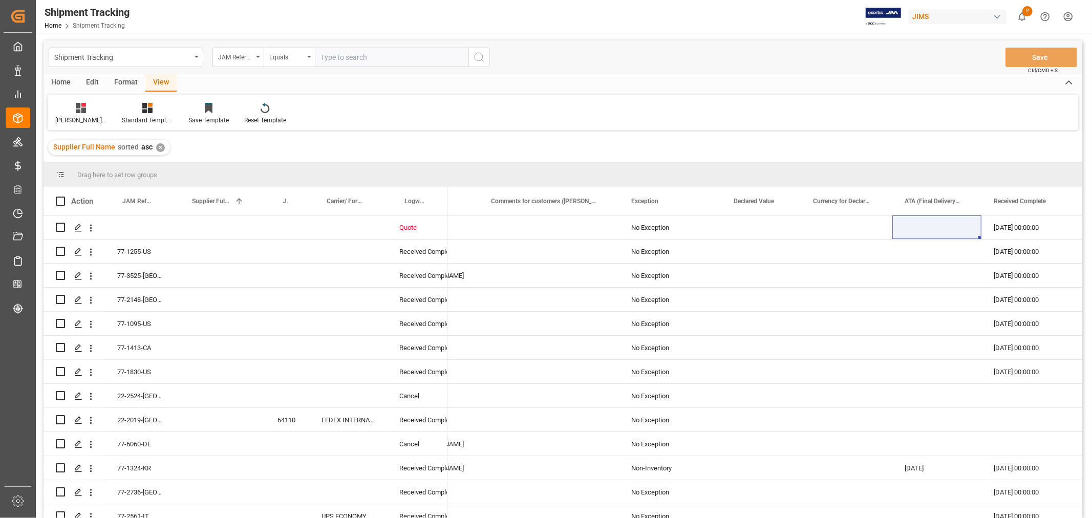
click at [332, 57] on input "text" at bounding box center [392, 57] width 154 height 19
paste input "77-11148-NL"
type input "7"
click at [327, 60] on input "text" at bounding box center [392, 57] width 154 height 19
type input "77-11101-SE"
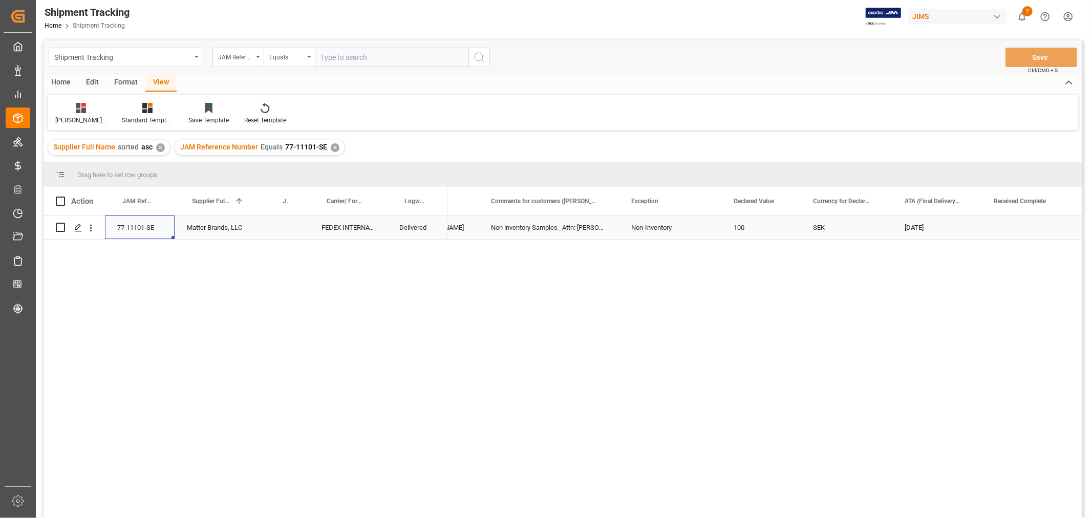
click at [128, 232] on div "77-11101-SE" at bounding box center [140, 227] width 70 height 24
click at [1009, 230] on div "Press SPACE to select this row." at bounding box center [1032, 227] width 102 height 24
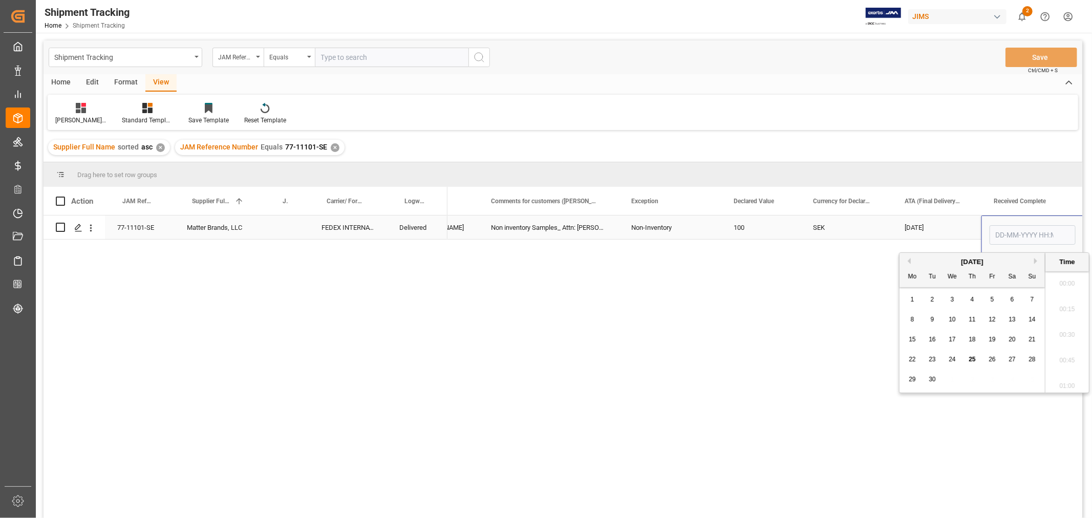
scroll to position [1436, 0]
click at [1009, 230] on input "Press SPACE to select this row." at bounding box center [1032, 234] width 86 height 19
type input "24-09-2025 00:00"
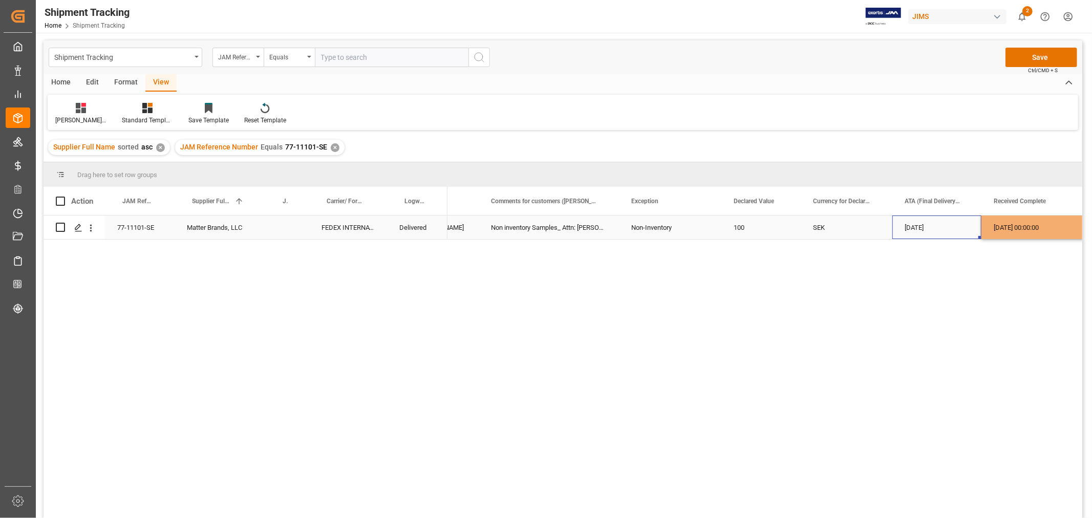
click at [954, 226] on div "[DATE]" at bounding box center [936, 227] width 89 height 24
click at [1029, 59] on button "Save" at bounding box center [1041, 57] width 72 height 19
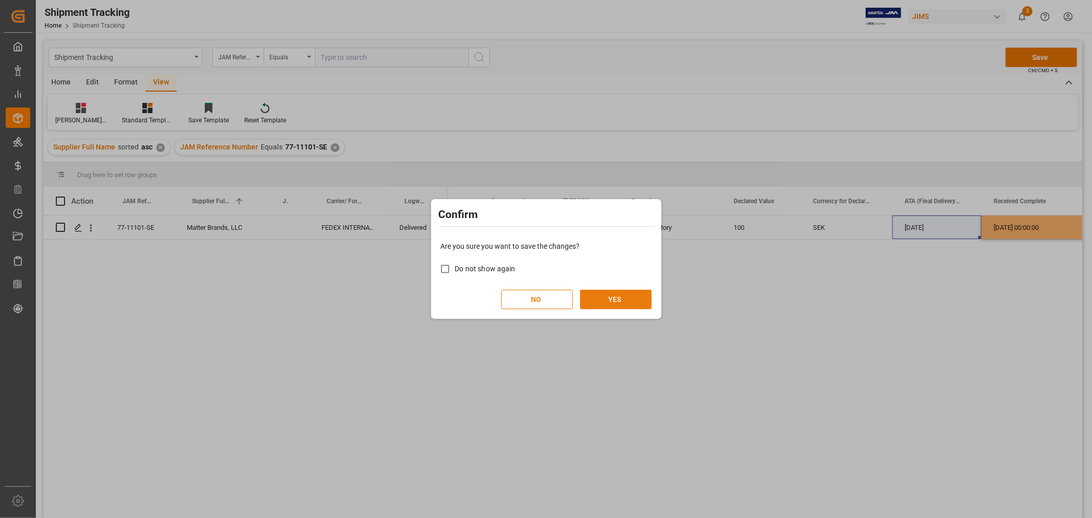
click at [630, 291] on button "YES" at bounding box center [616, 299] width 72 height 19
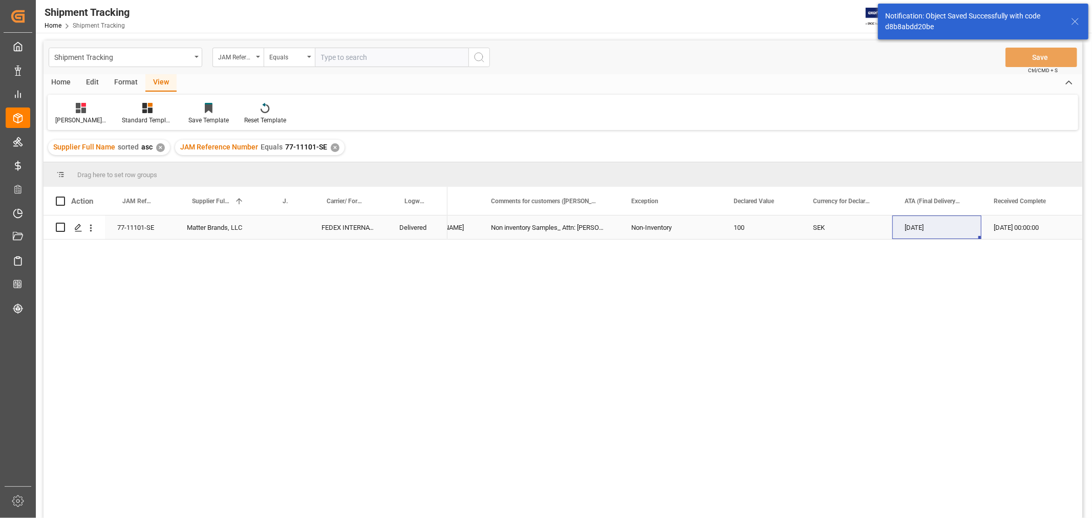
click at [138, 229] on div "77-11101-SE" at bounding box center [140, 227] width 70 height 24
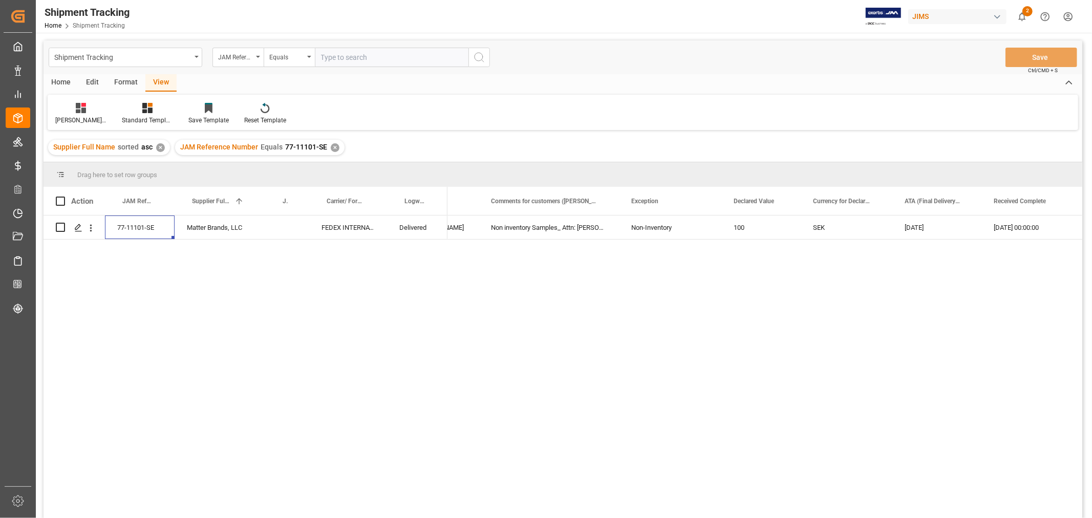
click at [332, 145] on div "✕" at bounding box center [335, 147] width 9 height 9
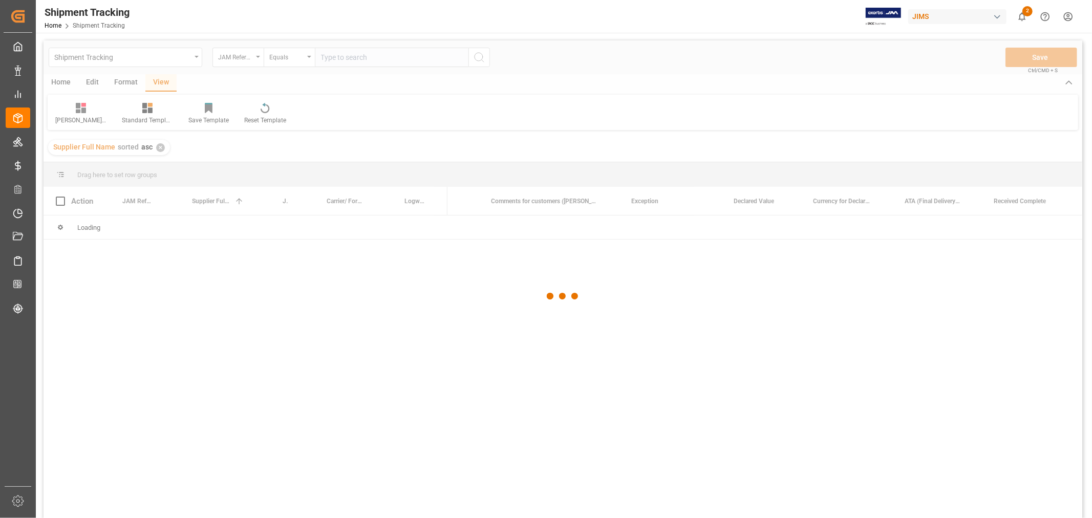
click at [347, 53] on div at bounding box center [563, 296] width 1039 height 512
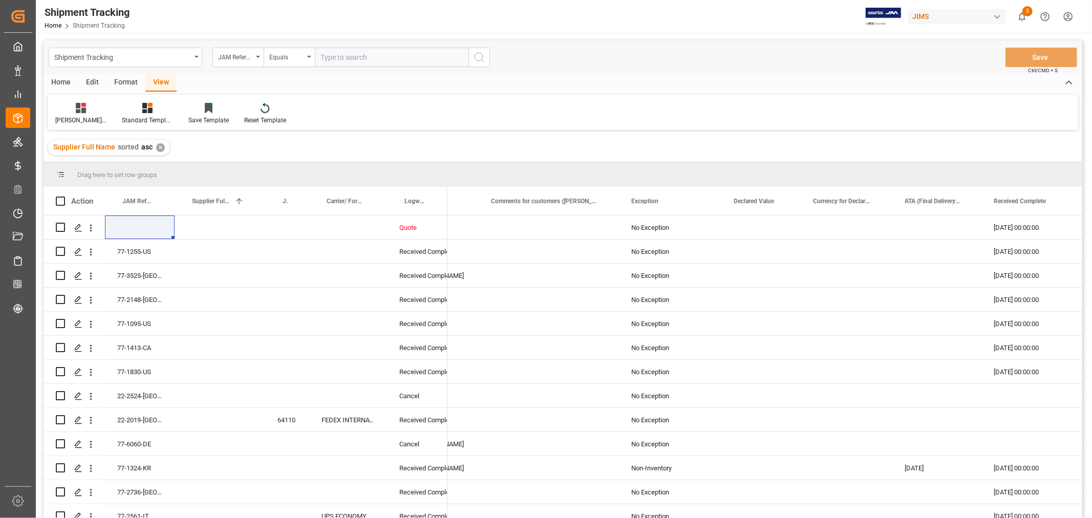
click at [347, 53] on input "text" at bounding box center [392, 57] width 154 height 19
paste input "77-10348-CN"
type input "77-10348-CN"
click at [477, 55] on icon "search button" at bounding box center [479, 57] width 12 height 12
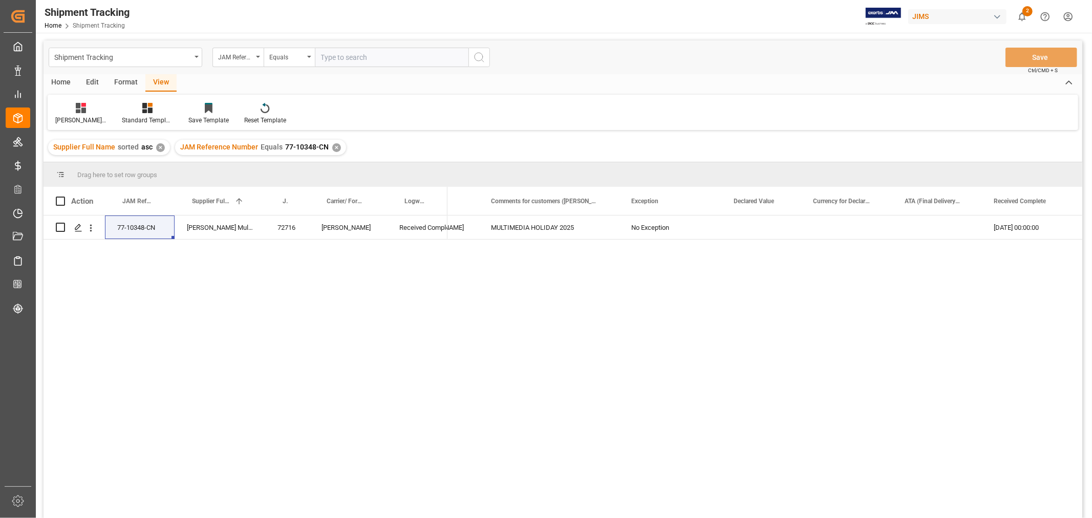
click at [573, 436] on div "22-09-2025 08:30:00 HuiXin Gao MULTIMEDIA HOLIDAY 2025 No Exception 22-09-2025 …" at bounding box center [764, 369] width 635 height 309
